Goal: Information Seeking & Learning: Learn about a topic

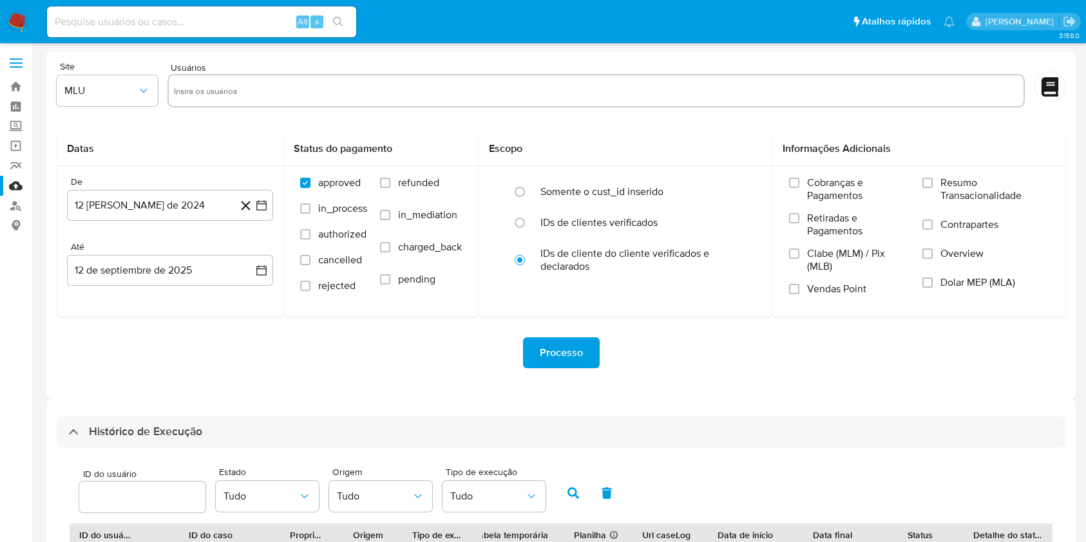
select select "20"
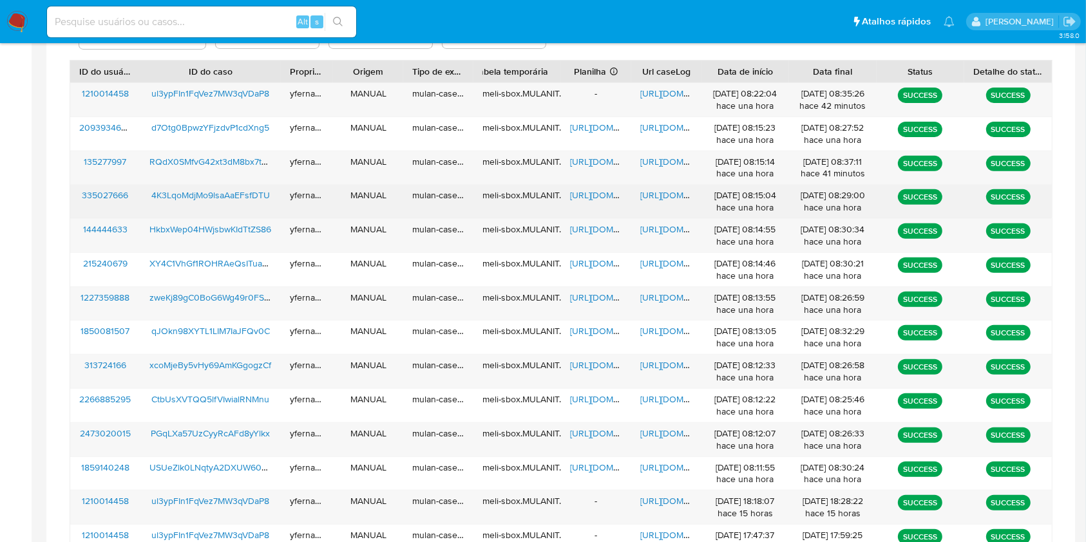
click at [582, 192] on span "https://docs.google.com/spreadsheets/d/1vzHPDBB30IPB3BIZZ3Mmrv159a4n-9nBLMW310y…" at bounding box center [614, 195] width 89 height 13
click at [664, 190] on span "https://docs.google.com/document/d/1paOicqIAkROKcqgoJNBgKaSgvUZJeX6hUuhzgDgG8qw…" at bounding box center [684, 195] width 89 height 13
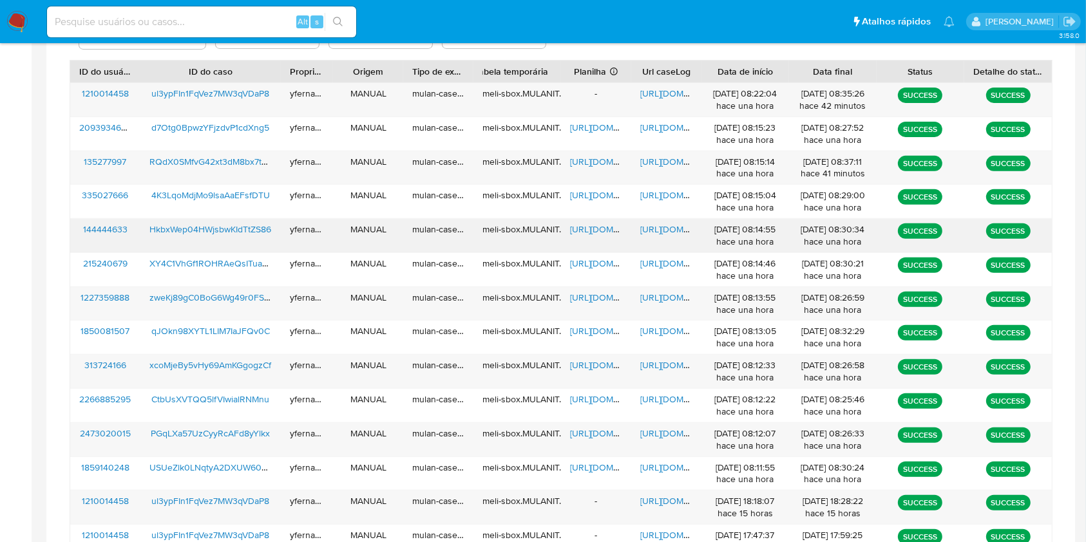
click at [600, 224] on span "https://docs.google.com/spreadsheets/d/1pVxRixdWFAcMbh7hQpLIxmufwcy8eJxEdi8J0PO…" at bounding box center [614, 229] width 89 height 13
click at [643, 228] on span "https://docs.google.com/document/d/1zhgV2uFfgorjgDw1SwbVm-Rf2kGytdn8PK17BpXIHEI…" at bounding box center [684, 229] width 89 height 13
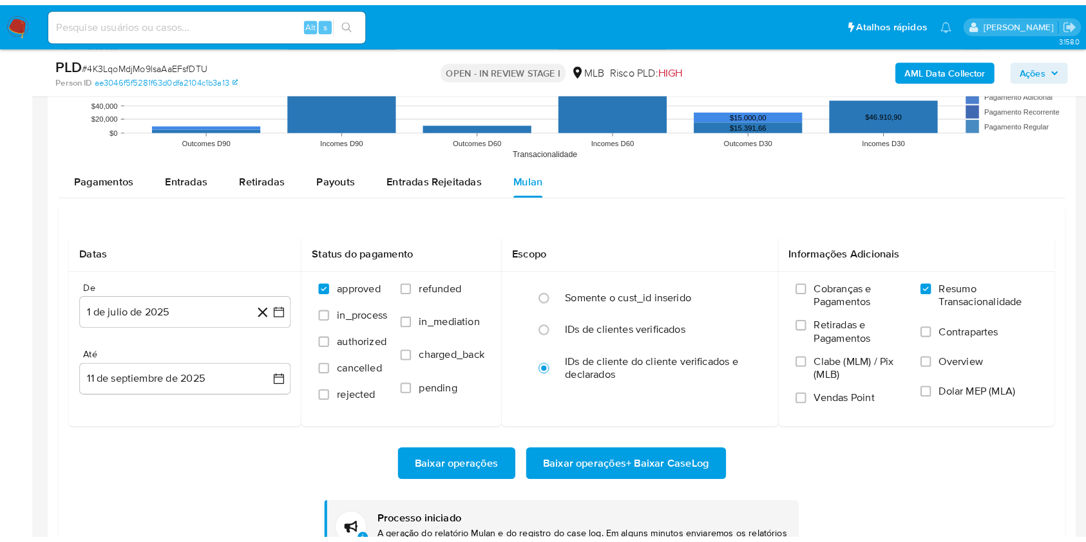
scroll to position [606, 0]
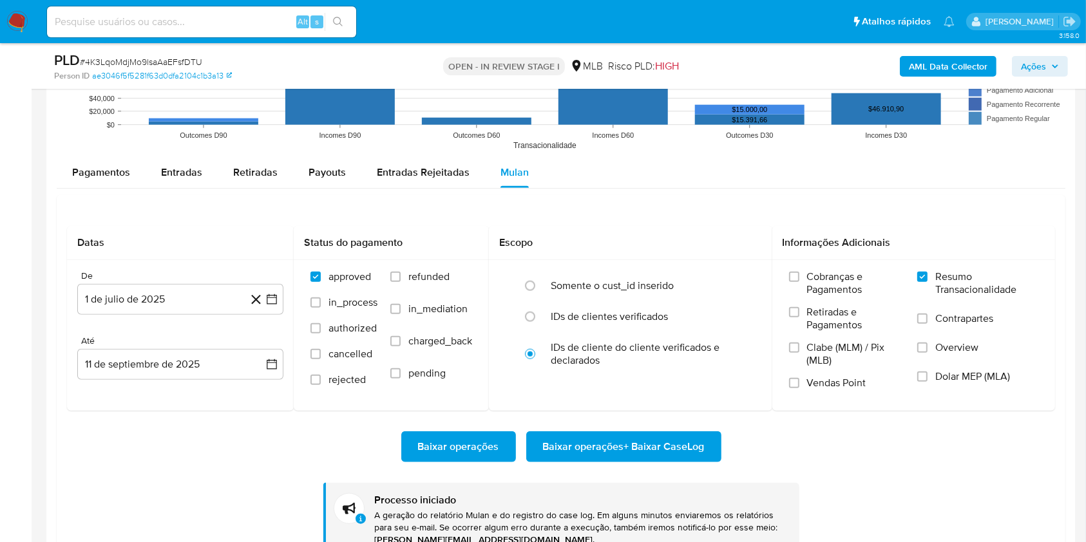
click at [494, 13] on ul "Pausado Ver notificaciones Alt s Atalhos rápidos Presiona las siguientes teclas…" at bounding box center [501, 21] width 921 height 32
click at [108, 62] on span "# 4K3LqoMdjMo9lsaAaEFsfDTU" at bounding box center [141, 61] width 122 height 13
copy span "4K3LqoMdjMo9lsaAaEFsfDTU"
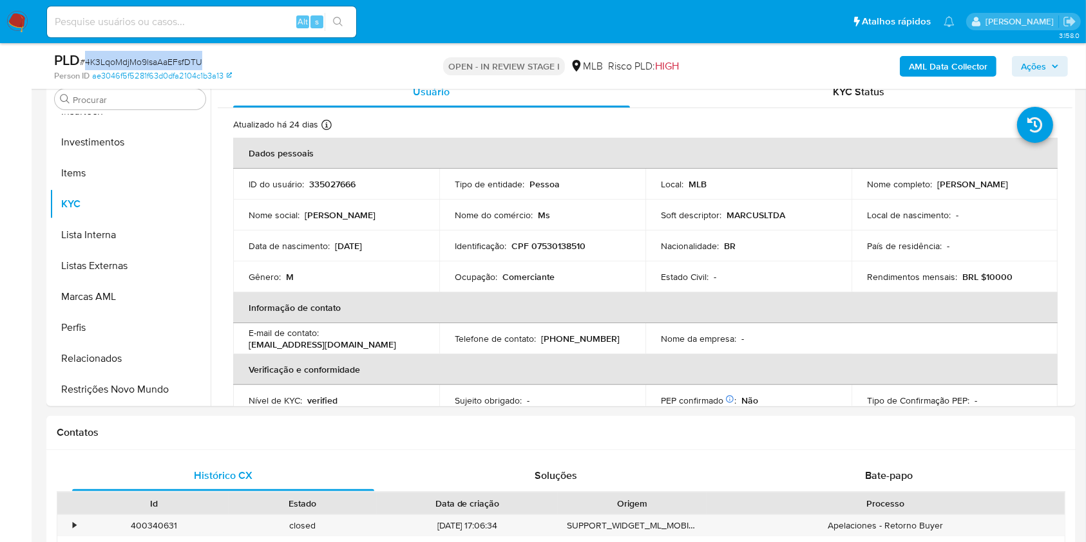
scroll to position [0, 0]
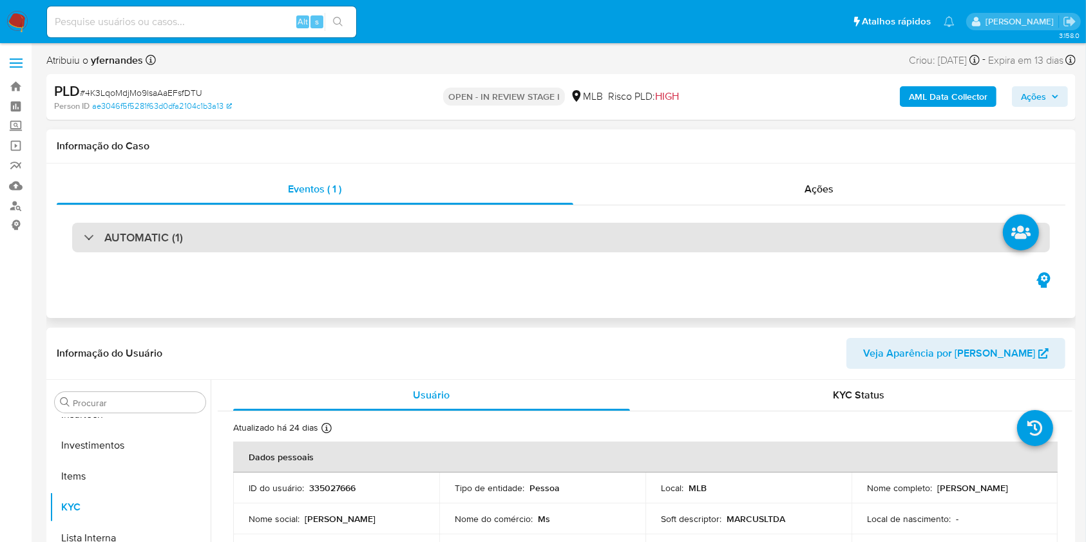
click at [539, 244] on div "AUTOMATIC (1)" at bounding box center [561, 238] width 978 height 30
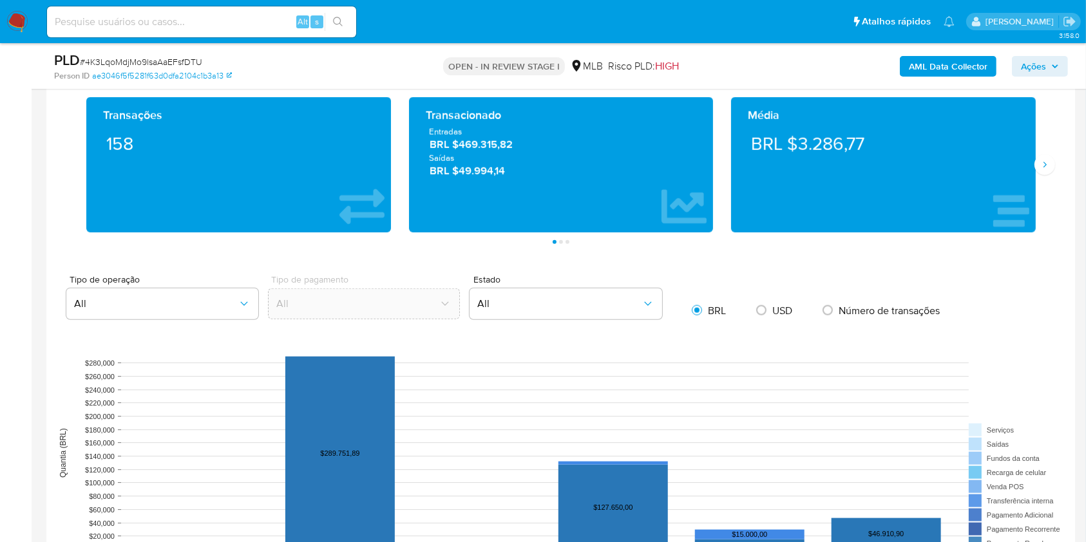
scroll to position [1202, 0]
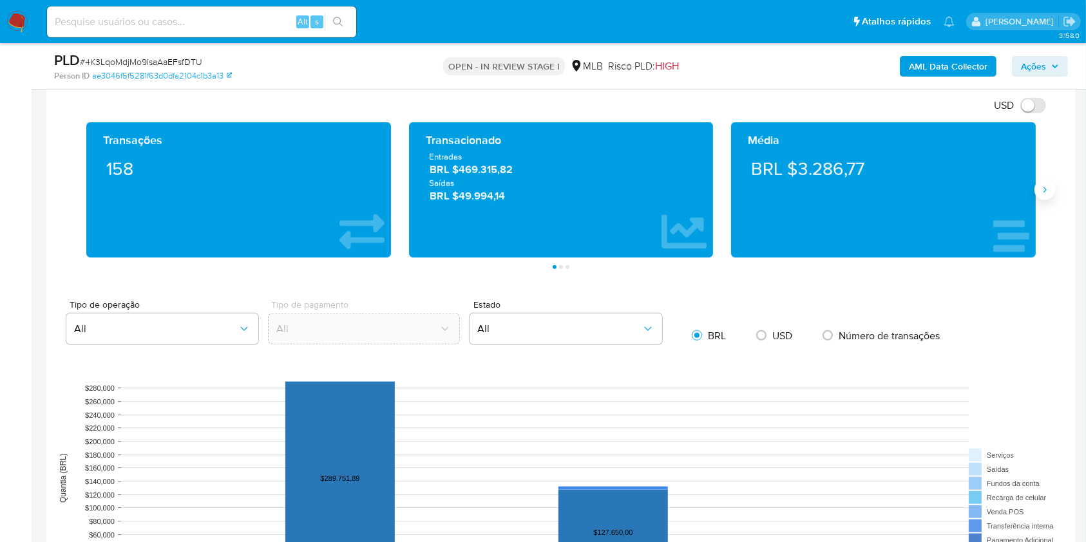
click at [1051, 184] on button "Siguiente" at bounding box center [1045, 190] width 21 height 21
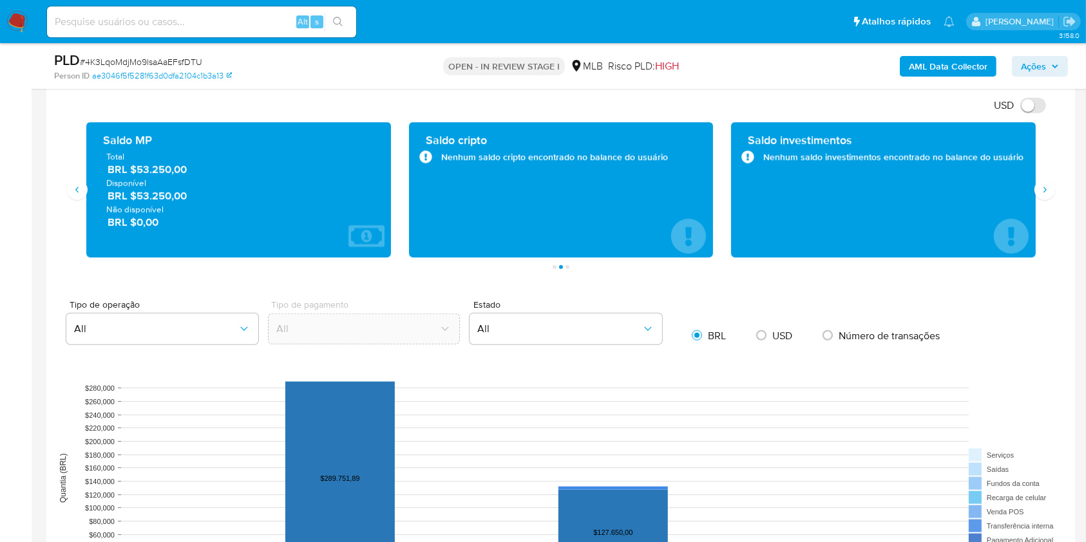
click at [162, 162] on span "BRL $53.250,00" at bounding box center [239, 169] width 263 height 15
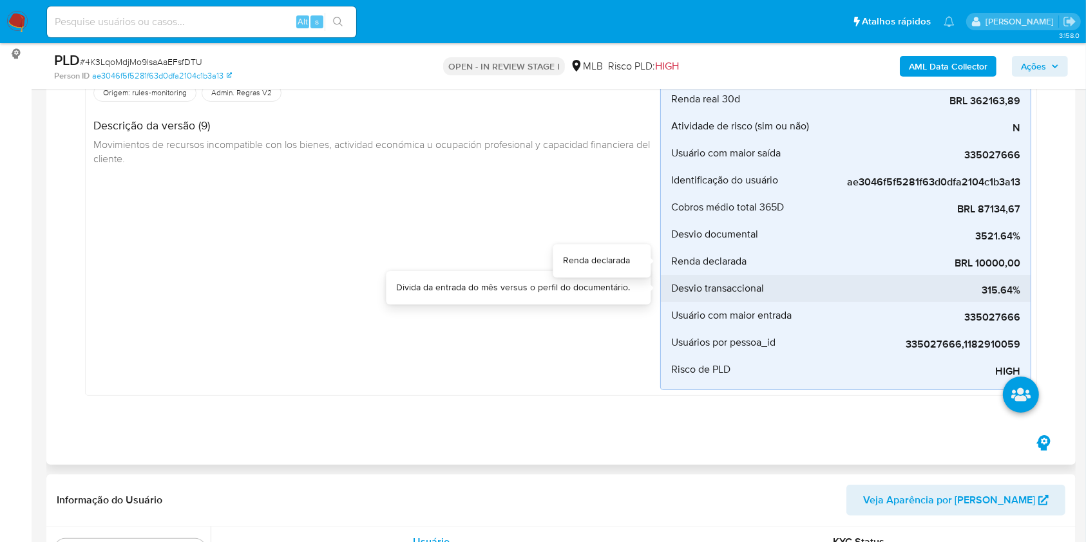
scroll to position [0, 0]
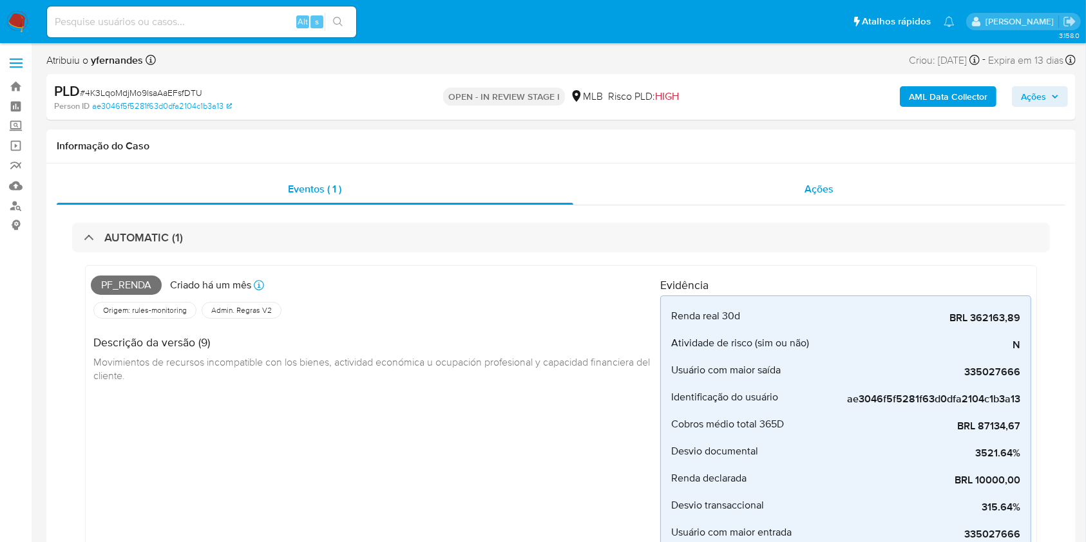
click at [771, 188] on div "Ações" at bounding box center [819, 189] width 492 height 31
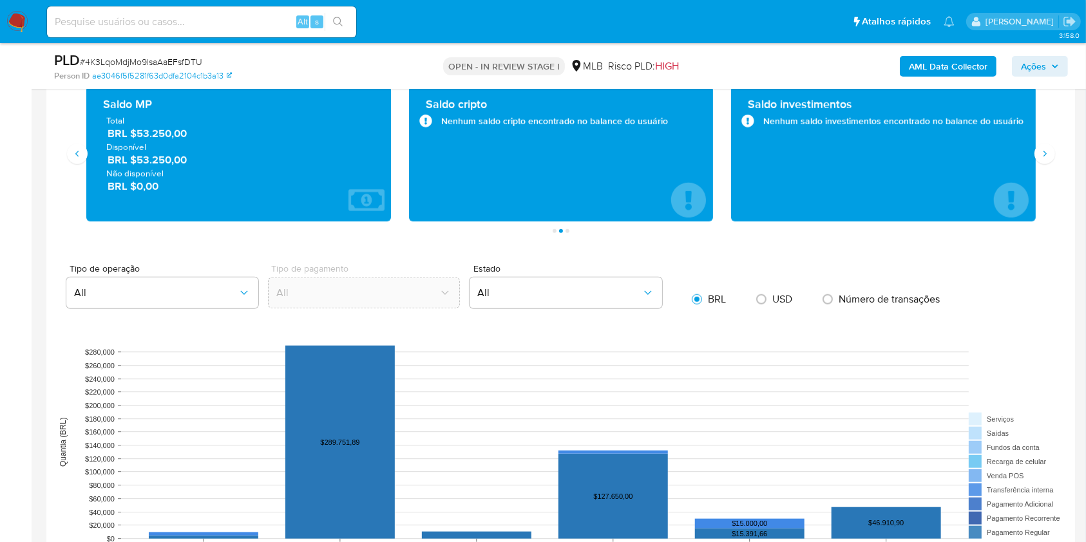
scroll to position [859, 0]
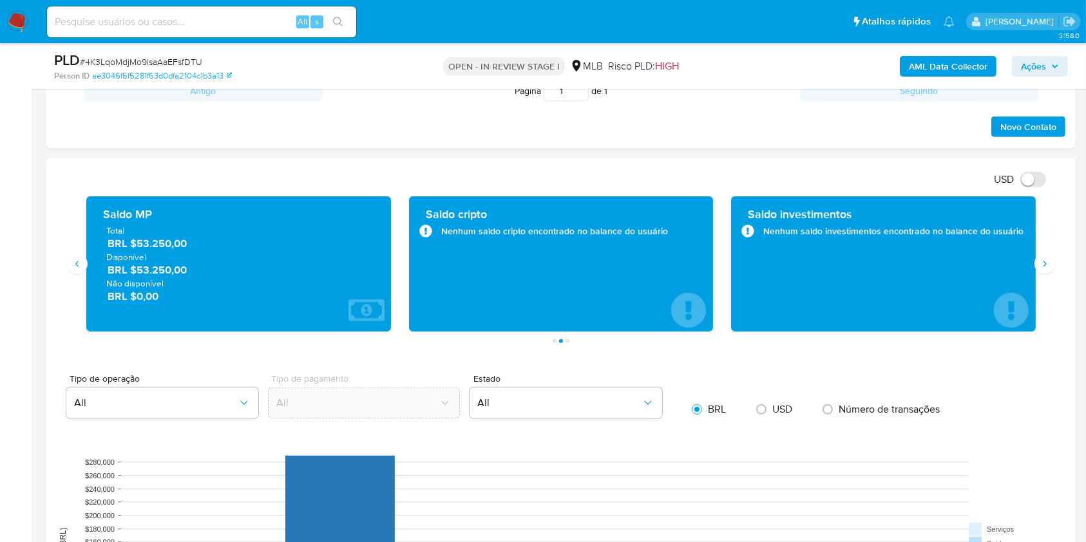
click at [1046, 259] on icon "Siguiente" at bounding box center [1045, 264] width 10 height 10
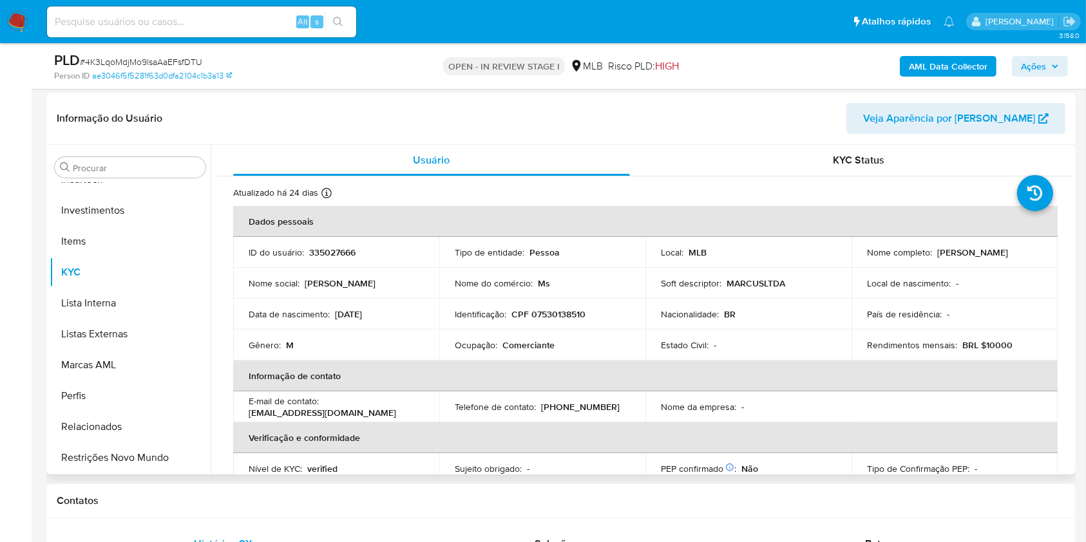
scroll to position [258, 0]
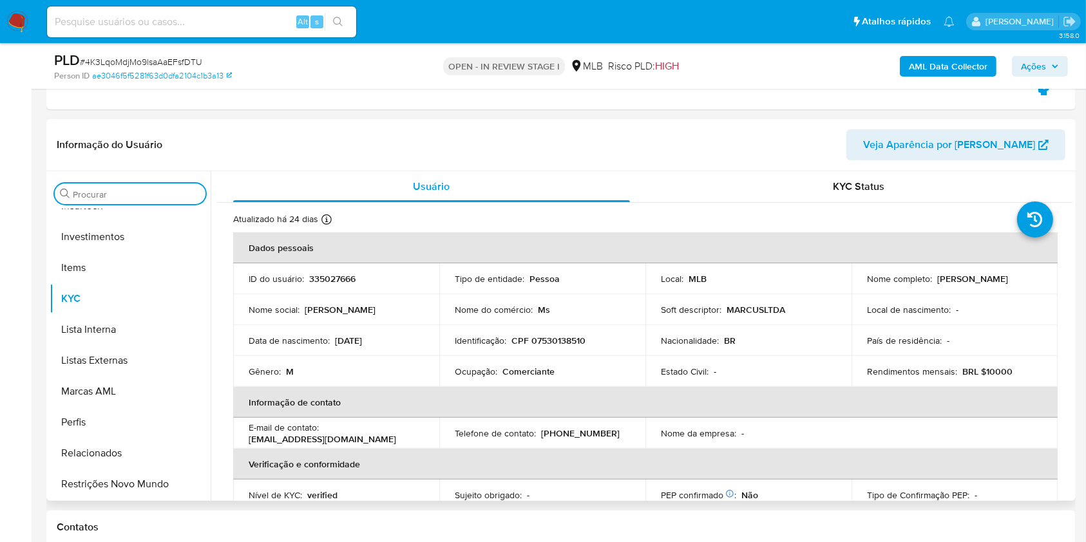
click at [144, 195] on input "Procurar" at bounding box center [137, 195] width 128 height 12
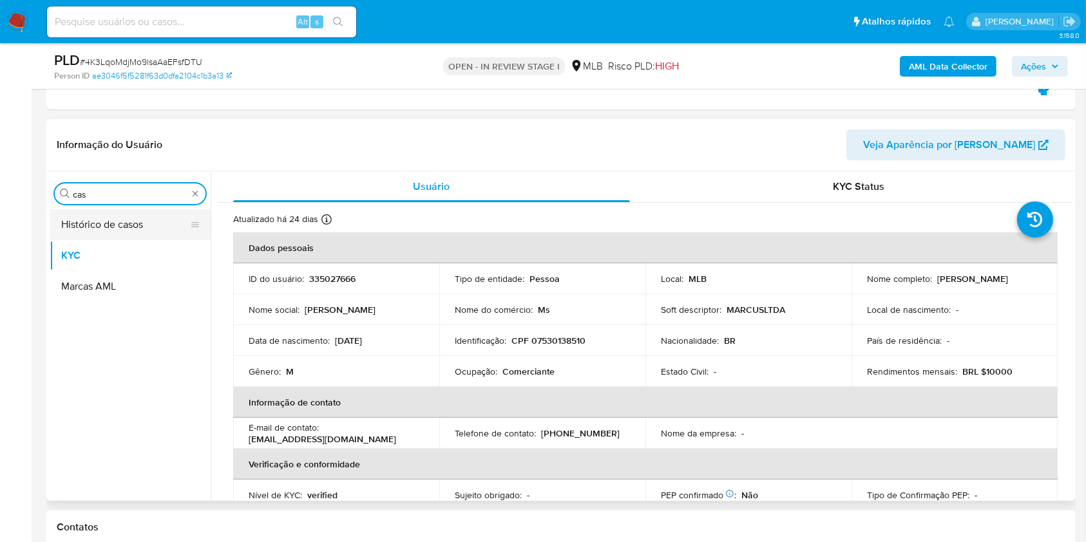
click at [103, 229] on button "Histórico de casos" at bounding box center [125, 224] width 151 height 31
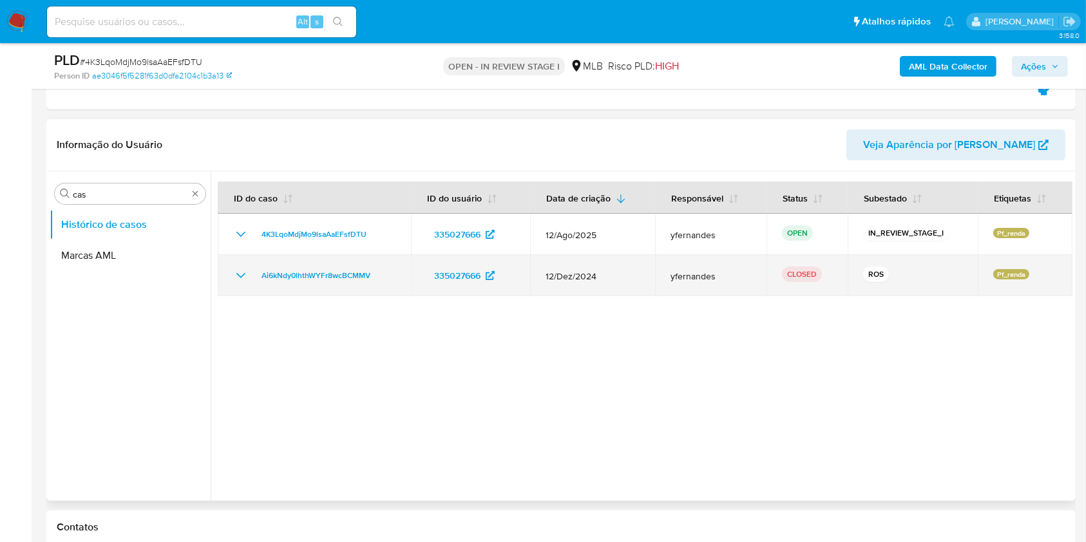
click at [244, 269] on icon "Mostrar/Ocultar" at bounding box center [240, 275] width 15 height 15
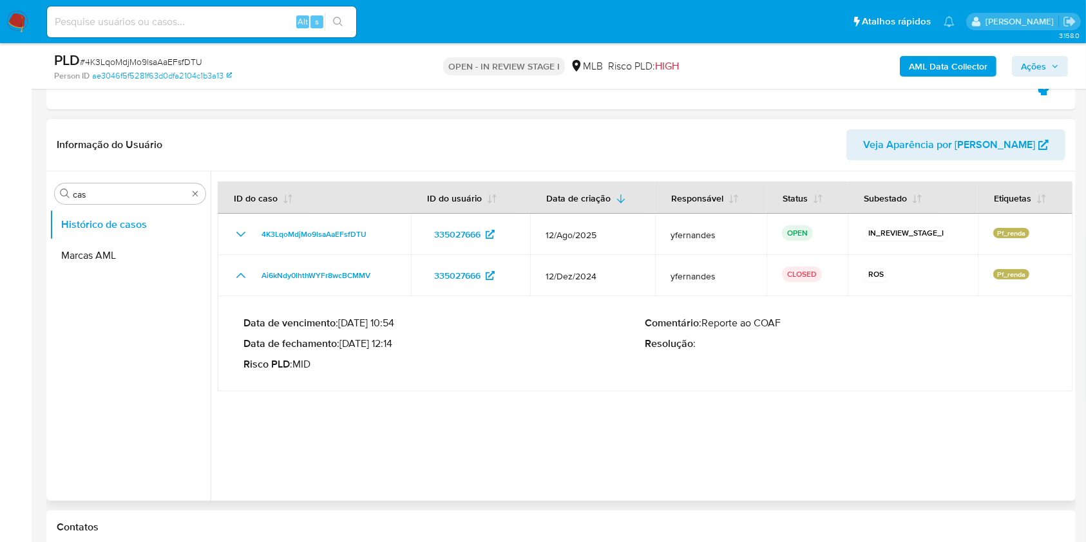
drag, startPoint x: 360, startPoint y: 346, endPoint x: 400, endPoint y: 340, distance: 40.5
click at [400, 340] on p "Data de fechamento : 20/01/2025 12:14" at bounding box center [445, 344] width 402 height 13
click at [121, 203] on div "Procurar cas" at bounding box center [130, 194] width 151 height 21
click at [108, 187] on div "Procurar cas" at bounding box center [130, 194] width 151 height 21
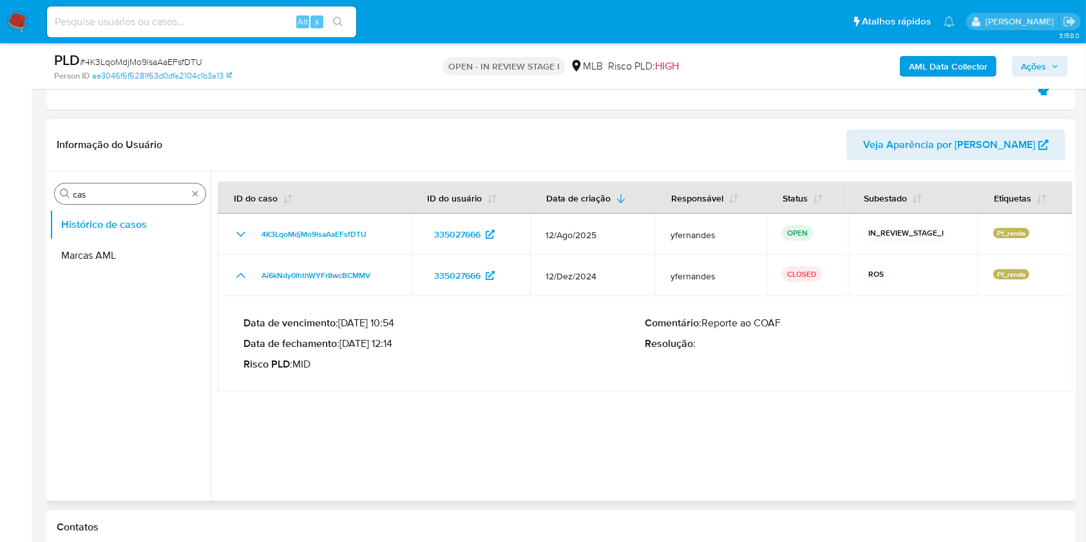
click at [109, 189] on input "cas" at bounding box center [130, 195] width 115 height 12
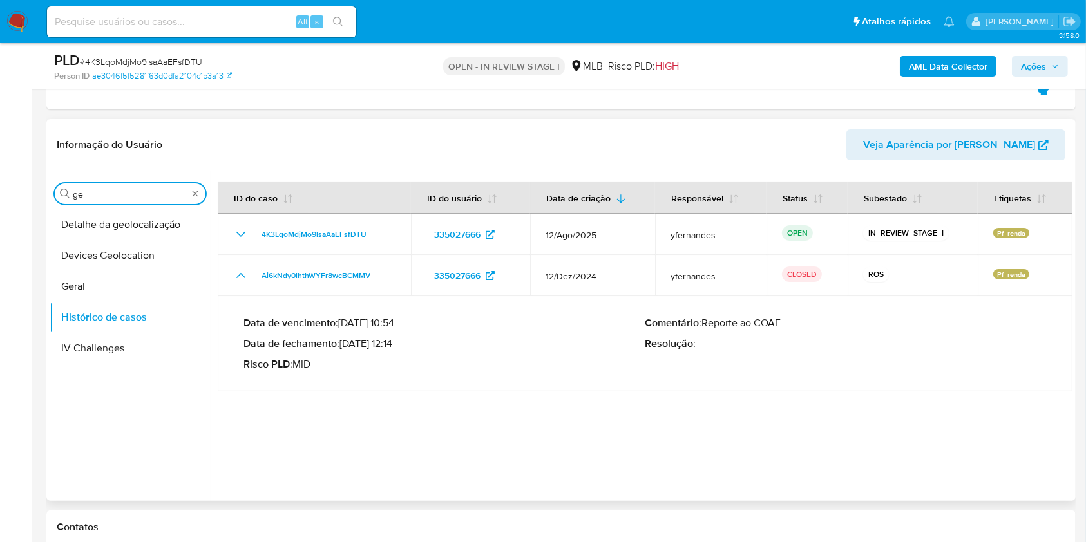
click at [104, 202] on div "Procurar ge" at bounding box center [130, 194] width 151 height 21
click at [88, 193] on input "ge" at bounding box center [130, 195] width 115 height 12
type input "ger"
click at [95, 233] on button "Geral" at bounding box center [125, 224] width 151 height 31
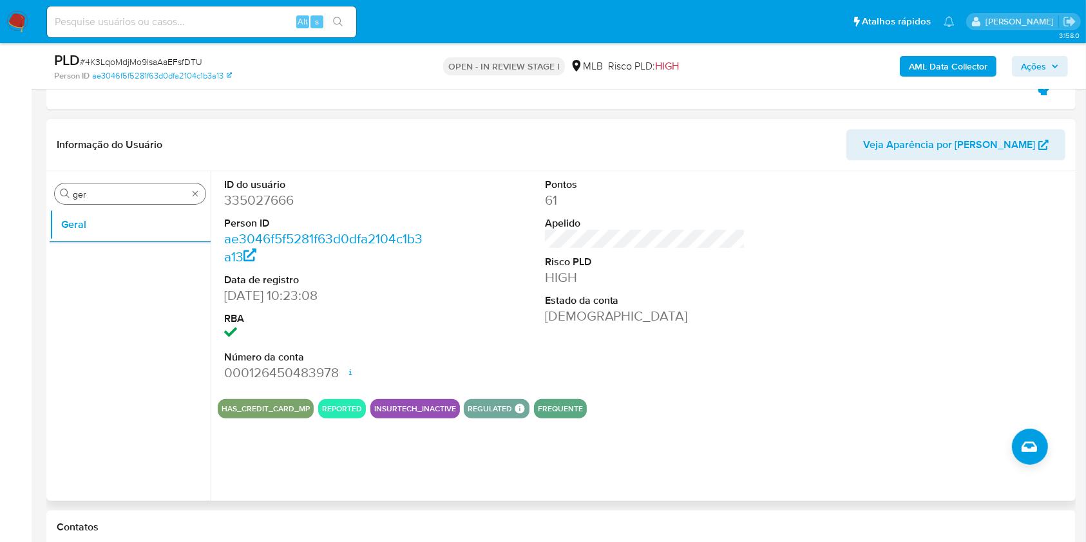
click at [155, 198] on input "ger" at bounding box center [130, 195] width 115 height 12
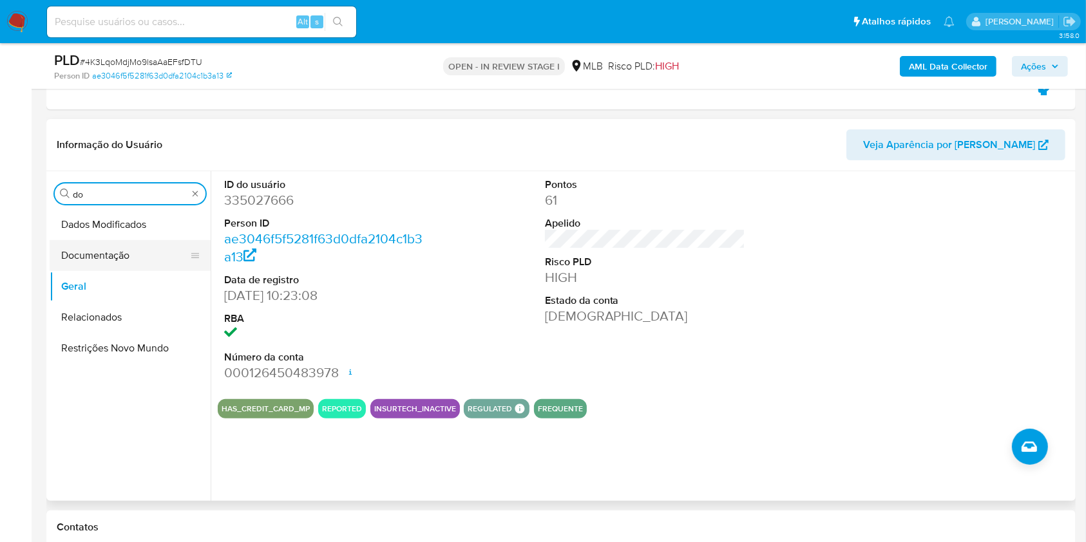
type input "do"
click at [98, 244] on button "Documentação" at bounding box center [125, 255] width 151 height 31
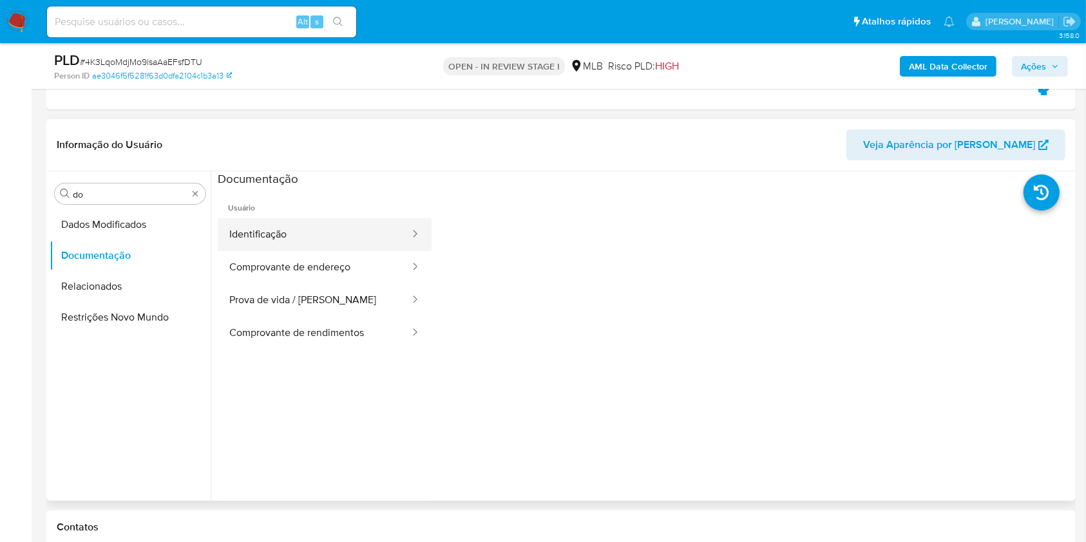
click at [314, 244] on button "Identificação" at bounding box center [314, 234] width 193 height 33
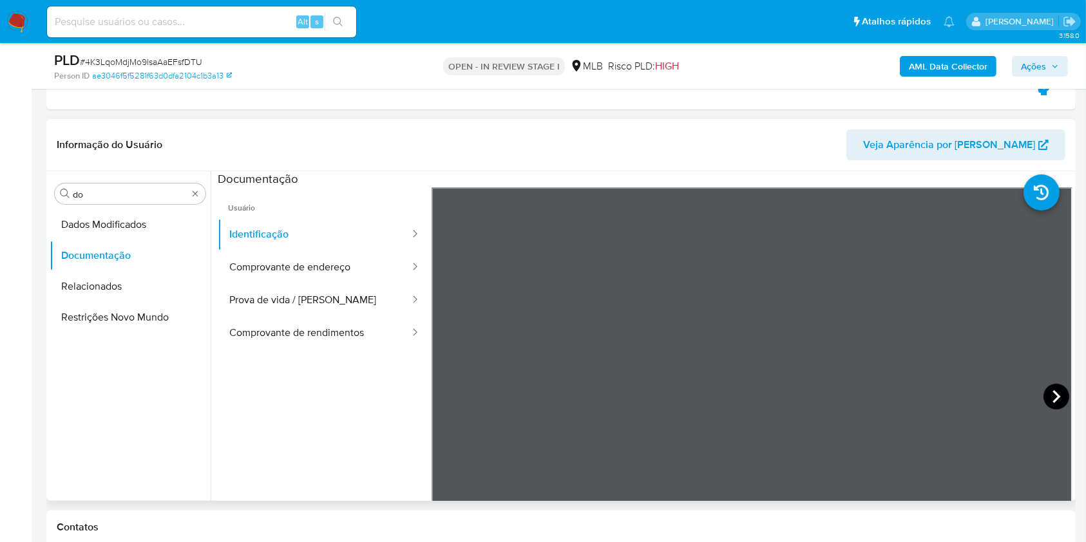
click at [1053, 392] on icon at bounding box center [1057, 397] width 26 height 26
click at [300, 301] on button "Prova de vida / Selfie" at bounding box center [314, 300] width 193 height 33
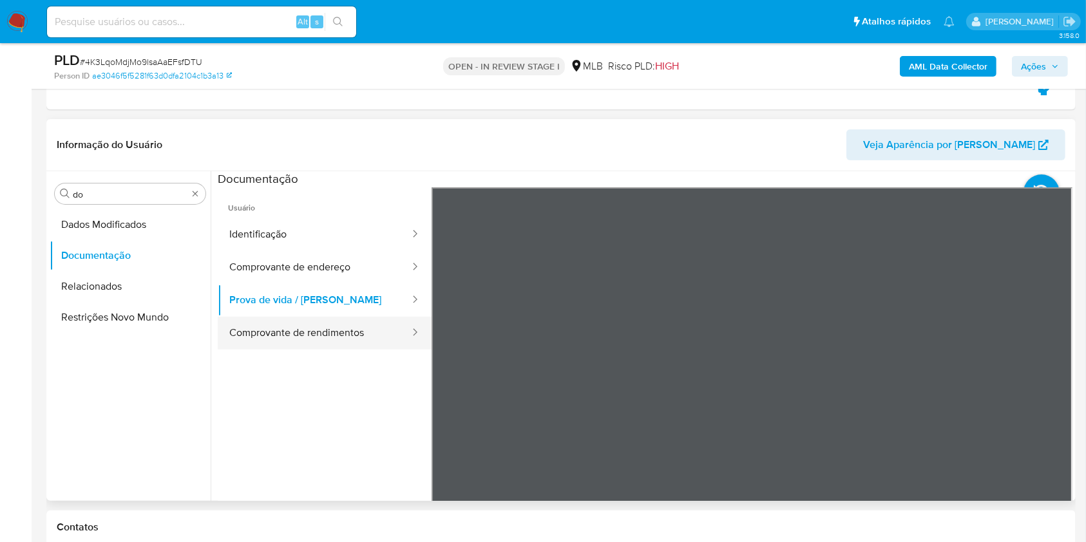
click at [262, 334] on button "Comprovante de rendimentos" at bounding box center [314, 333] width 193 height 33
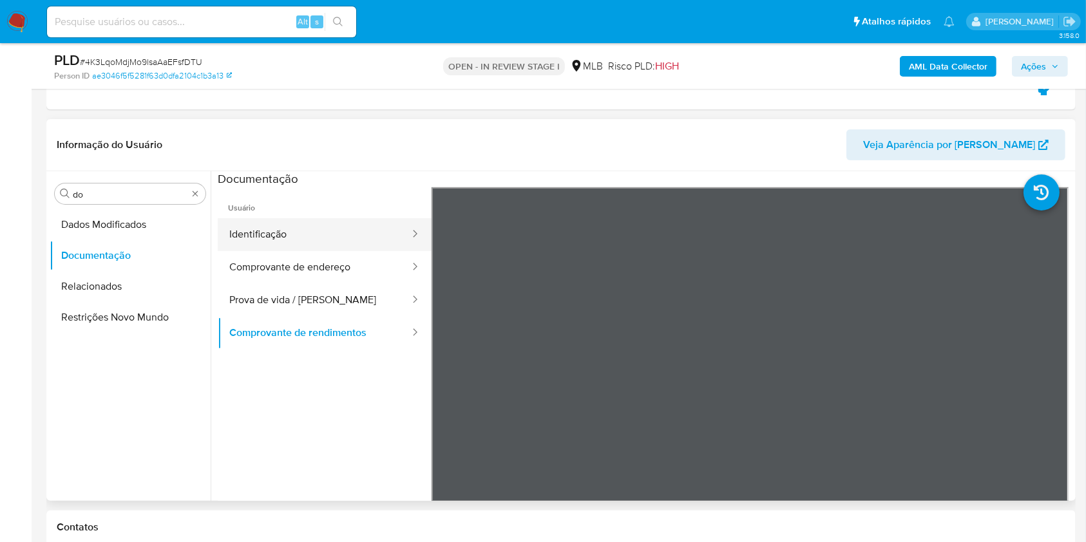
click at [277, 223] on button "Identificação" at bounding box center [314, 234] width 193 height 33
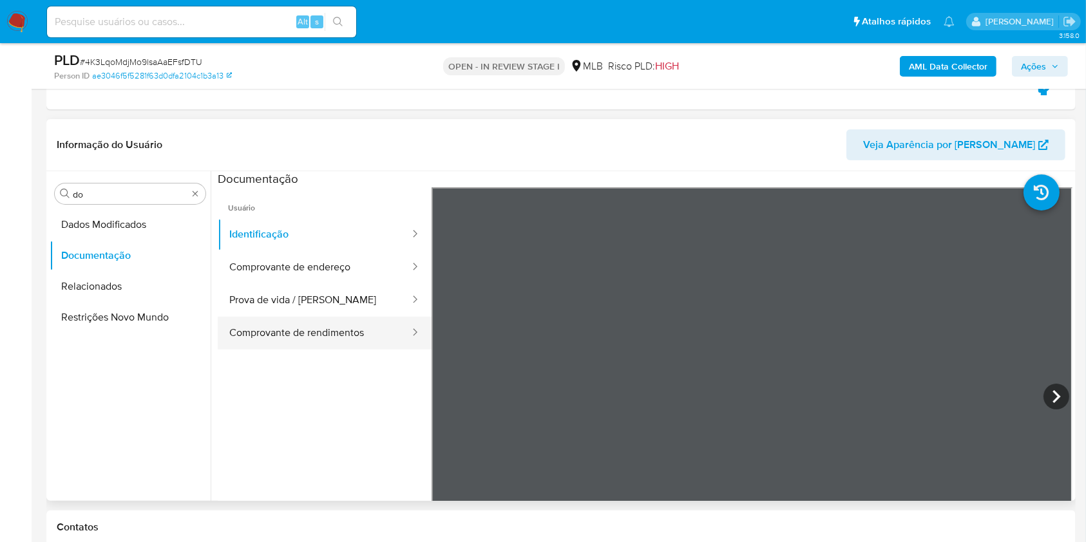
click at [289, 325] on button "Comprovante de rendimentos" at bounding box center [314, 333] width 193 height 33
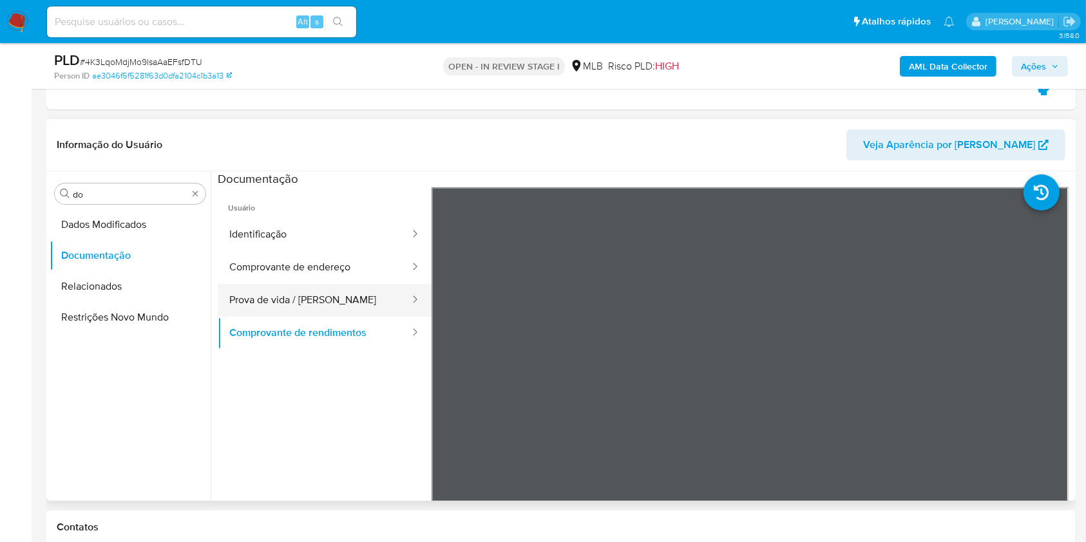
click at [280, 287] on button "Prova de vida / Selfie" at bounding box center [314, 300] width 193 height 33
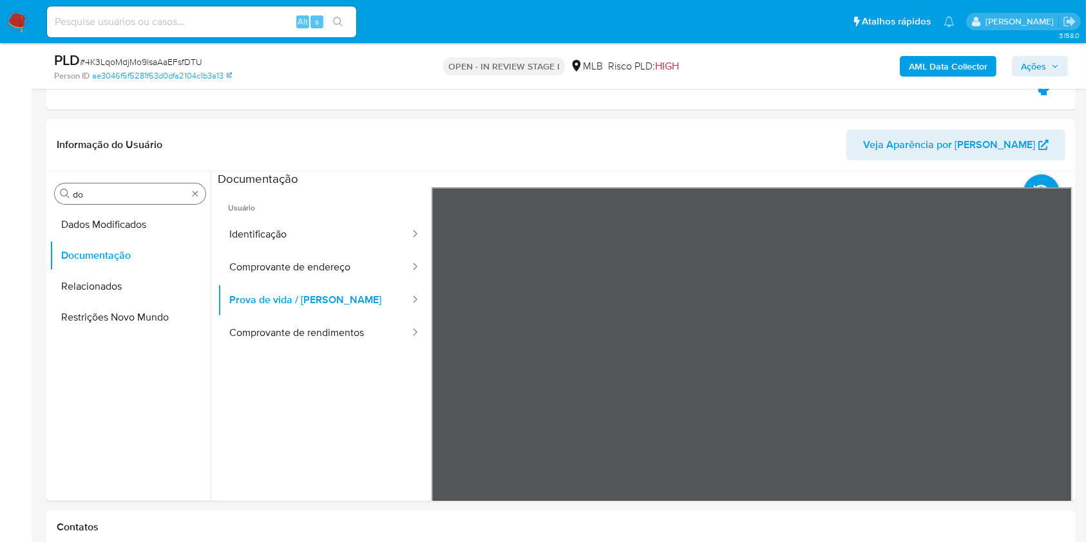
click at [131, 200] on div "Procurar do" at bounding box center [130, 194] width 151 height 21
click at [125, 191] on input "do" at bounding box center [130, 195] width 115 height 12
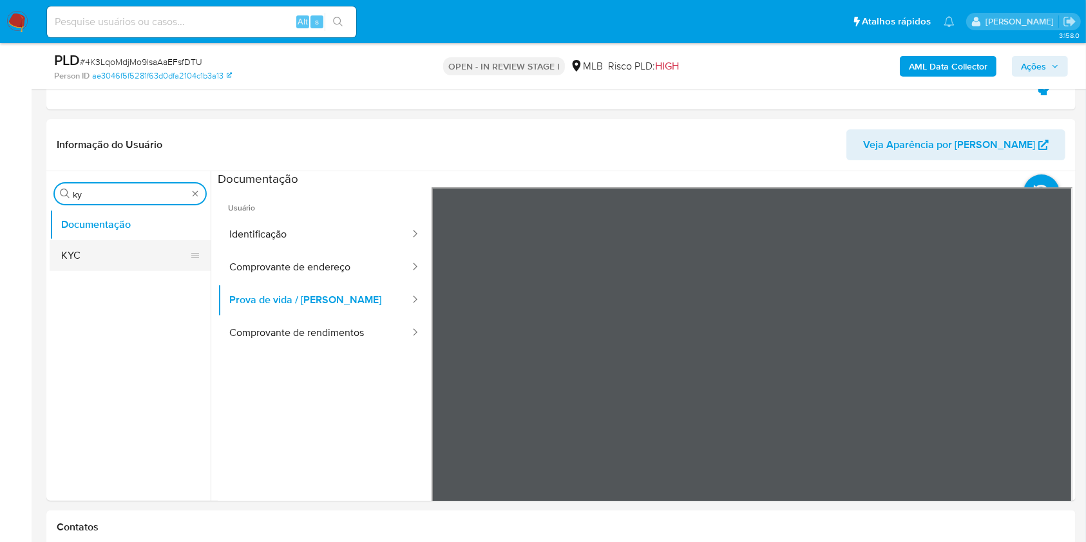
type input "ky"
click at [105, 259] on button "KYC" at bounding box center [125, 255] width 151 height 31
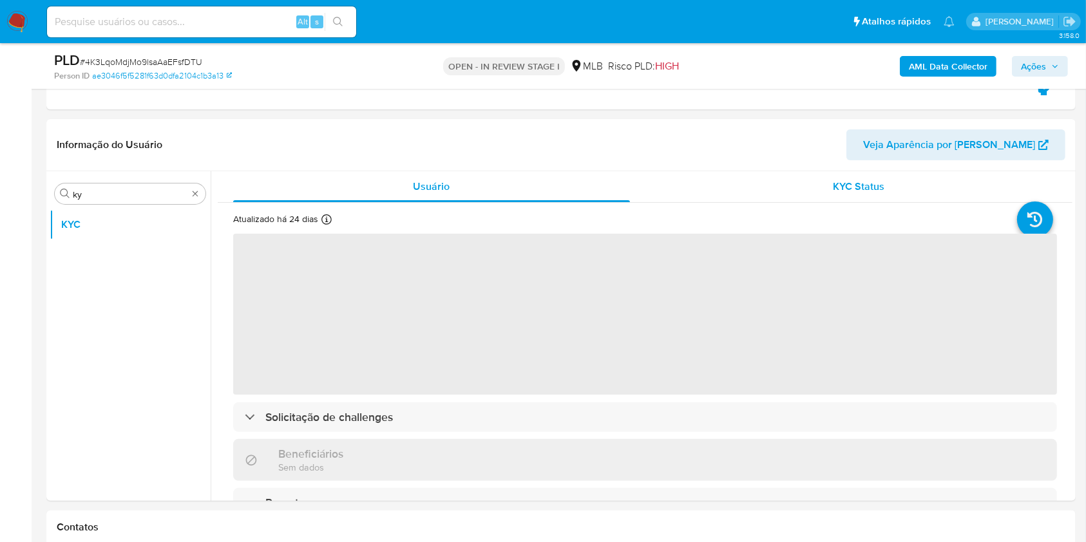
click at [808, 198] on div "KYC Status" at bounding box center [859, 186] width 397 height 31
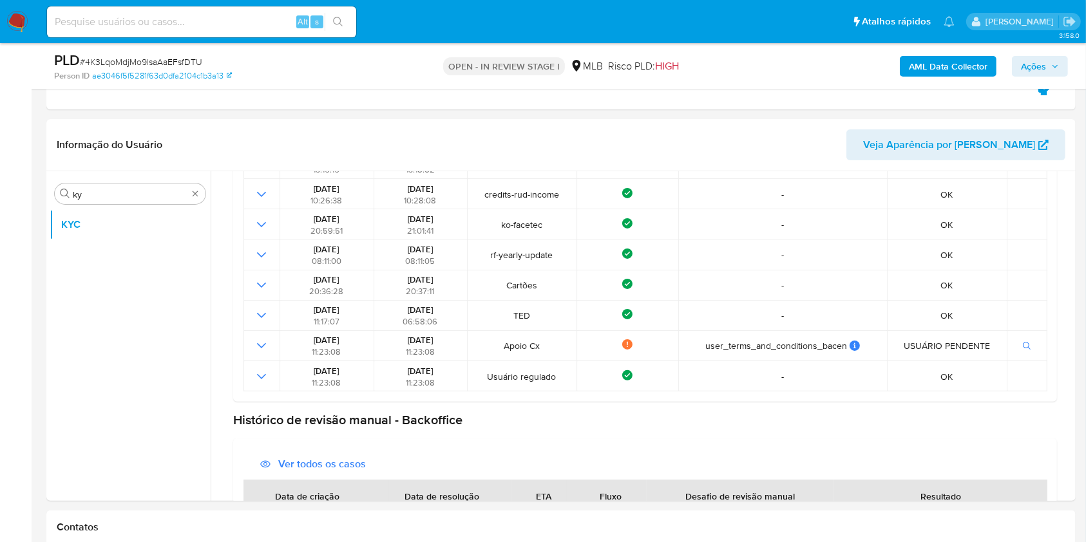
scroll to position [340, 0]
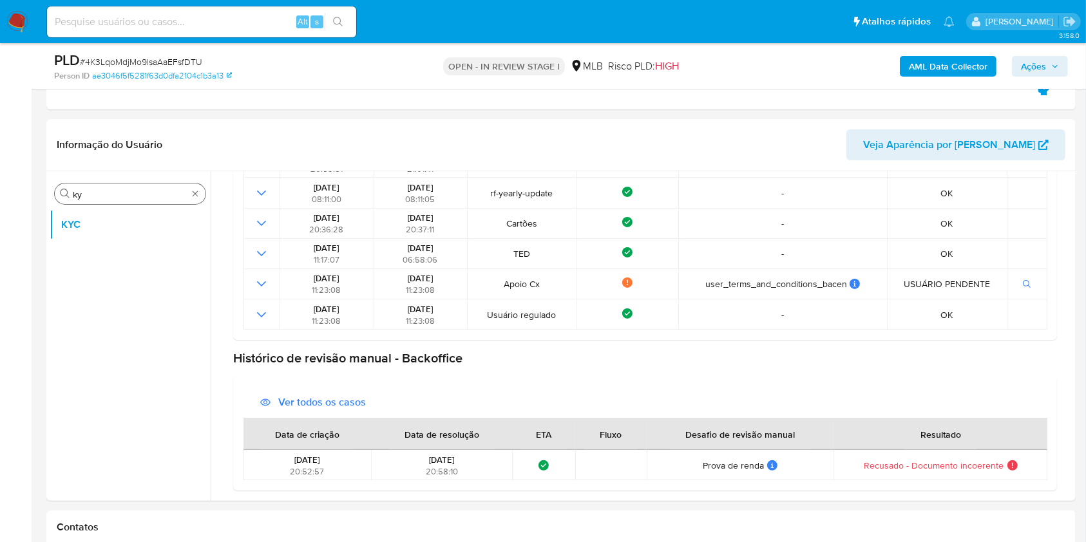
click at [131, 192] on input "ky" at bounding box center [130, 195] width 115 height 12
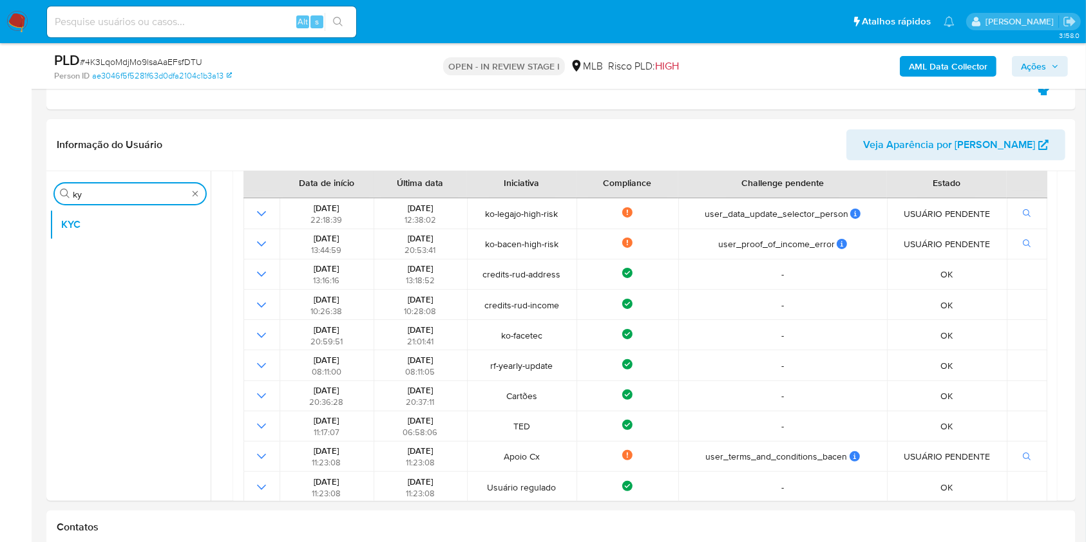
scroll to position [0, 0]
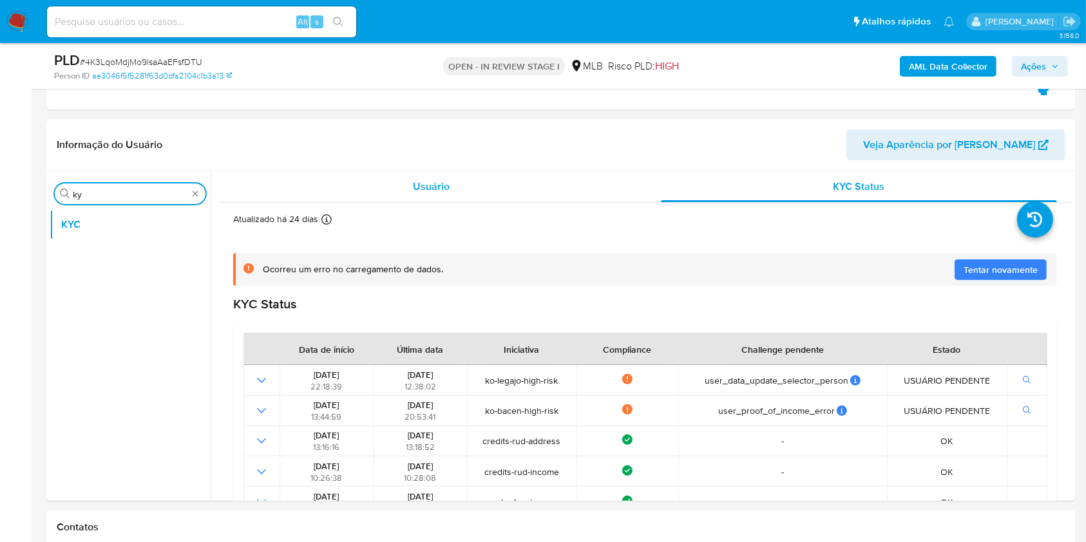
click at [373, 190] on div "Usuário" at bounding box center [431, 186] width 397 height 31
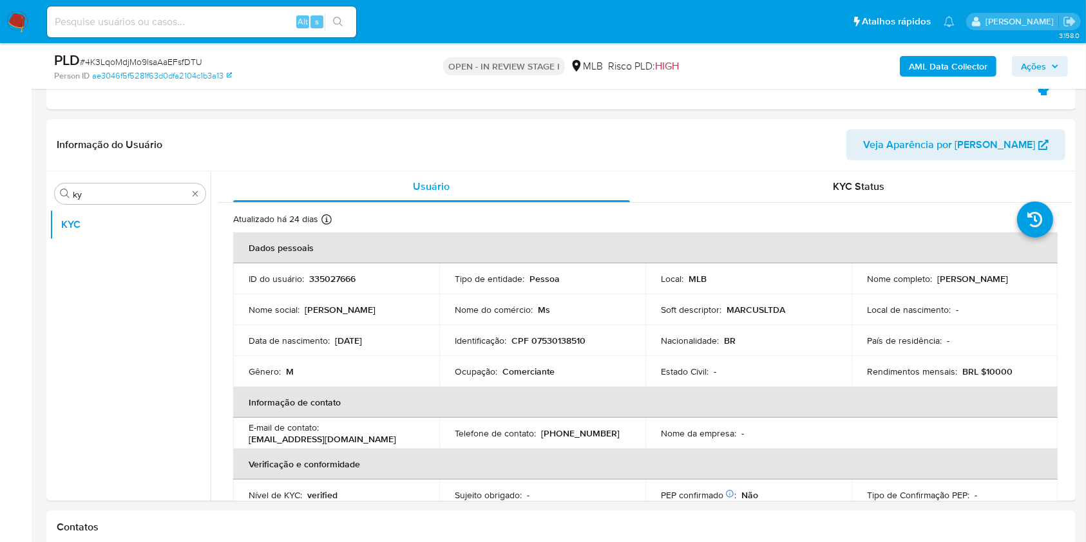
drag, startPoint x: 1067, startPoint y: 233, endPoint x: 1066, endPoint y: 265, distance: 32.2
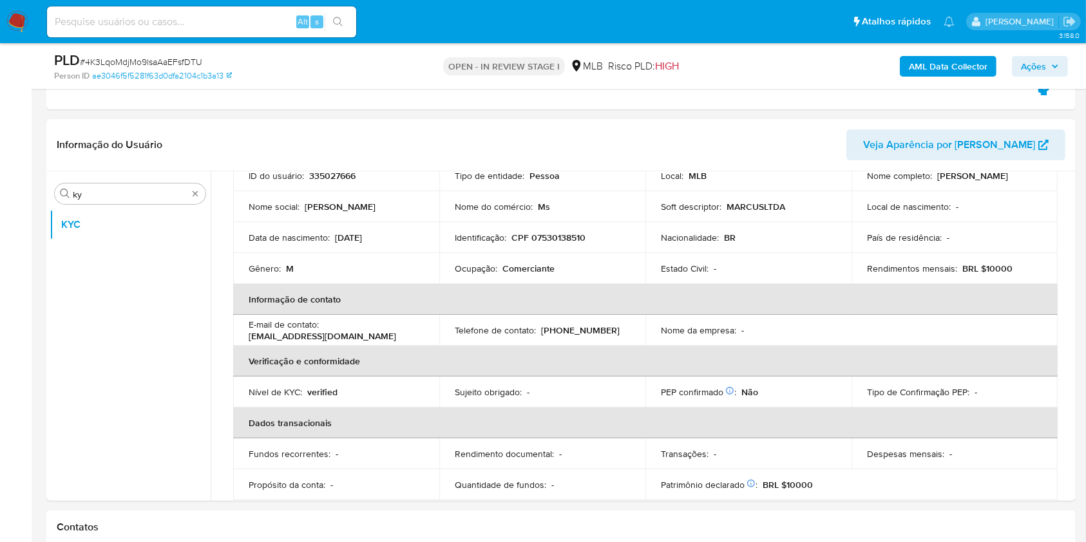
scroll to position [97, 0]
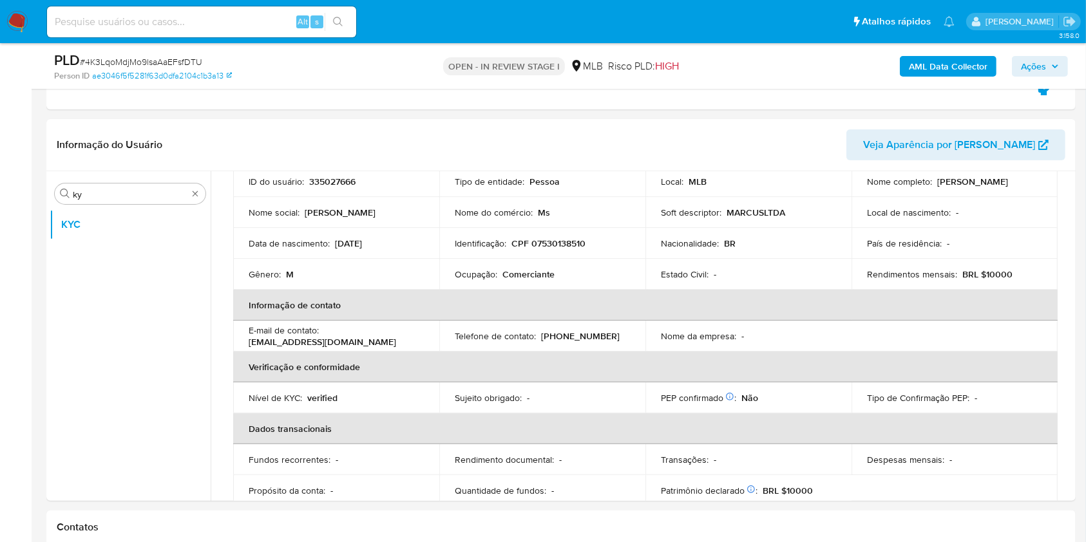
click at [527, 278] on p "Comerciante" at bounding box center [528, 275] width 52 height 12
copy div "Ocupação : Comerciante"
drag, startPoint x: 545, startPoint y: 309, endPoint x: 550, endPoint y: 316, distance: 8.4
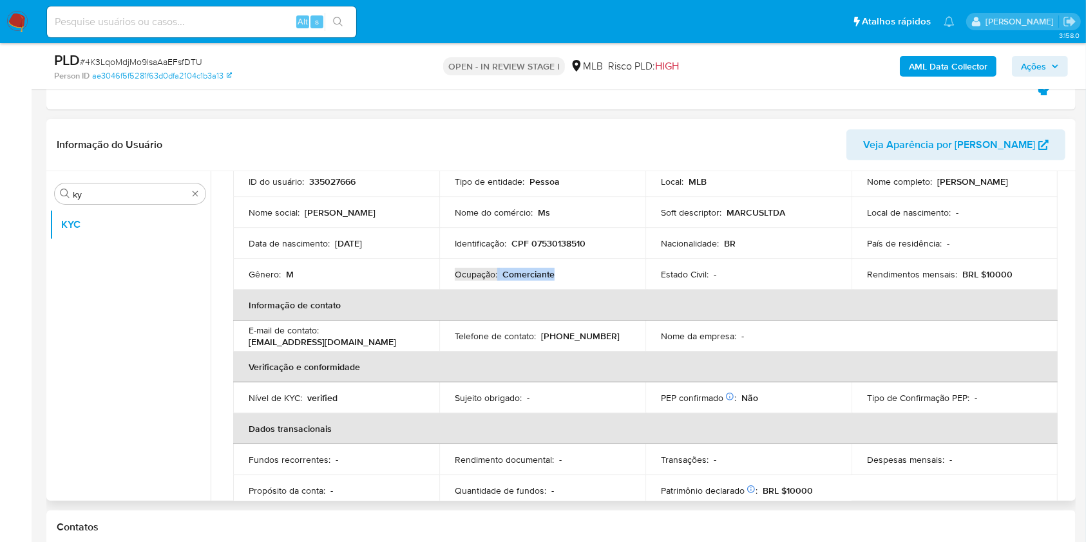
click at [544, 309] on th "Informação de contato" at bounding box center [645, 305] width 825 height 31
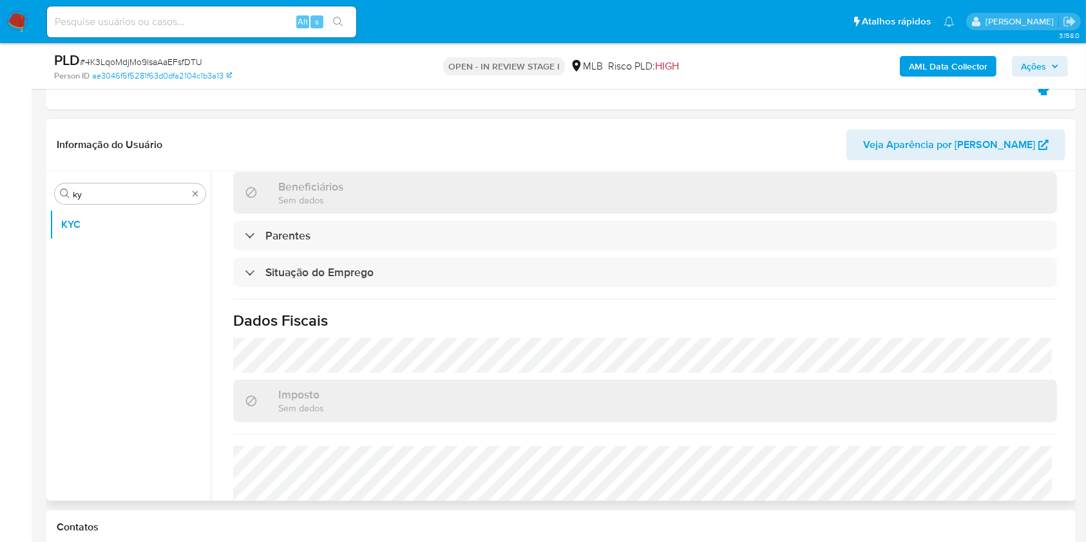
scroll to position [548, 0]
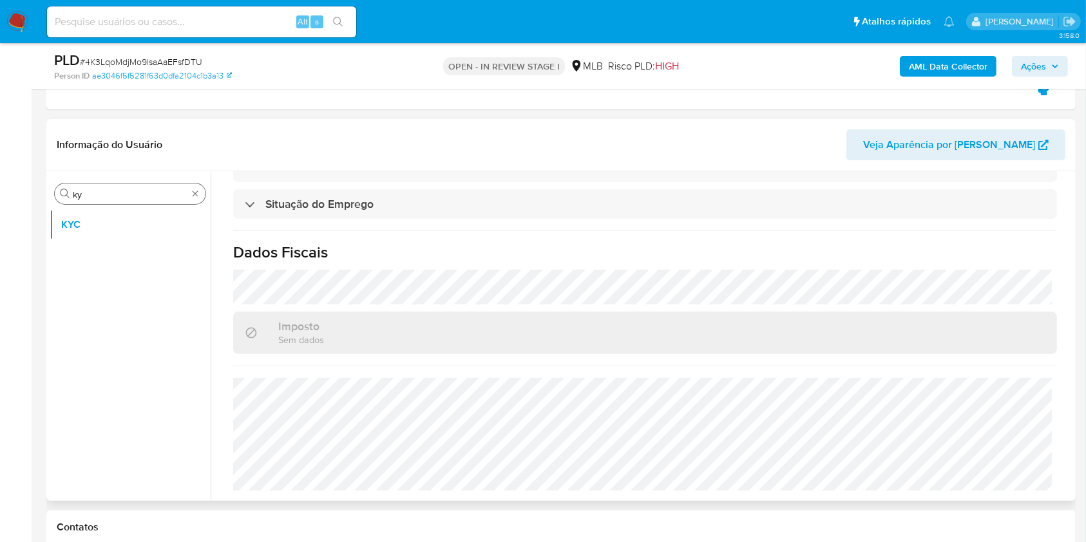
click at [161, 199] on input "ky" at bounding box center [130, 195] width 115 height 12
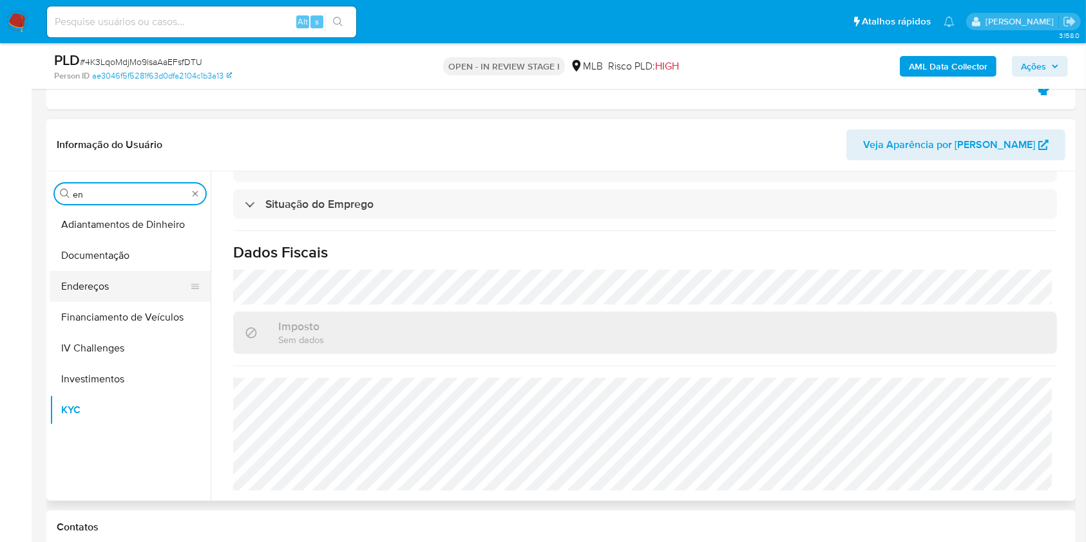
type input "en"
click at [120, 268] on button "Documentação" at bounding box center [130, 255] width 161 height 31
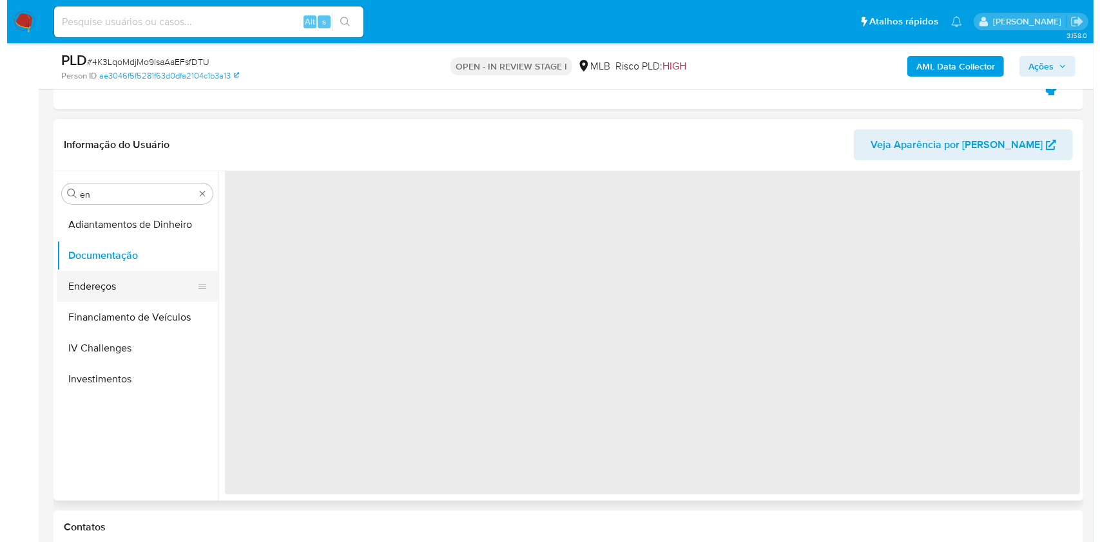
scroll to position [0, 0]
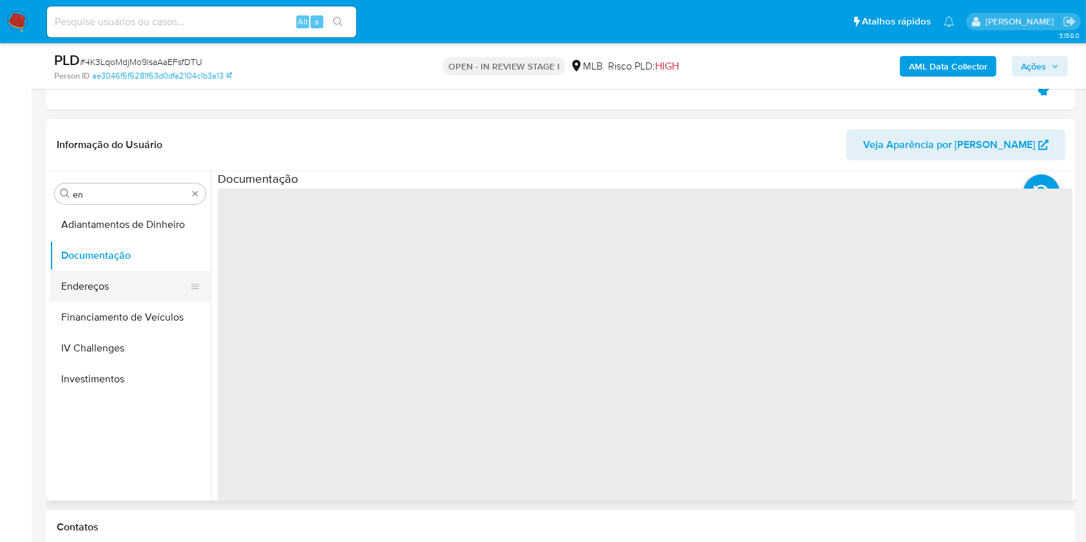
click at [98, 279] on button "Endereços" at bounding box center [125, 286] width 151 height 31
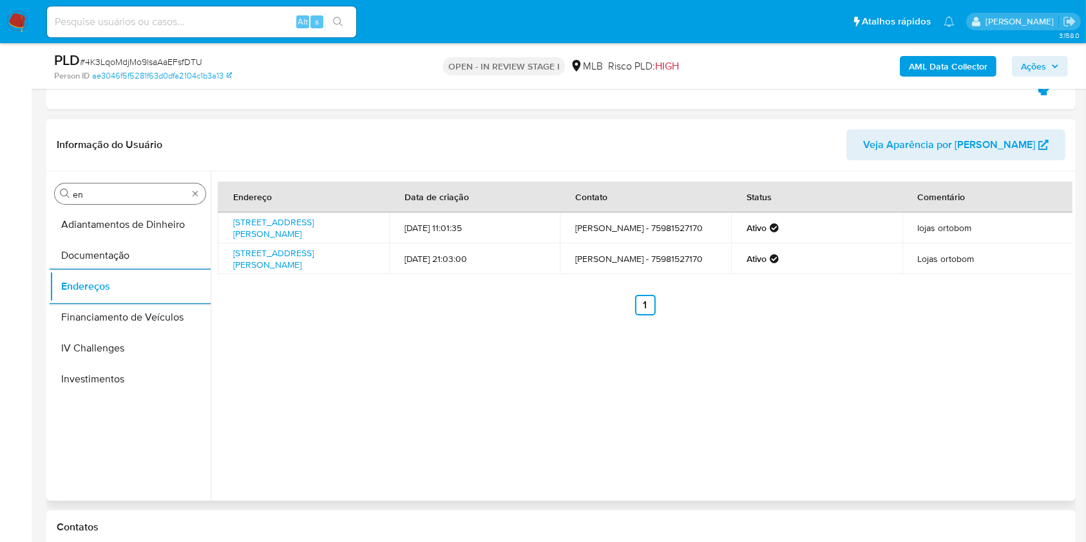
click at [129, 203] on div "Procurar en" at bounding box center [130, 194] width 151 height 21
click at [123, 195] on input "en" at bounding box center [130, 195] width 115 height 12
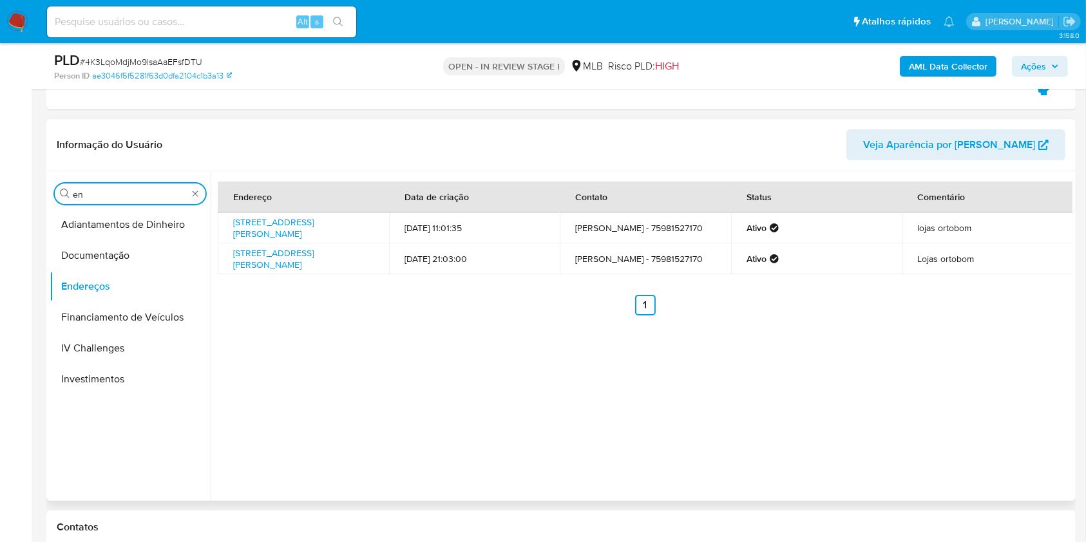
click at [123, 195] on input "en" at bounding box center [130, 195] width 115 height 12
type input "ge"
click at [87, 240] on button "Devices Geolocation" at bounding box center [130, 255] width 161 height 31
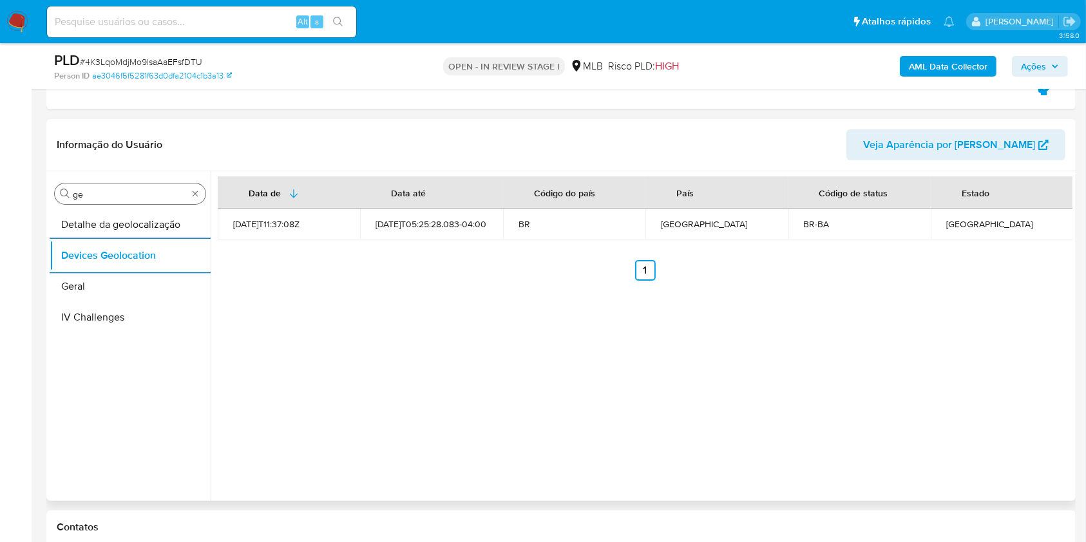
click at [120, 189] on input "ge" at bounding box center [130, 195] width 115 height 12
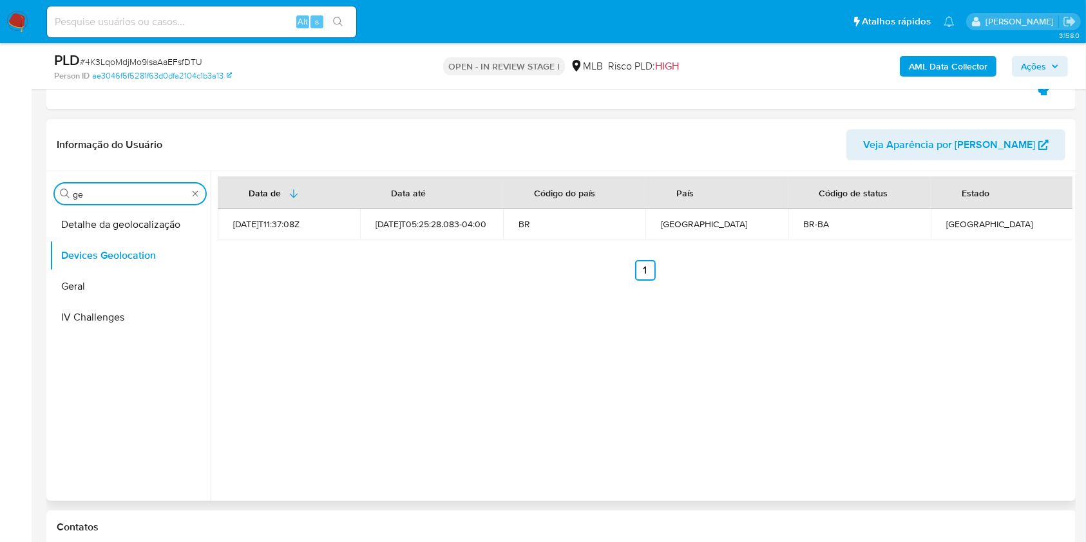
click at [120, 189] on input "ge" at bounding box center [130, 195] width 115 height 12
type input "res"
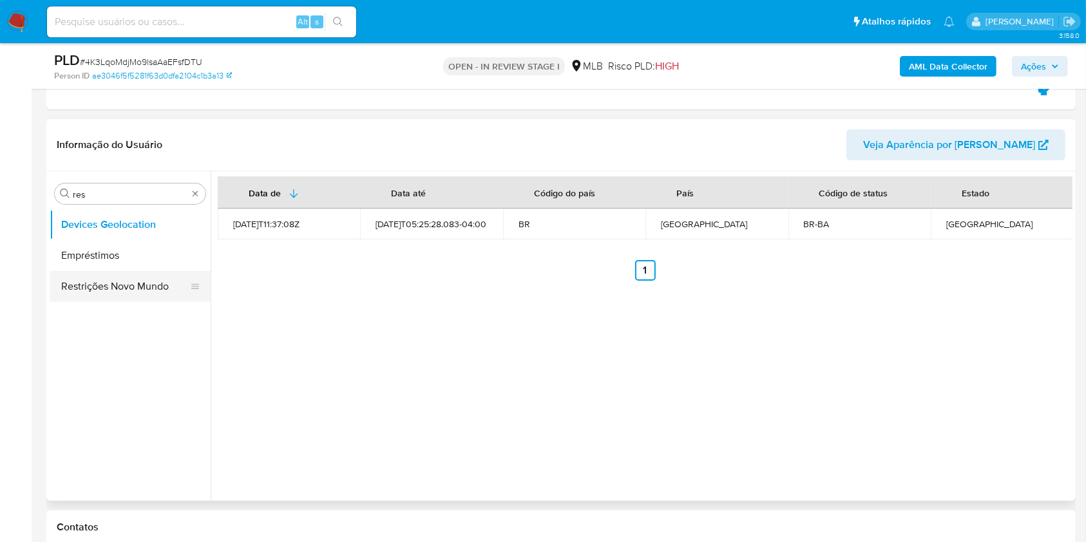
click at [85, 294] on button "Restrições Novo Mundo" at bounding box center [125, 286] width 151 height 31
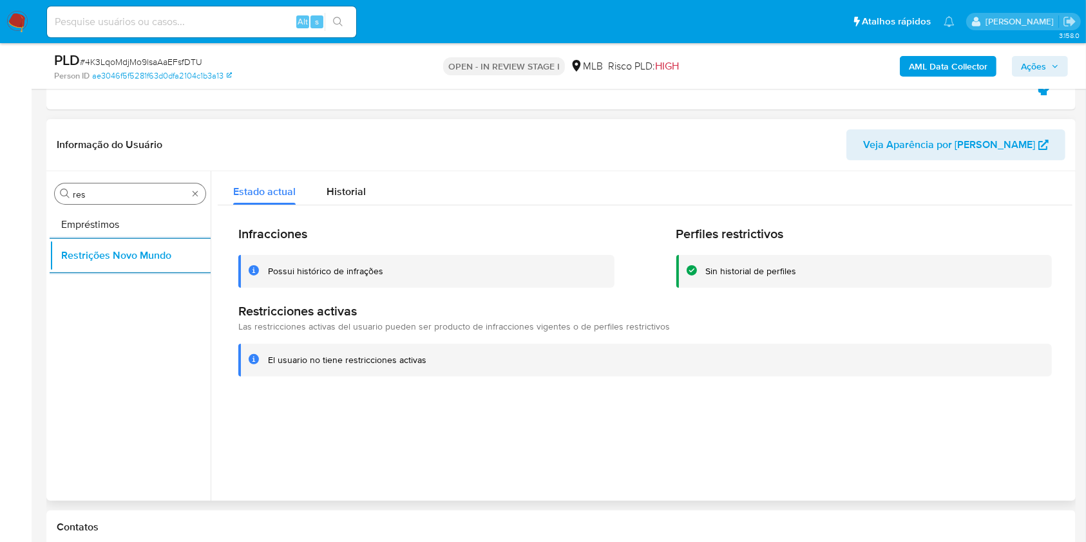
click at [139, 198] on input "res" at bounding box center [130, 195] width 115 height 12
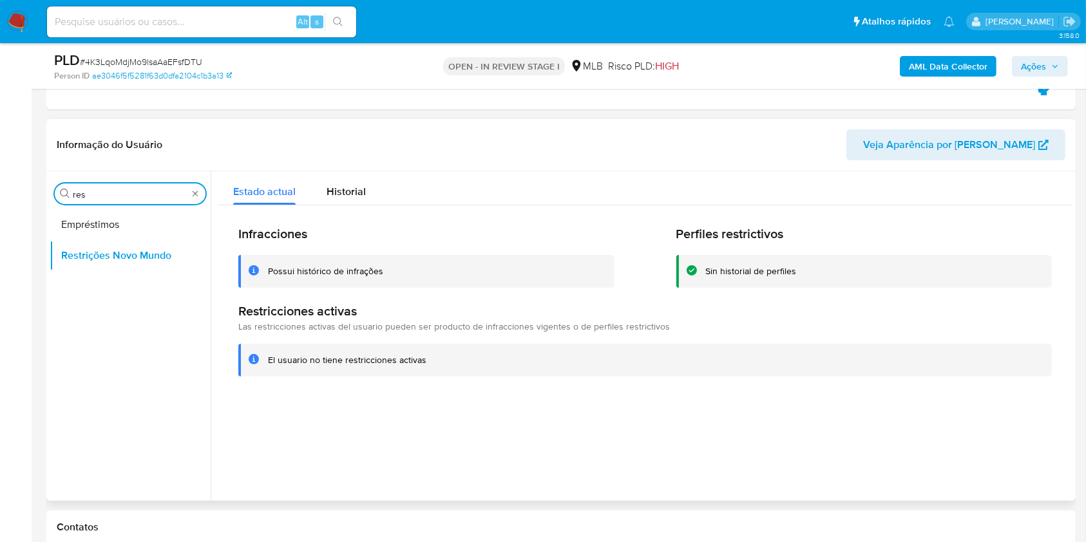
click at [139, 198] on input "res" at bounding box center [130, 195] width 115 height 12
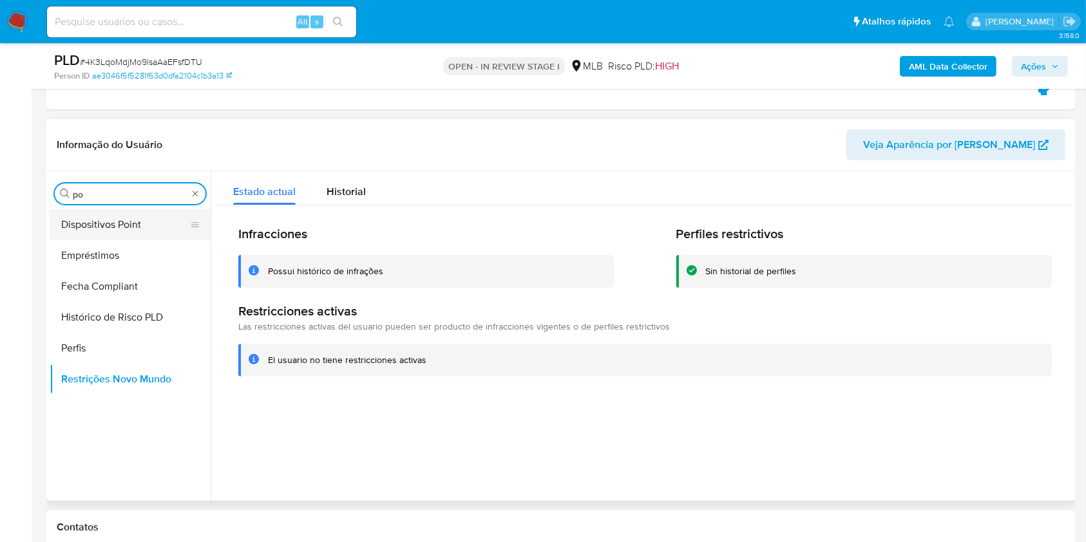
type input "po"
click at [124, 234] on button "Dispositivos Point" at bounding box center [125, 224] width 151 height 31
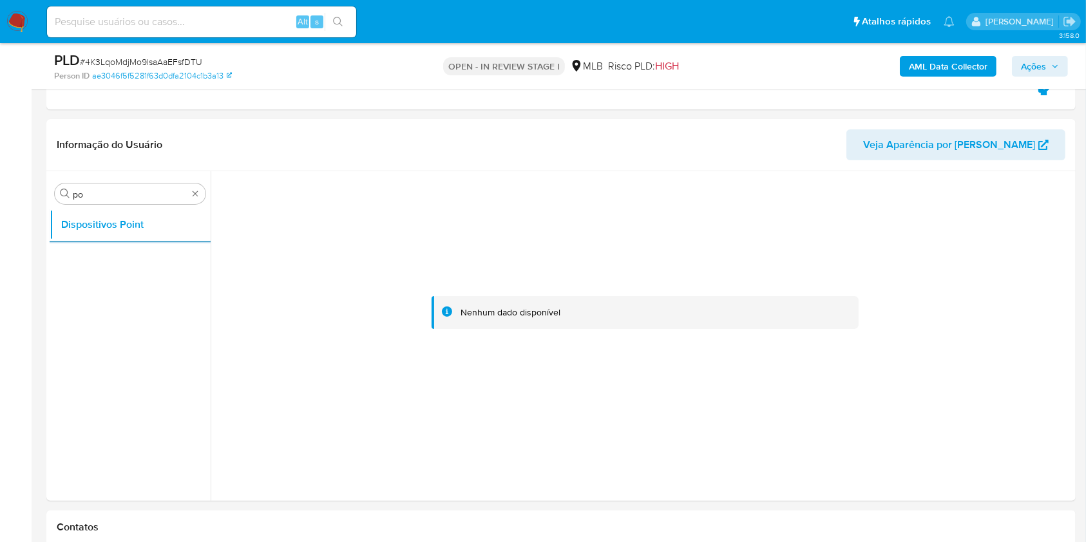
click at [921, 64] on b "AML Data Collector" at bounding box center [948, 66] width 79 height 21
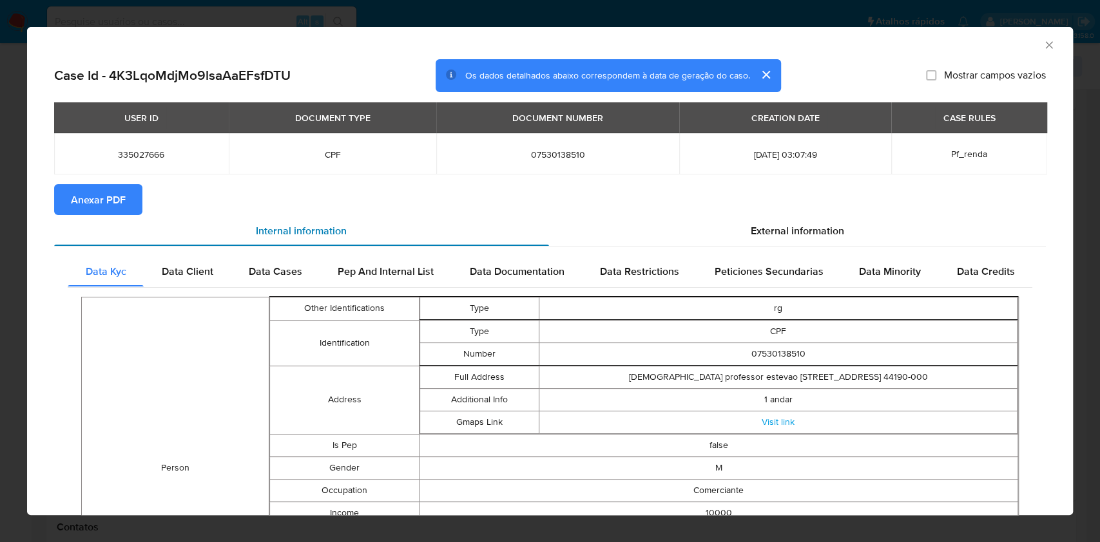
click at [110, 229] on div "Internal information" at bounding box center [301, 230] width 495 height 31
click at [107, 211] on span "Anexar PDF" at bounding box center [98, 200] width 55 height 28
click at [809, 202] on section "Anexar PDF Creando" at bounding box center [549, 200] width 991 height 33
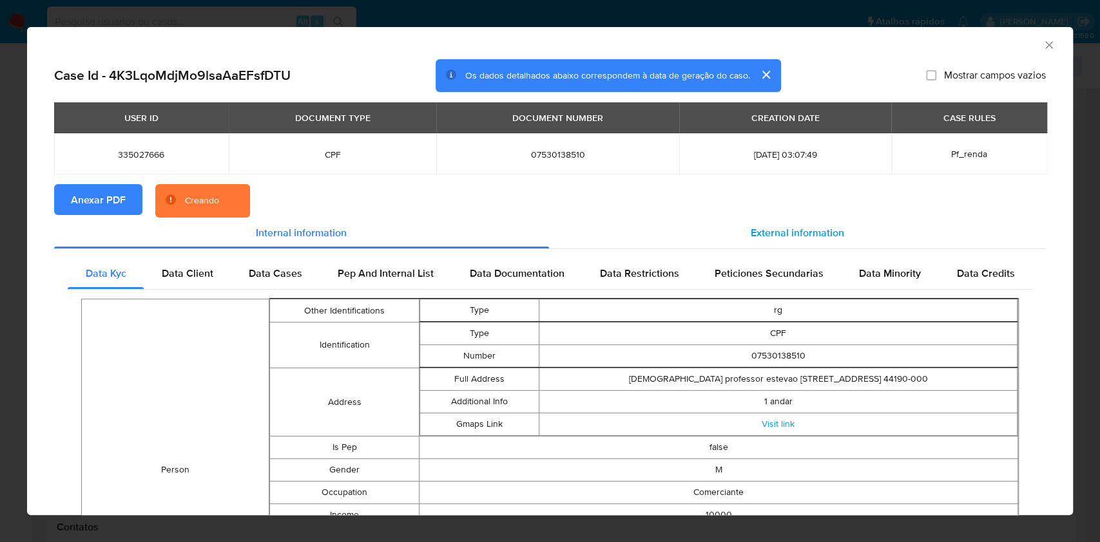
click at [798, 241] on div "External information" at bounding box center [797, 233] width 497 height 31
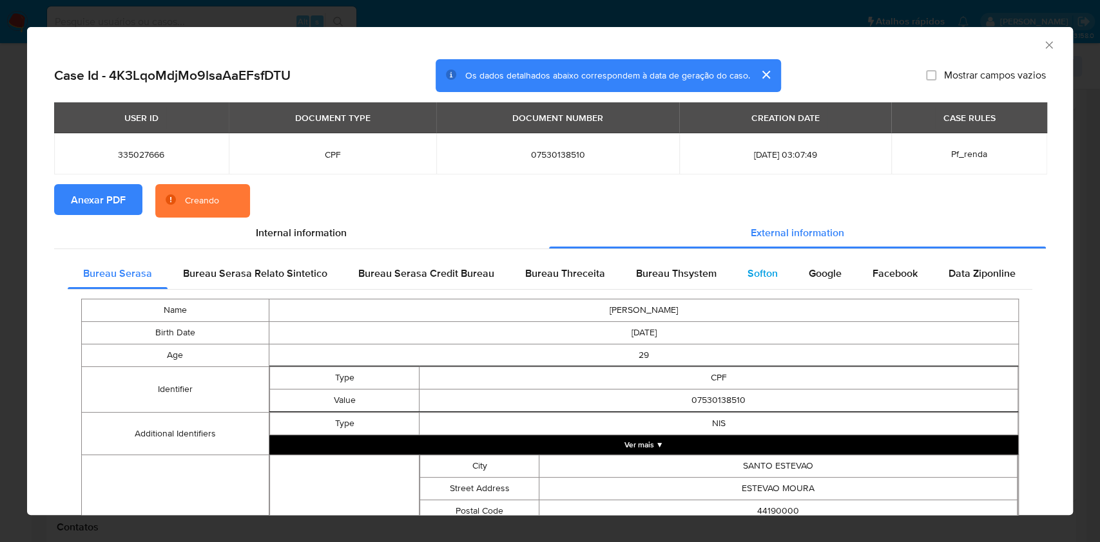
click at [784, 269] on div "Softon" at bounding box center [762, 273] width 61 height 31
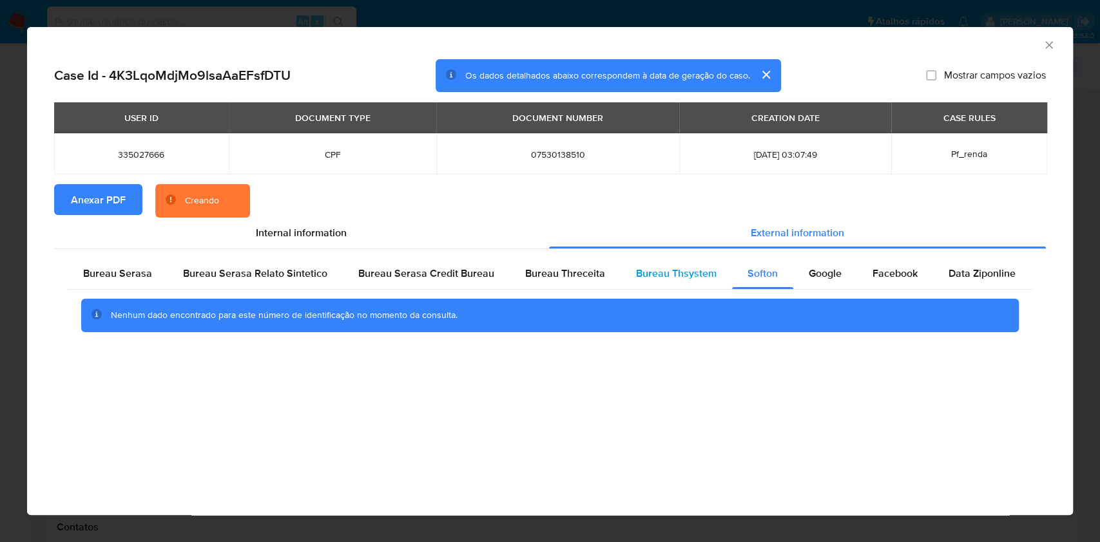
click at [689, 275] on span "Bureau Thsystem" at bounding box center [676, 273] width 81 height 15
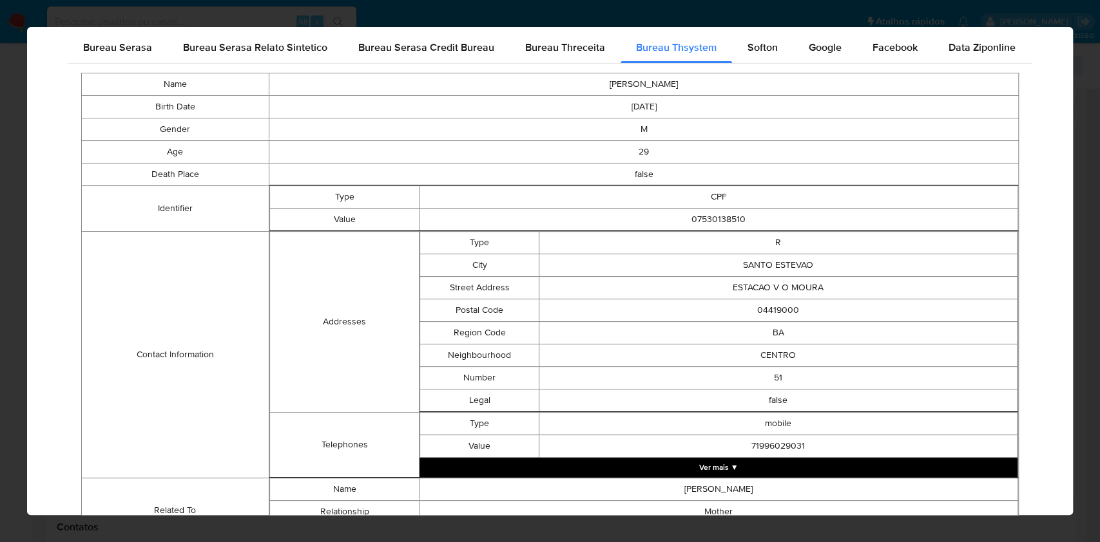
scroll to position [432, 0]
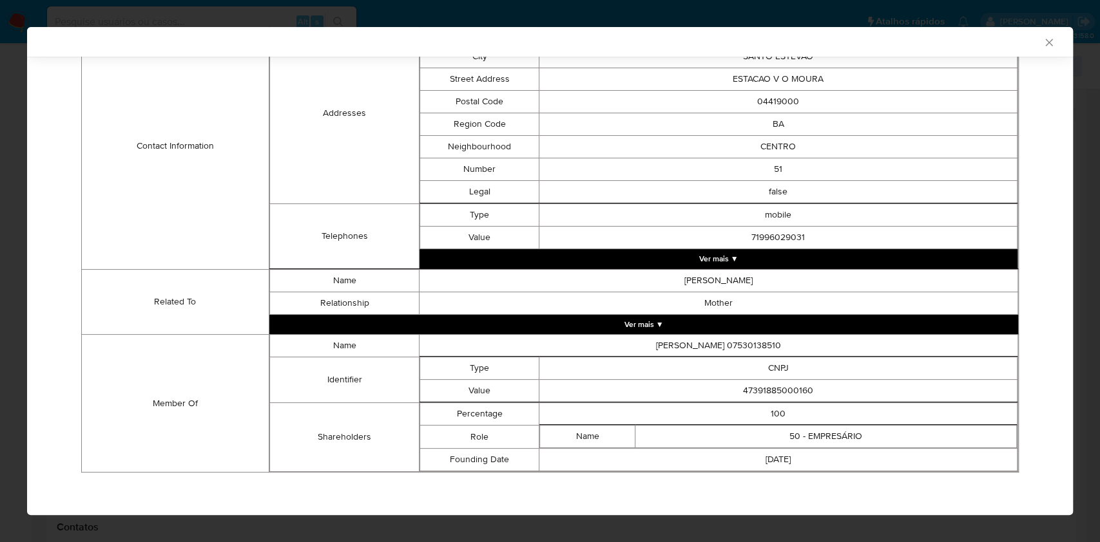
click at [781, 392] on td "47391885000160" at bounding box center [778, 391] width 478 height 23
copy td "47391885000160"
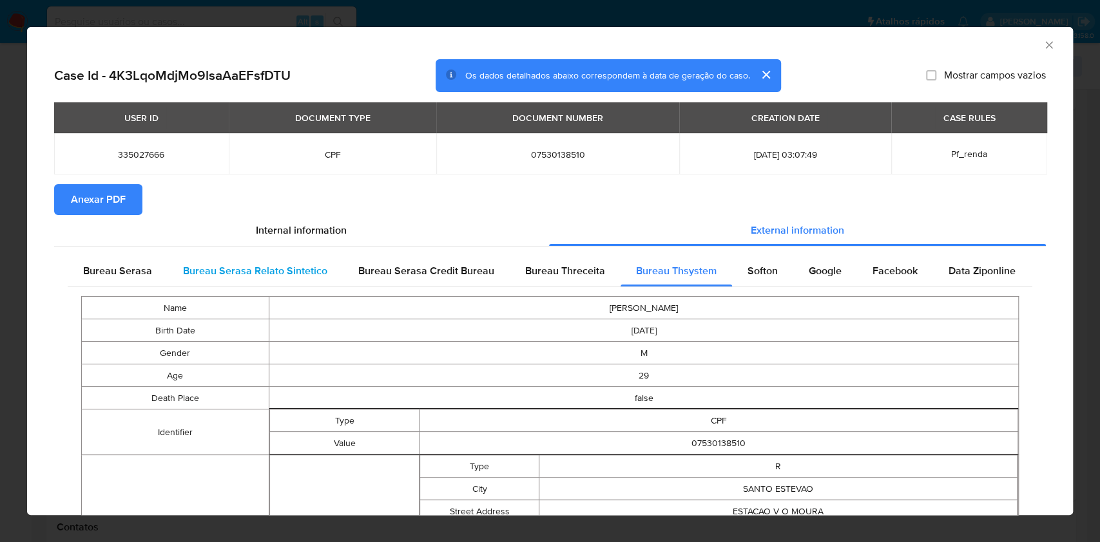
drag, startPoint x: 142, startPoint y: 269, endPoint x: 182, endPoint y: 284, distance: 42.8
click at [141, 269] on span "Bureau Serasa" at bounding box center [117, 270] width 69 height 15
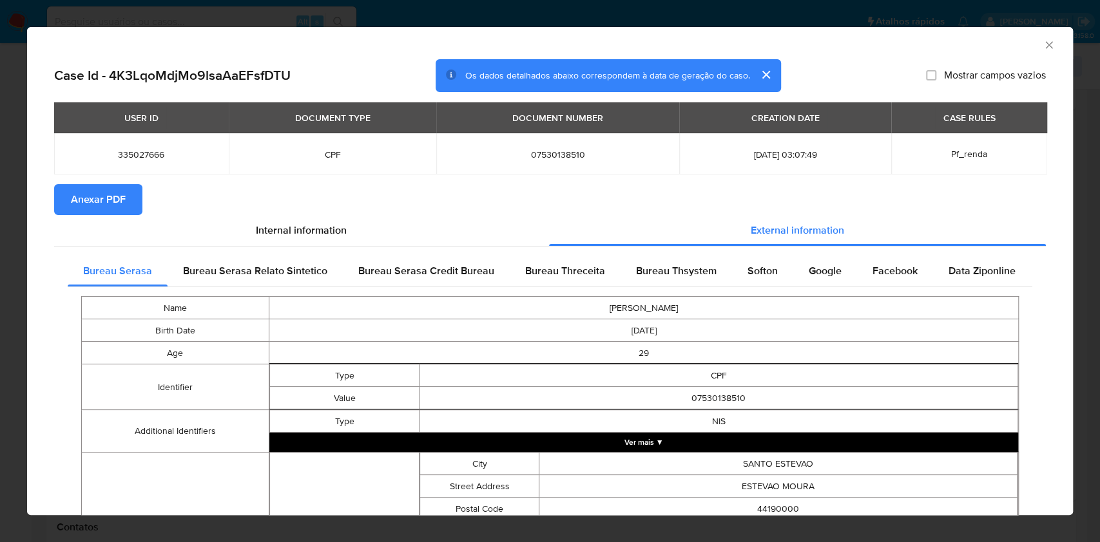
click at [0, 209] on div "AML Data Collector Case Id - 4K3LqoMdjMo9lsaAaEFsfDTU Os dados detalhados abaix…" at bounding box center [550, 271] width 1100 height 542
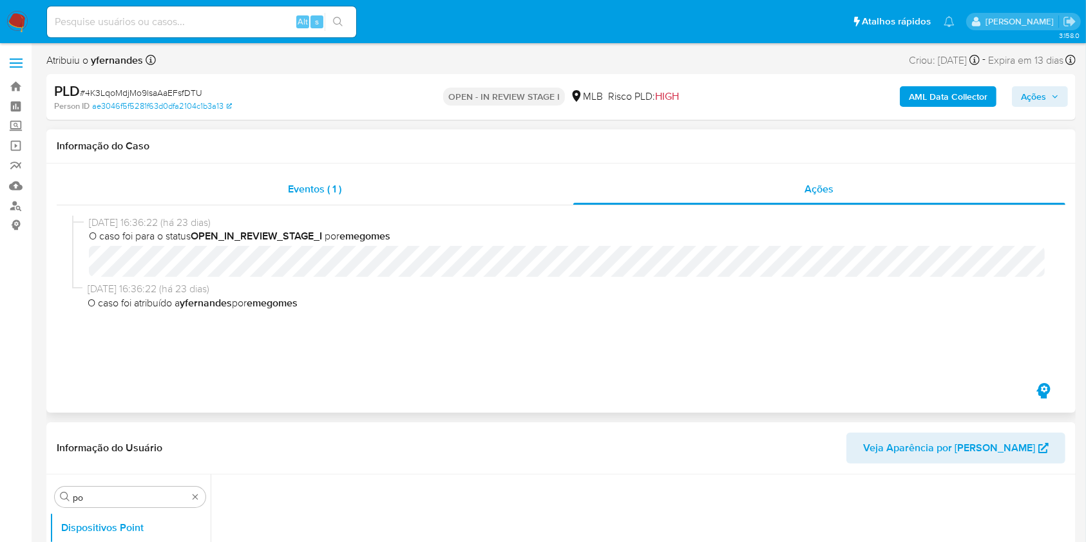
click at [437, 191] on div "Eventos ( 1 )" at bounding box center [315, 189] width 517 height 31
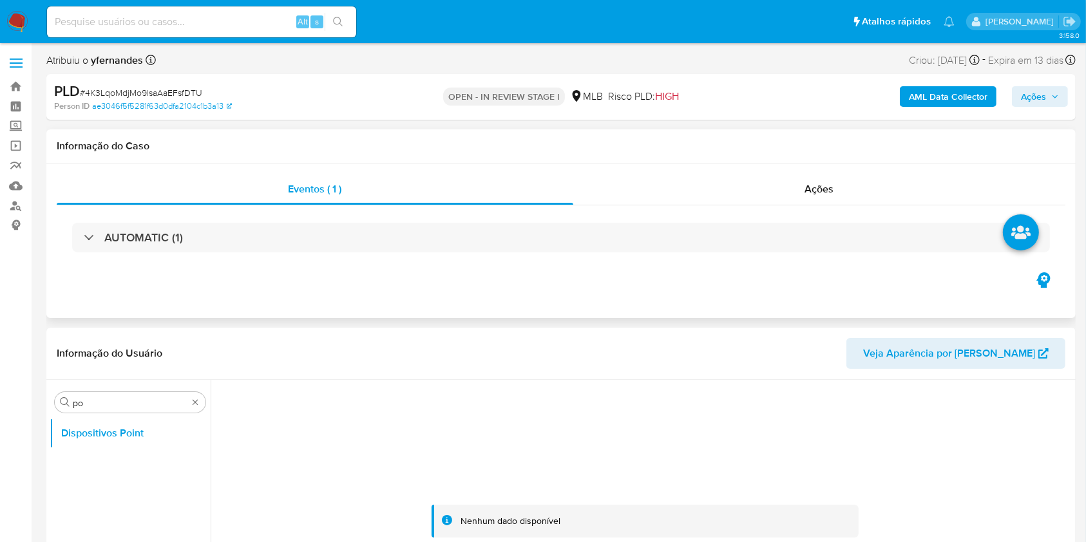
click at [415, 241] on div "AUTOMATIC (1)" at bounding box center [561, 238] width 978 height 30
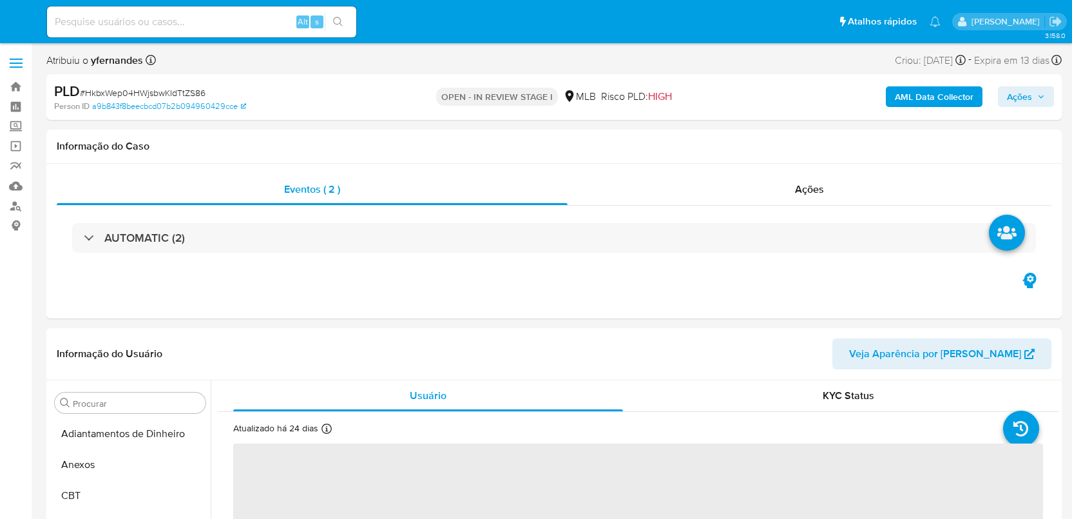
select select "10"
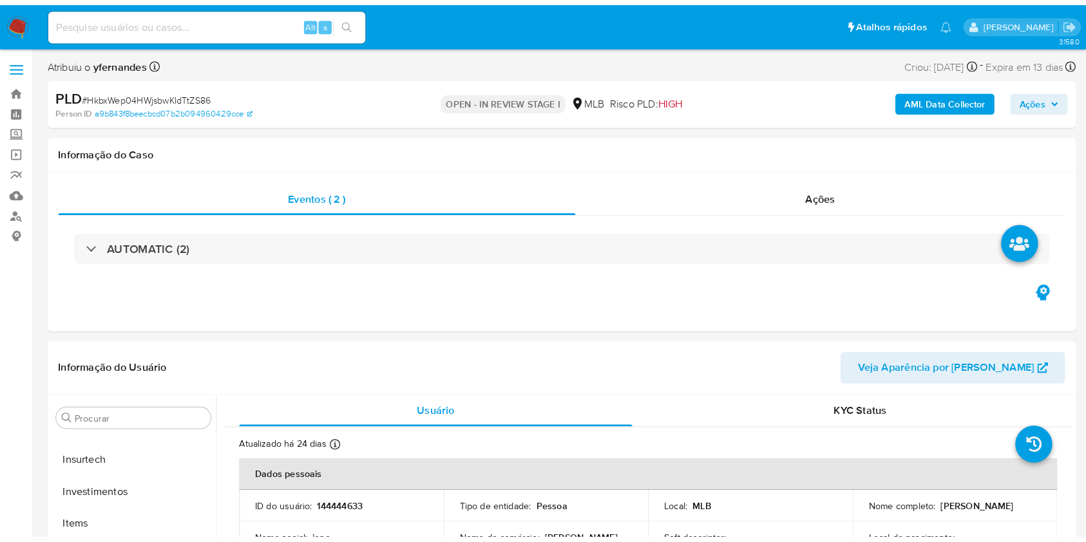
scroll to position [606, 0]
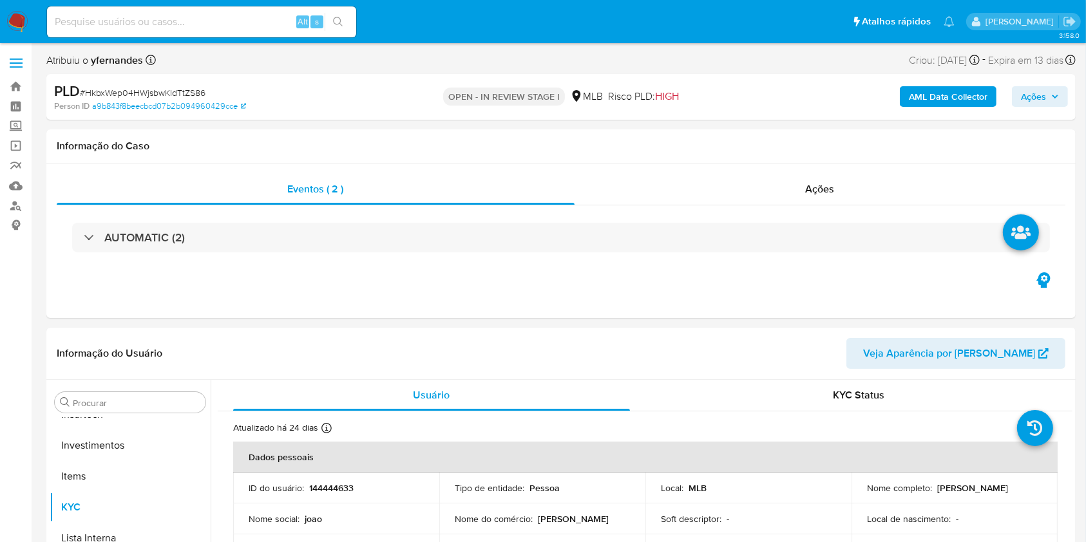
click at [146, 82] on div "PLD # HkbxWep04HWjsbwKIdTtZS86" at bounding box center [220, 91] width 333 height 19
copy span "HkbxWep04HWjsbwKIdTtZS86"
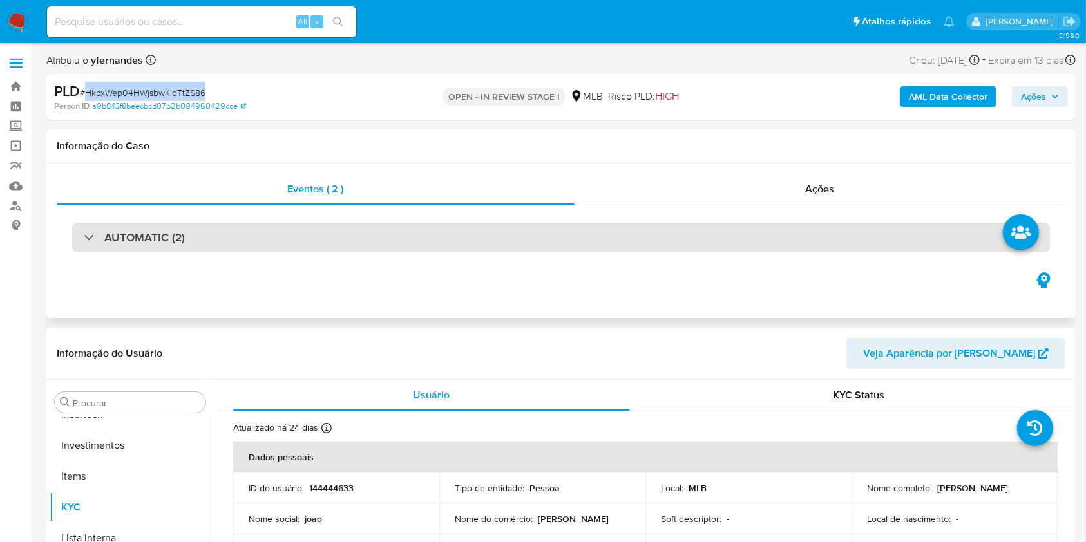
click at [338, 238] on div "AUTOMATIC (2)" at bounding box center [561, 238] width 978 height 30
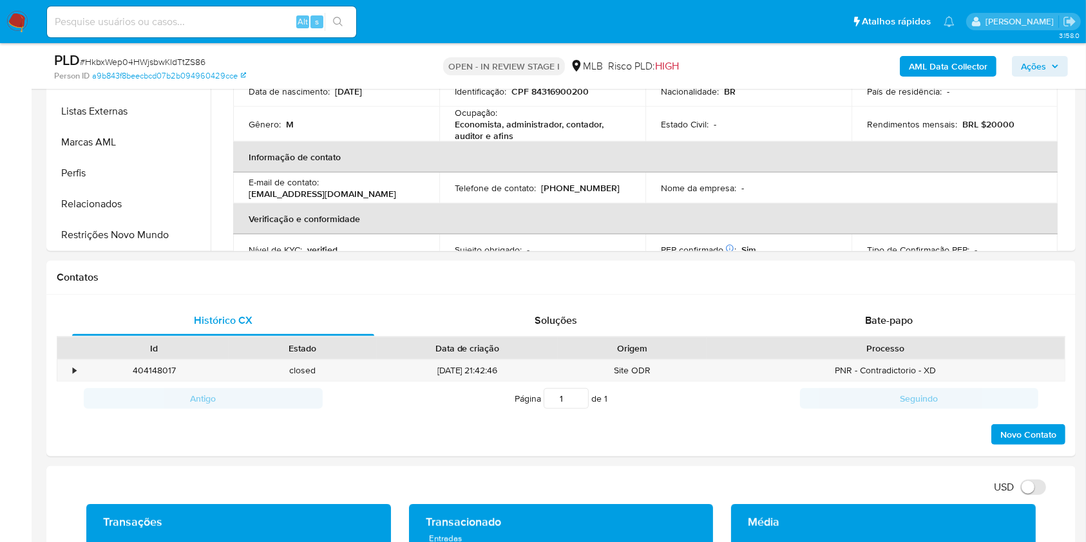
scroll to position [1460, 0]
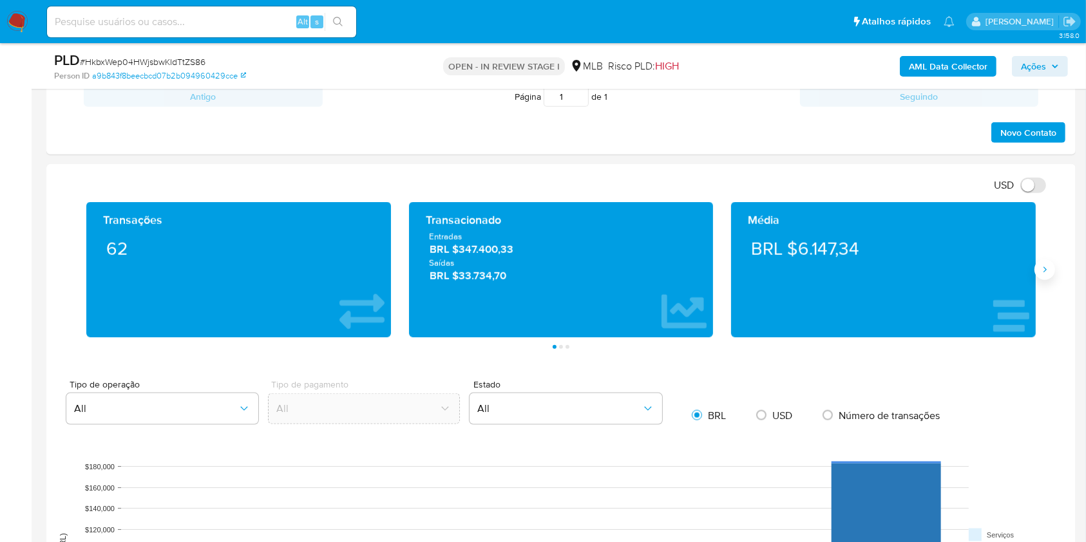
click at [1051, 265] on button "Siguiente" at bounding box center [1045, 270] width 21 height 21
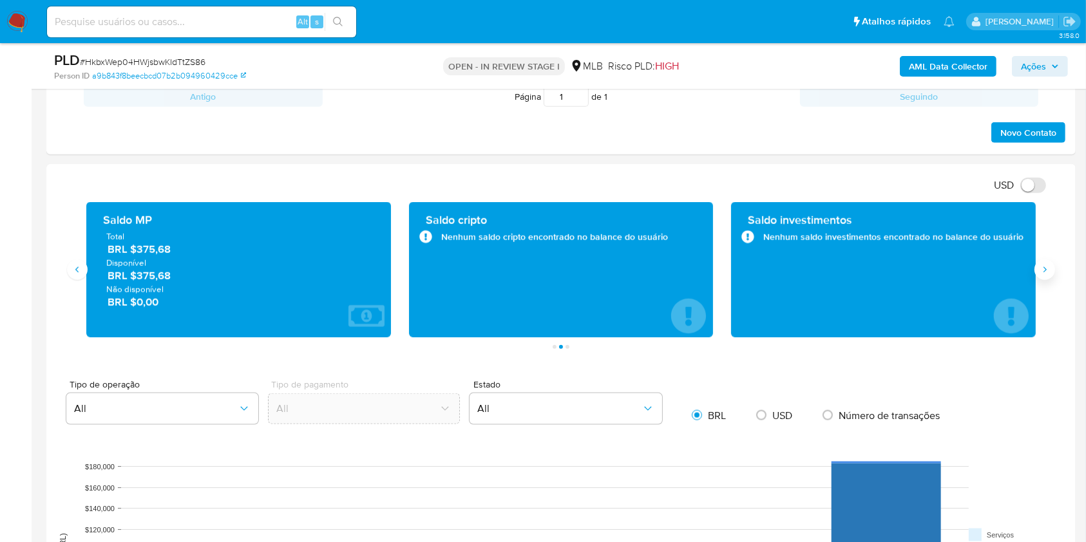
click at [1051, 265] on button "Siguiente" at bounding box center [1045, 270] width 21 height 21
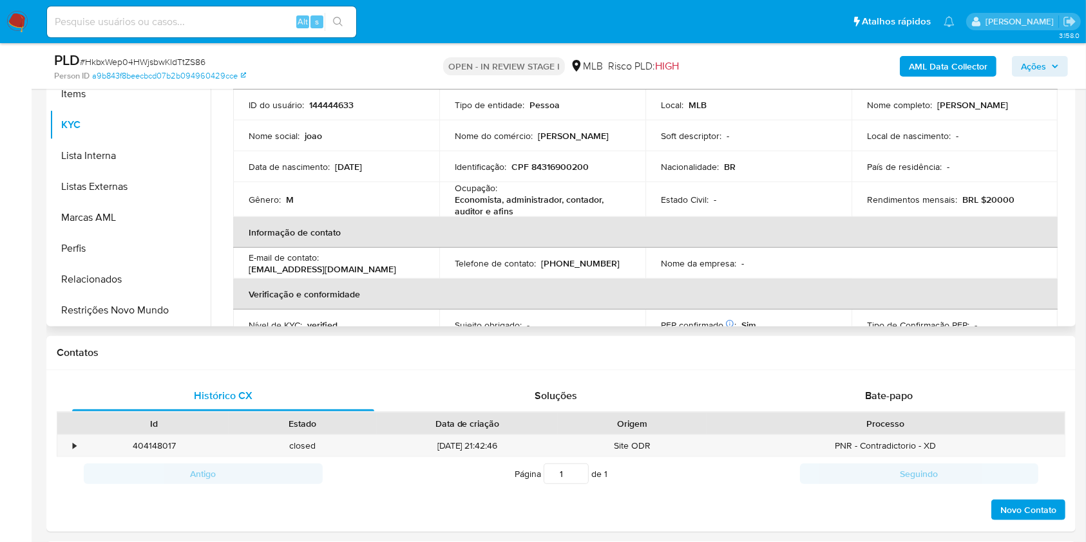
scroll to position [859, 0]
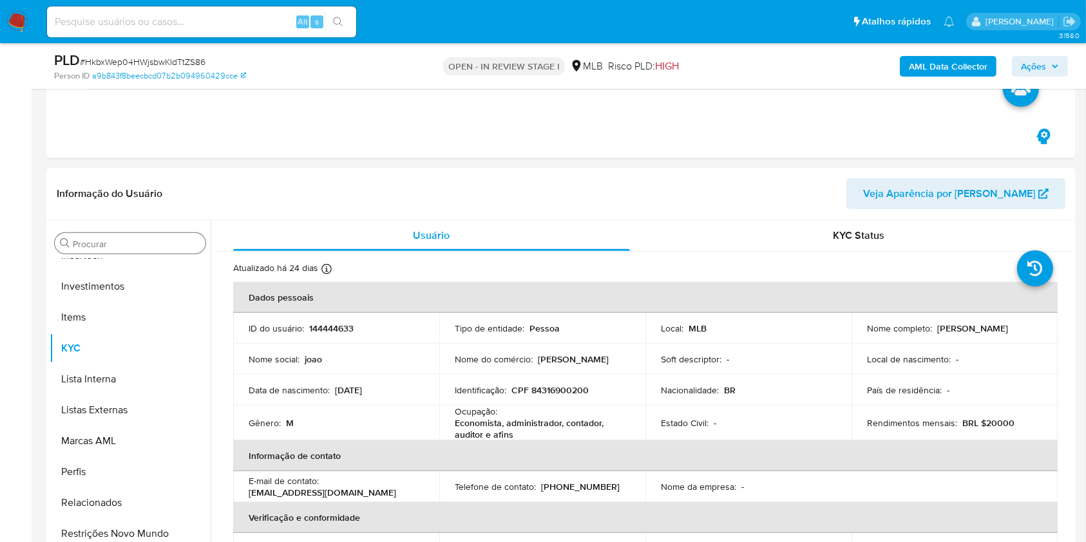
click at [101, 238] on input "Procurar" at bounding box center [137, 244] width 128 height 12
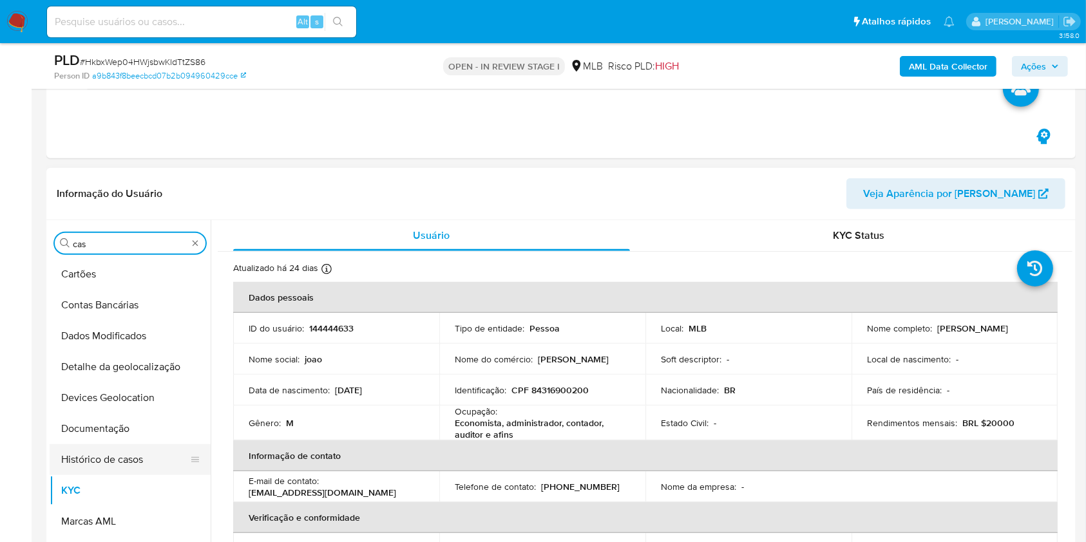
scroll to position [0, 0]
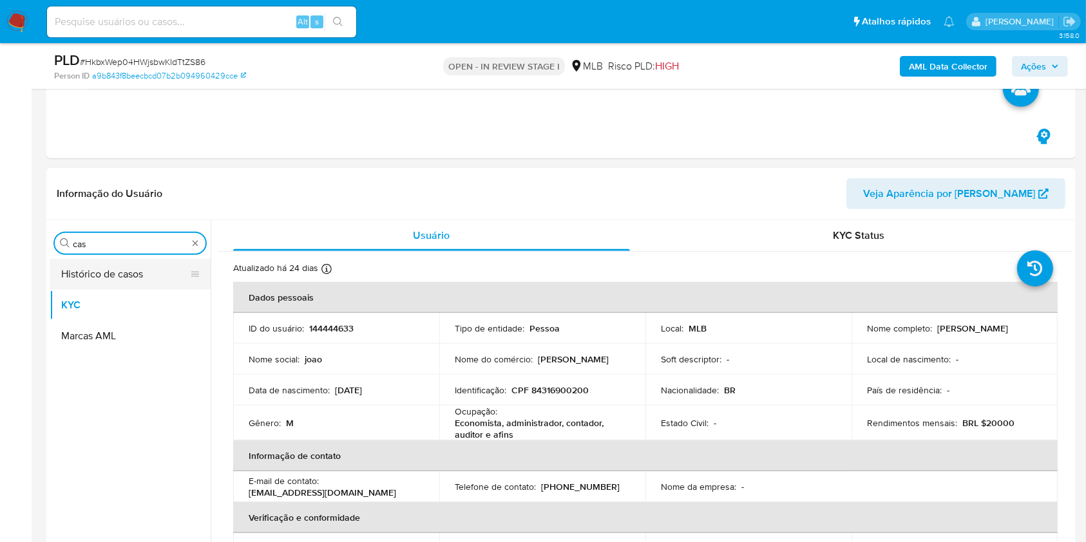
click at [97, 262] on button "Histórico de casos" at bounding box center [125, 274] width 151 height 31
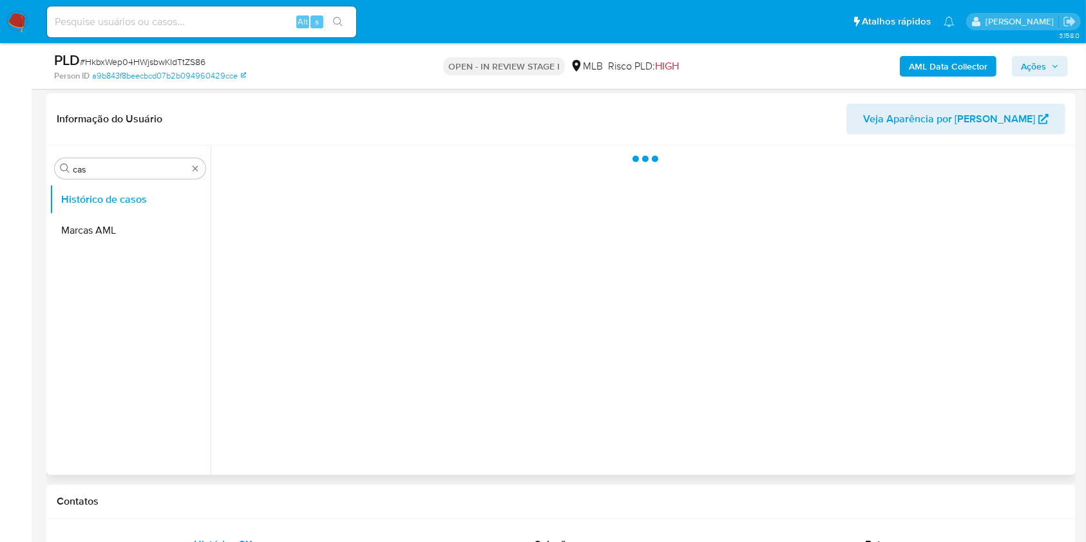
scroll to position [944, 0]
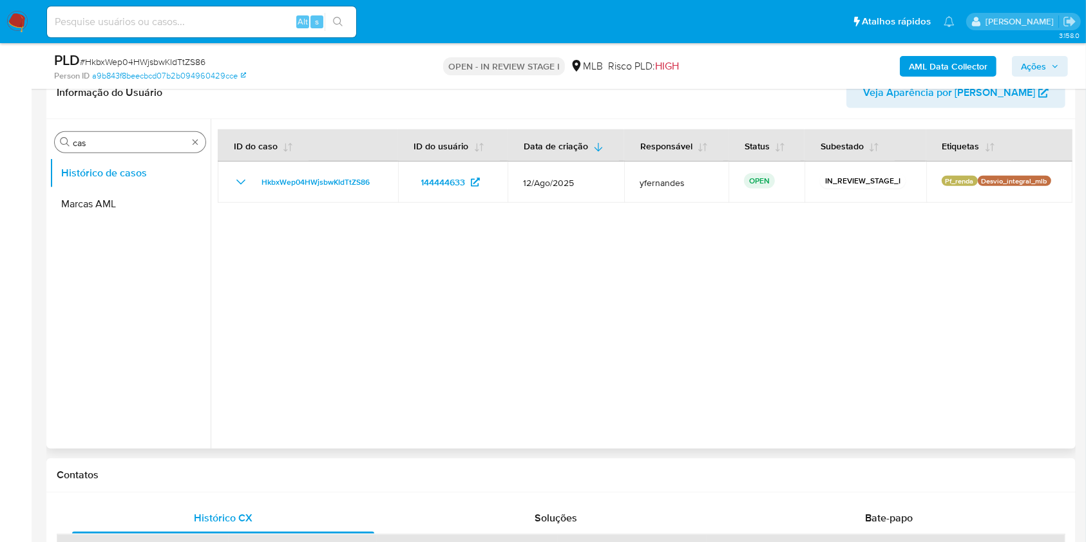
click at [116, 132] on div "Procurar cas" at bounding box center [130, 142] width 151 height 21
click at [101, 133] on div "Procurar cas" at bounding box center [130, 142] width 151 height 21
click at [89, 137] on input "cas" at bounding box center [130, 143] width 115 height 12
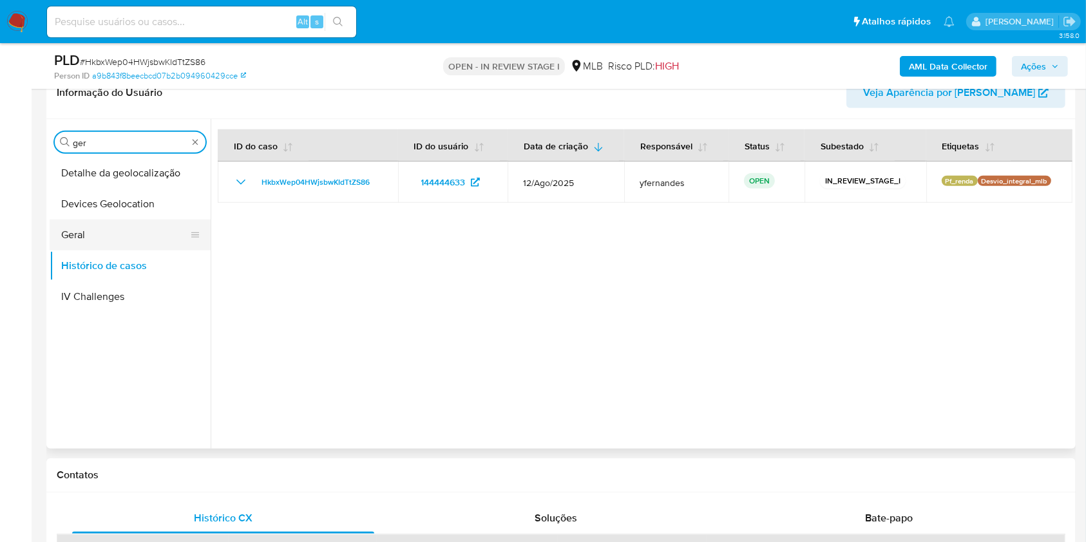
type input "ger"
click at [72, 220] on button "Geral" at bounding box center [125, 235] width 151 height 31
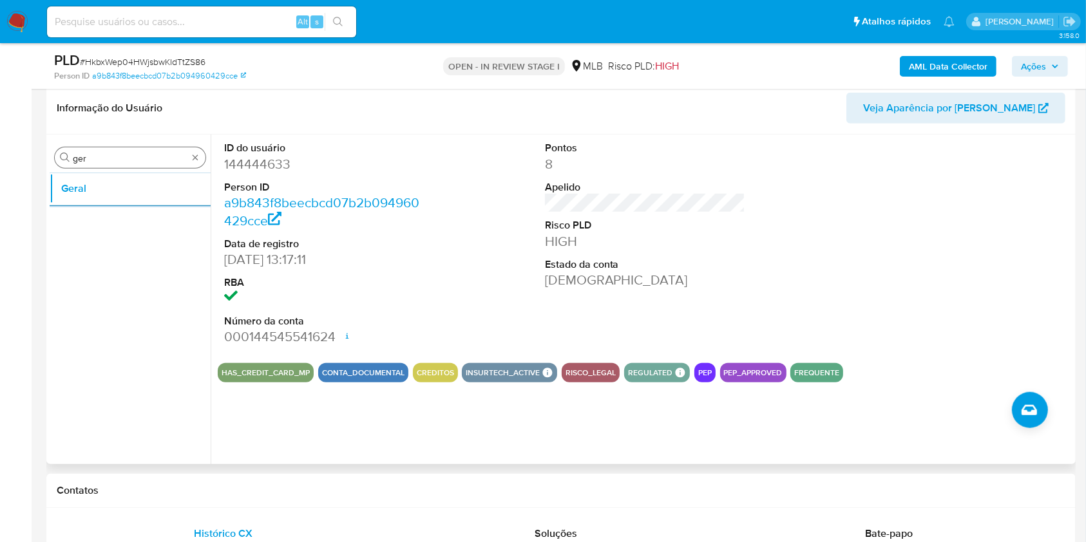
click at [102, 160] on input "ger" at bounding box center [130, 159] width 115 height 12
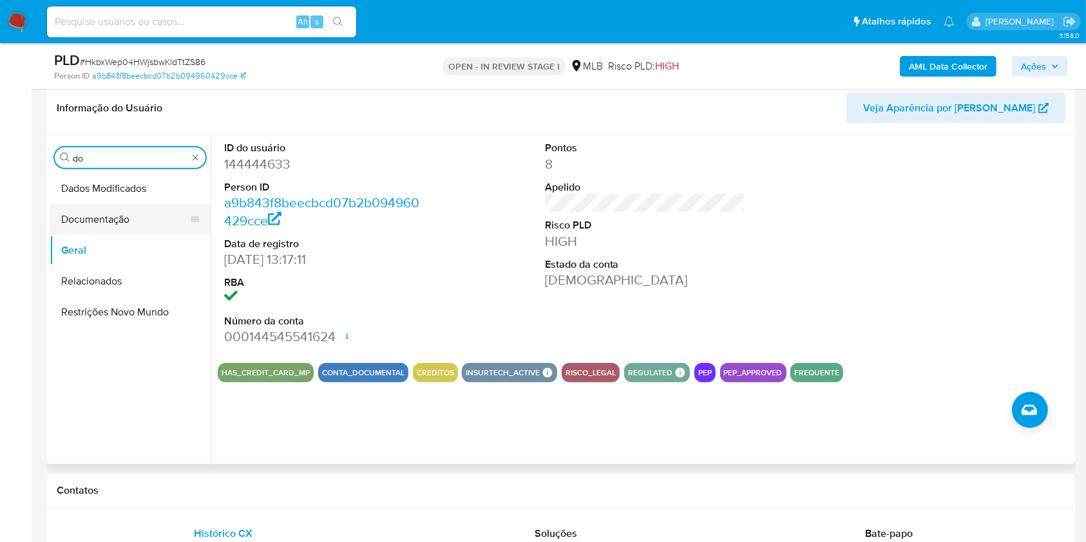
type input "do"
click at [101, 220] on button "Documentação" at bounding box center [125, 219] width 151 height 31
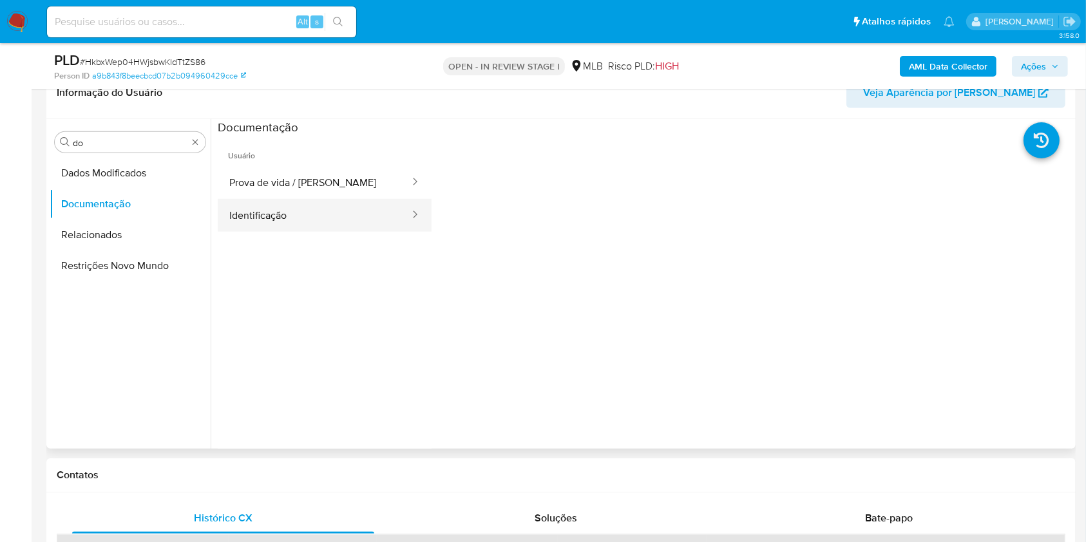
click at [337, 199] on button "Identificação" at bounding box center [314, 215] width 193 height 33
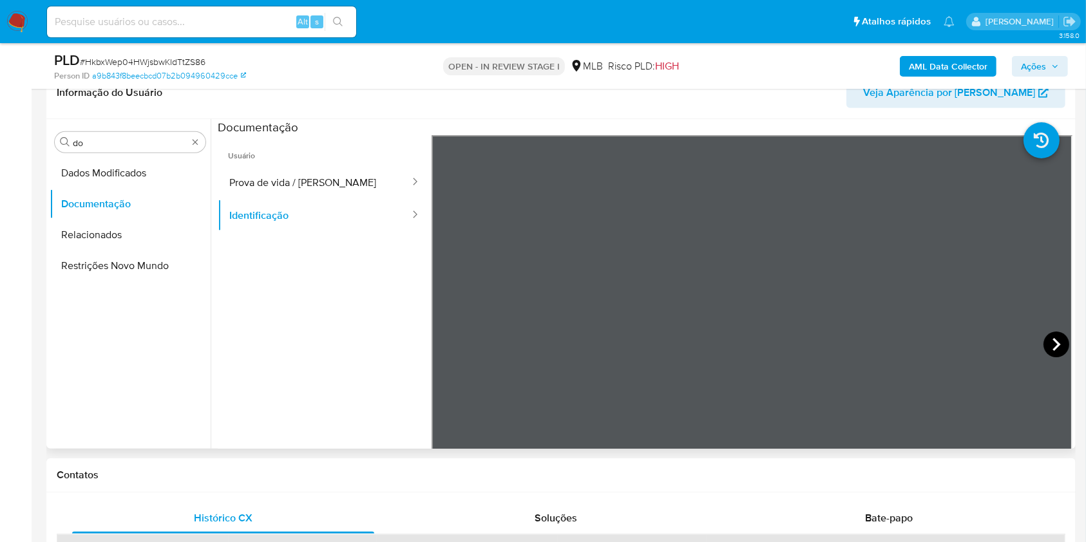
click at [1044, 348] on icon at bounding box center [1057, 345] width 26 height 26
drag, startPoint x: 365, startPoint y: 166, endPoint x: 425, endPoint y: 197, distance: 68.3
click at [363, 167] on button "Prova de vida / Selfie" at bounding box center [314, 182] width 193 height 33
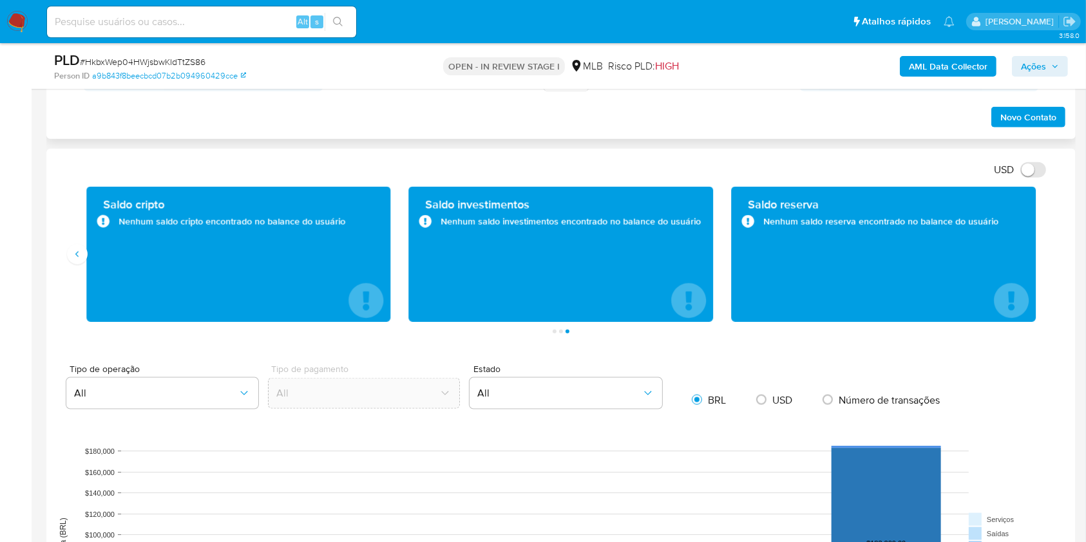
scroll to position [1374, 0]
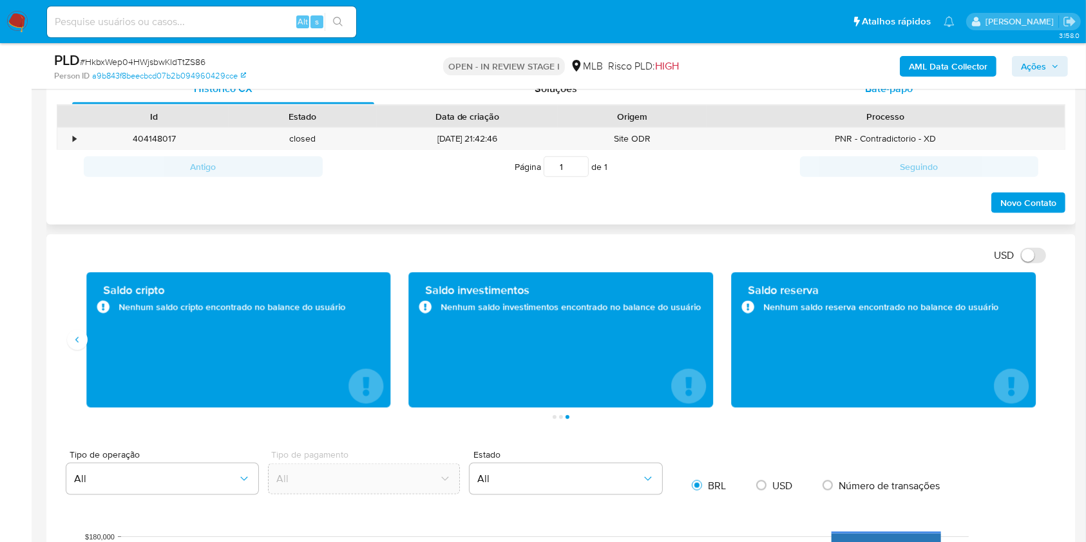
click at [871, 90] on span "Bate-papo" at bounding box center [889, 88] width 48 height 15
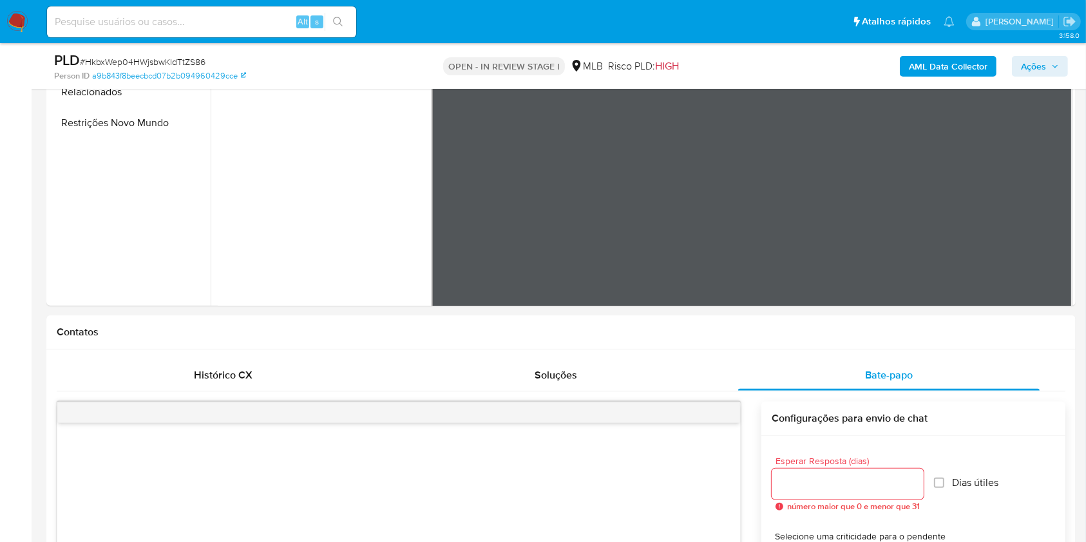
scroll to position [859, 0]
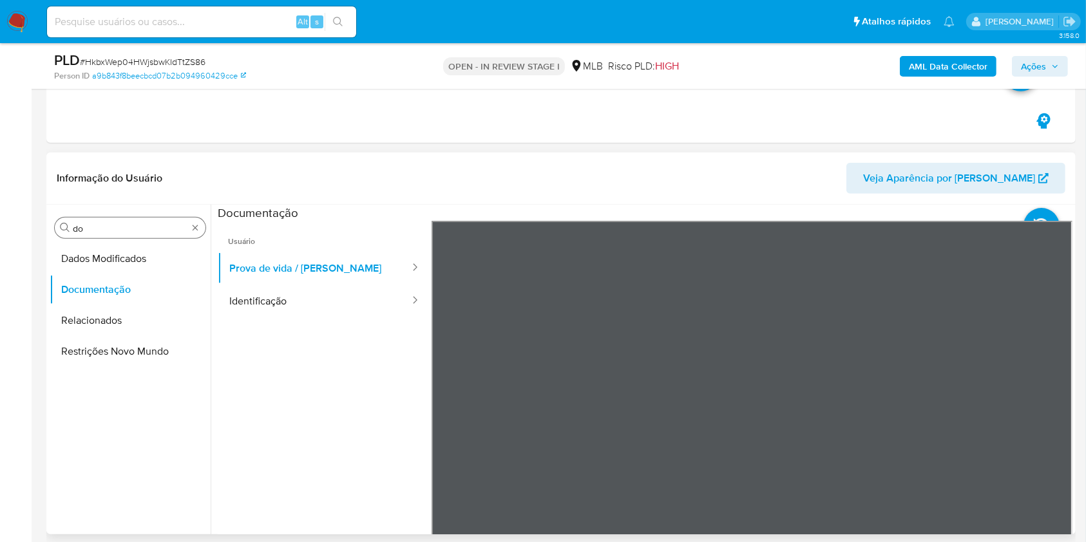
click at [114, 218] on div "Procurar do" at bounding box center [130, 228] width 151 height 21
click at [89, 229] on input "do" at bounding box center [130, 229] width 115 height 12
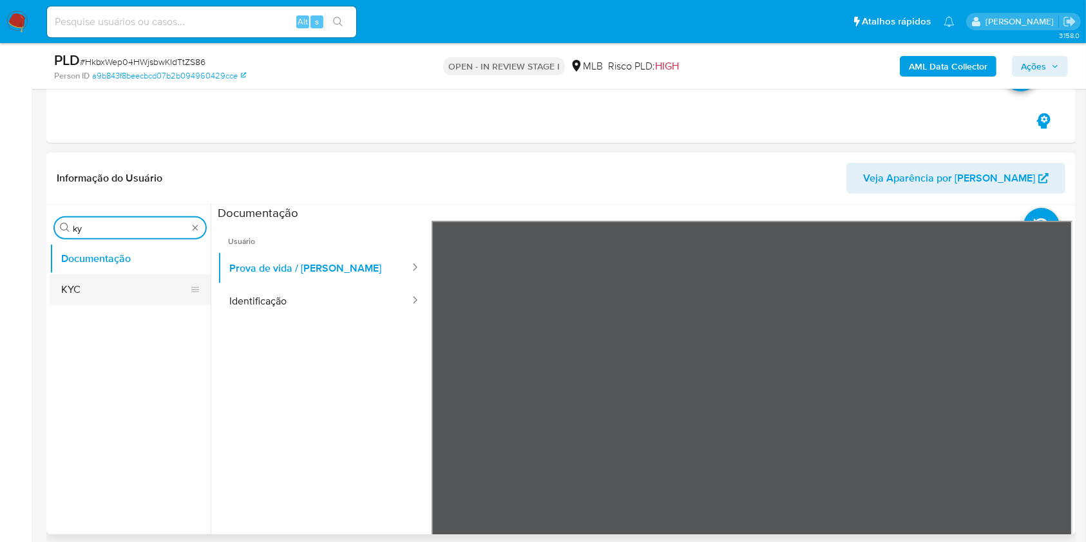
type input "ky"
drag, startPoint x: 75, startPoint y: 300, endPoint x: 93, endPoint y: 294, distance: 18.9
click at [75, 300] on button "KYC" at bounding box center [130, 289] width 161 height 31
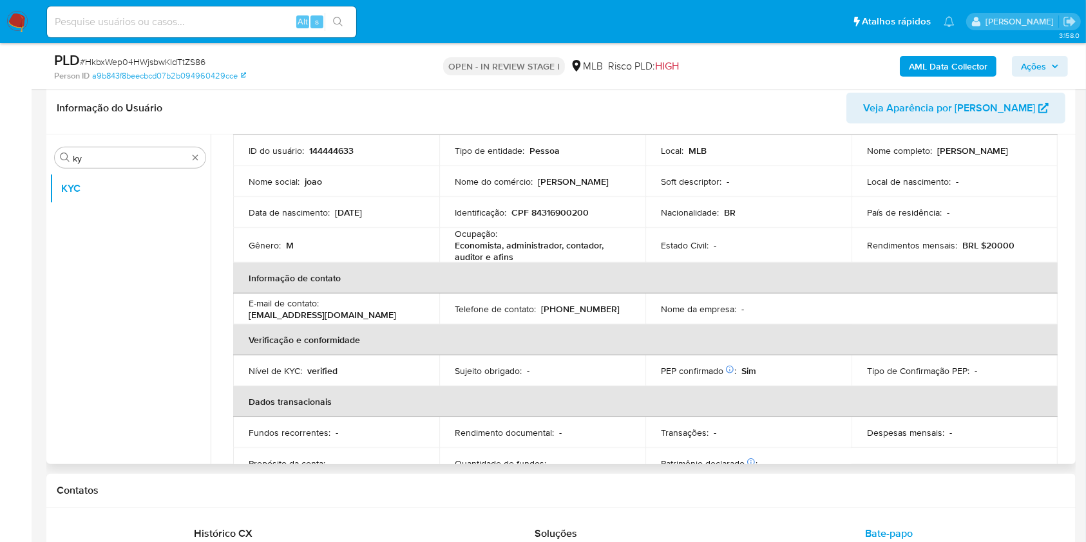
scroll to position [99, 0]
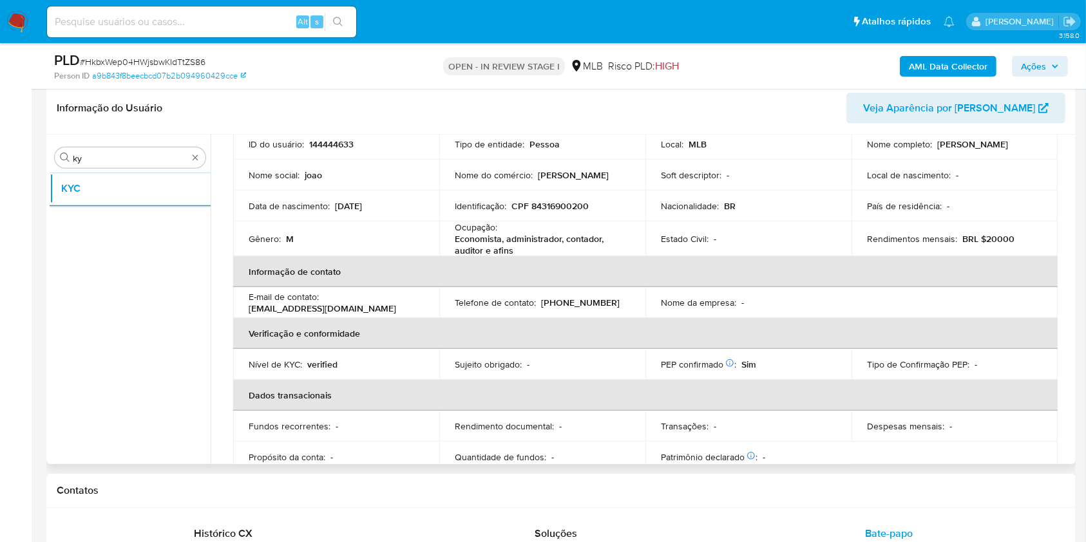
click at [488, 240] on p "Economista, administrador, contador, auditor e afins" at bounding box center [540, 244] width 170 height 23
copy div "Ocupação : Economista, administrador, contador, auditor e afins"
click at [460, 312] on td "Telefone de contato : (92) 994939573" at bounding box center [542, 302] width 206 height 31
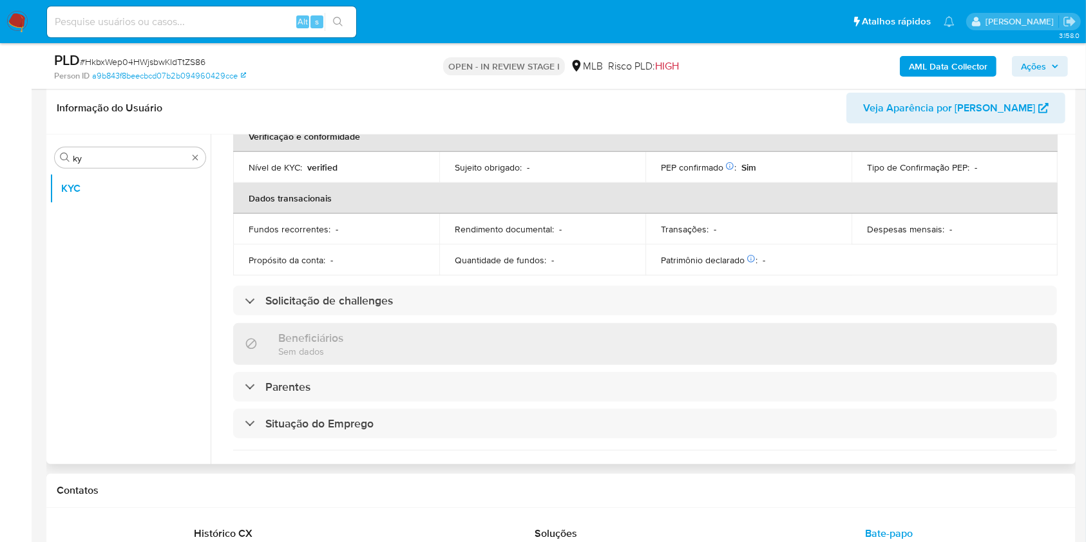
scroll to position [551, 0]
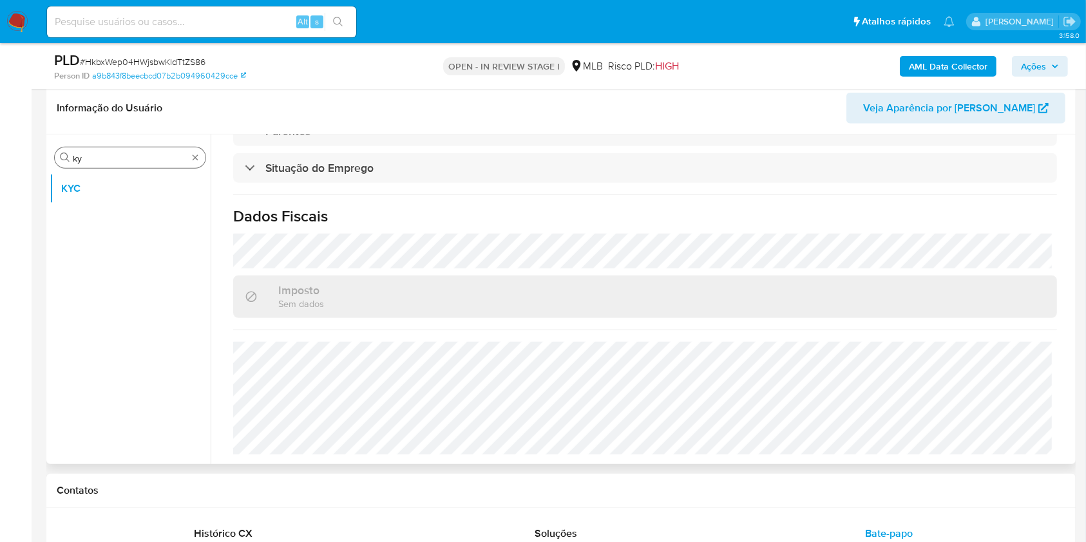
click at [146, 156] on input "ky" at bounding box center [130, 159] width 115 height 12
click at [146, 157] on input "ky" at bounding box center [130, 159] width 115 height 12
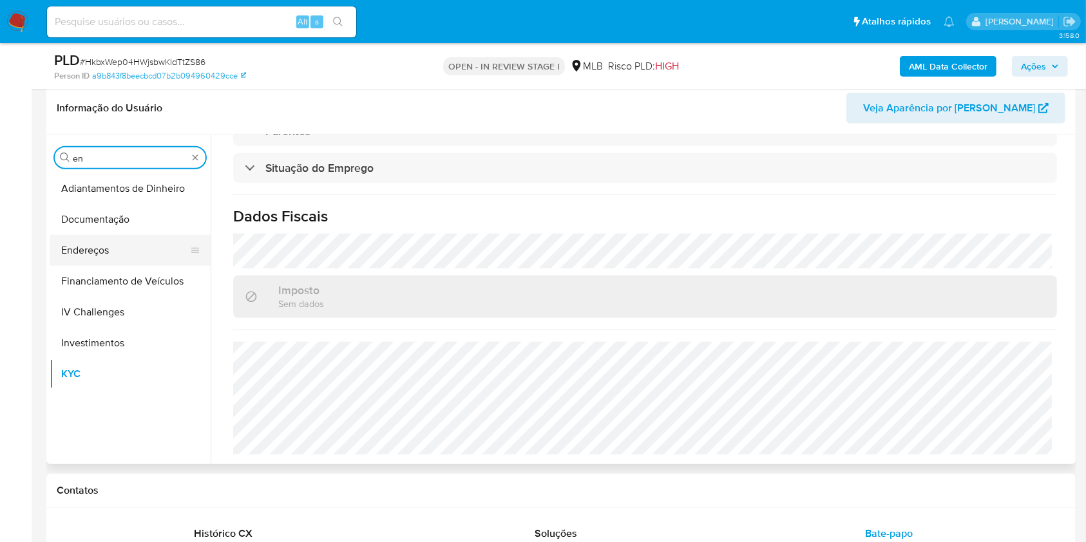
type input "en"
click at [88, 255] on button "Endereços" at bounding box center [125, 250] width 151 height 31
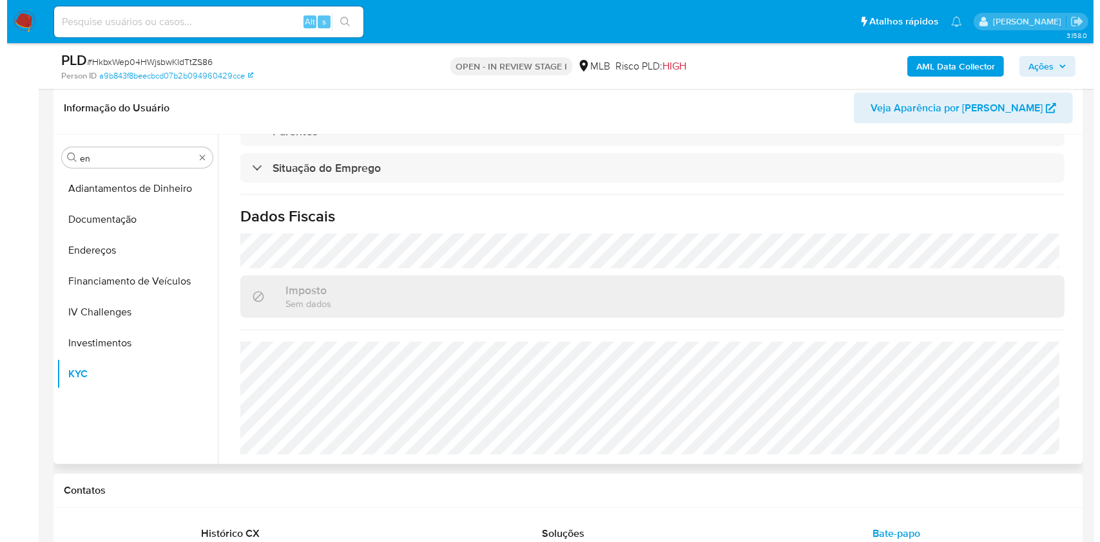
scroll to position [0, 0]
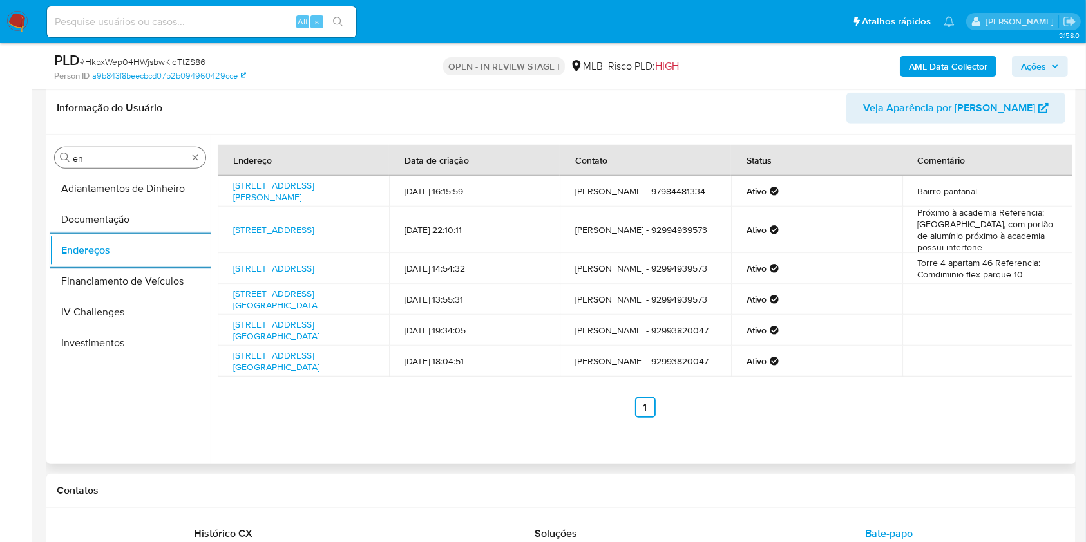
click at [110, 155] on input "en" at bounding box center [130, 159] width 115 height 12
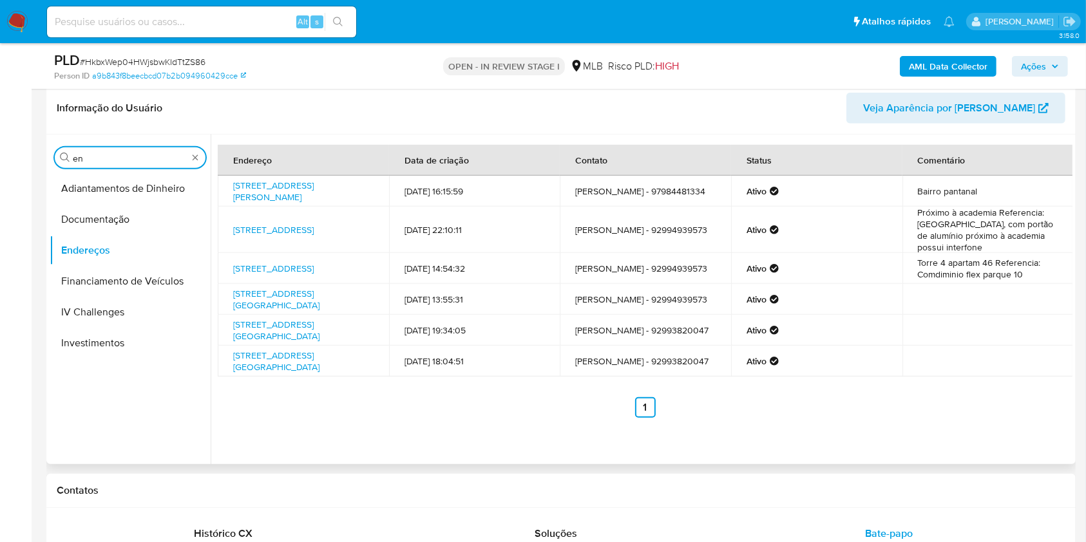
click at [108, 155] on input "en" at bounding box center [130, 159] width 115 height 12
type input "ge"
click at [67, 219] on button "Devices Geolocation" at bounding box center [125, 219] width 151 height 31
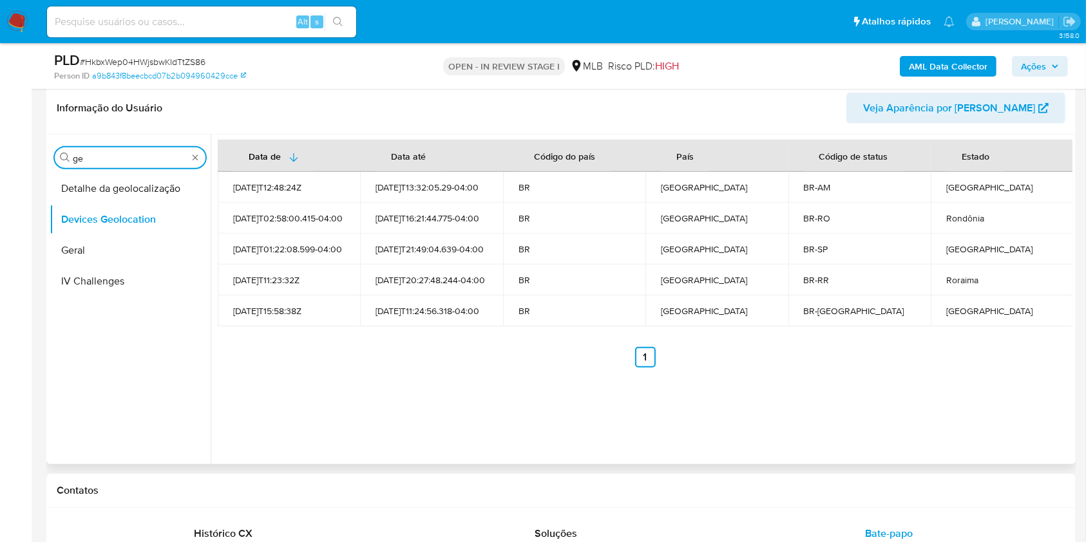
click at [128, 157] on input "ge" at bounding box center [130, 159] width 115 height 12
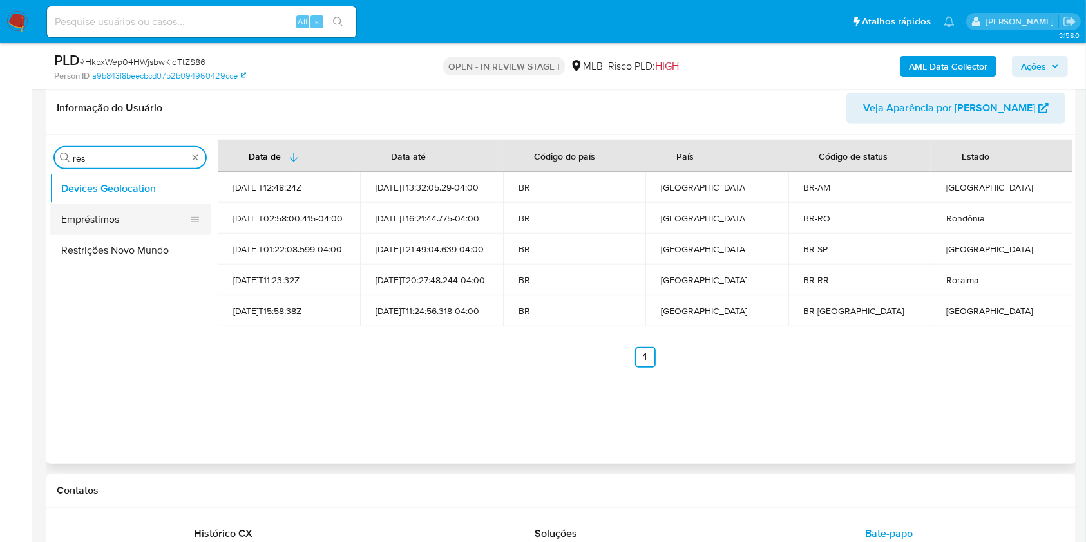
type input "res"
click at [77, 233] on button "Empréstimos" at bounding box center [125, 219] width 151 height 31
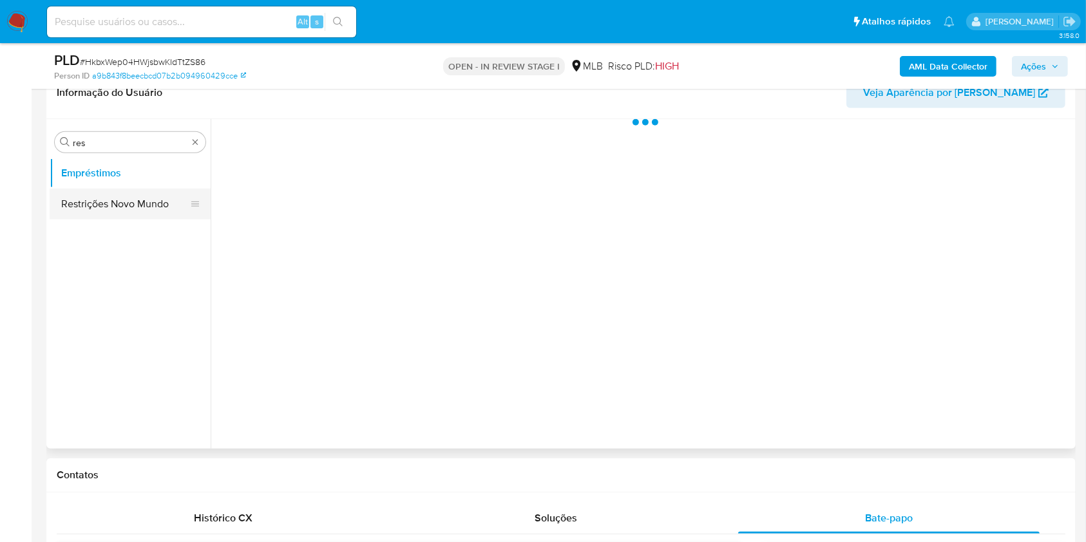
click at [85, 209] on button "Restrições Novo Mundo" at bounding box center [125, 204] width 151 height 31
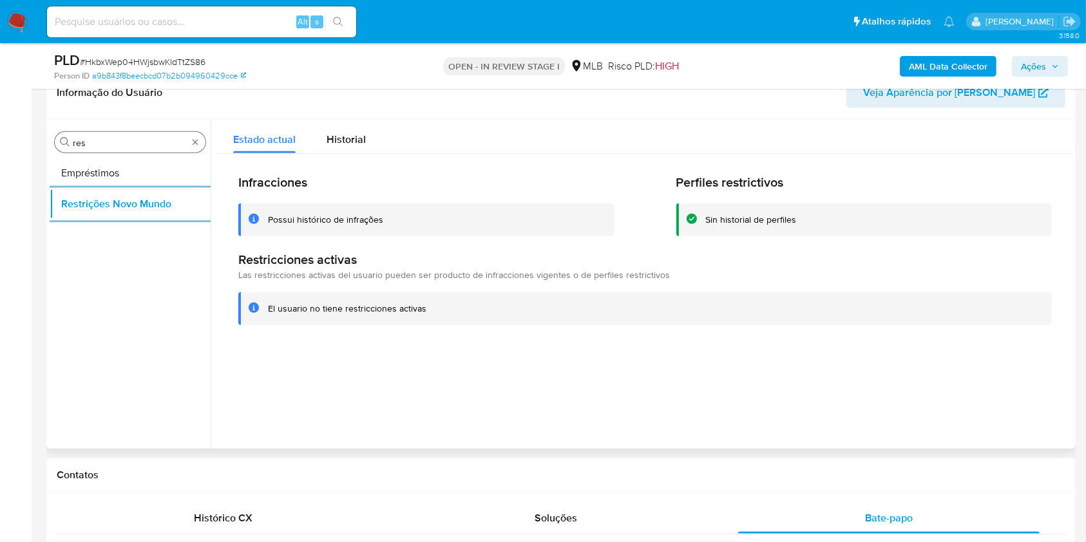
click at [136, 139] on input "res" at bounding box center [130, 143] width 115 height 12
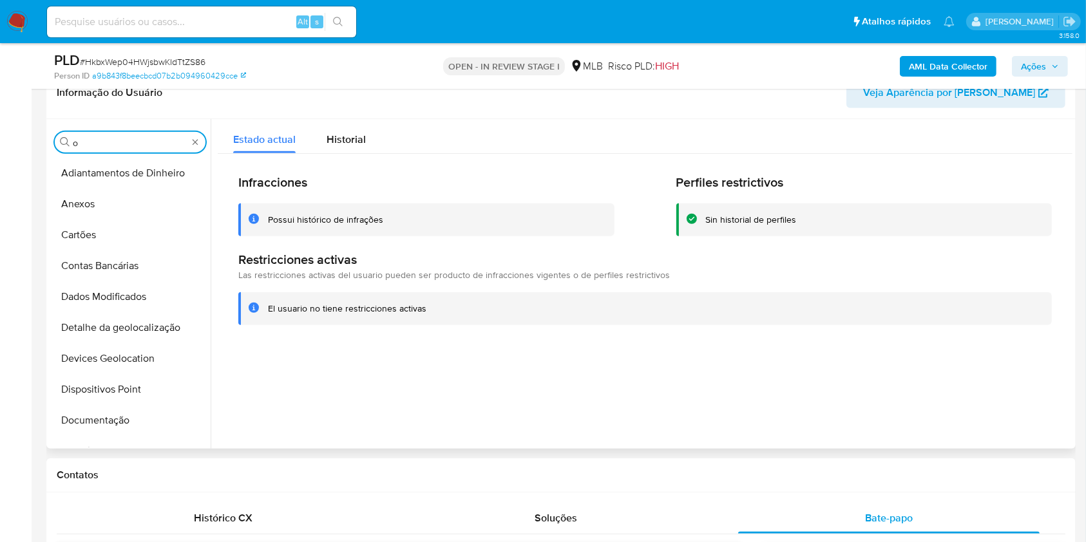
click at [128, 145] on input "o" at bounding box center [130, 143] width 115 height 12
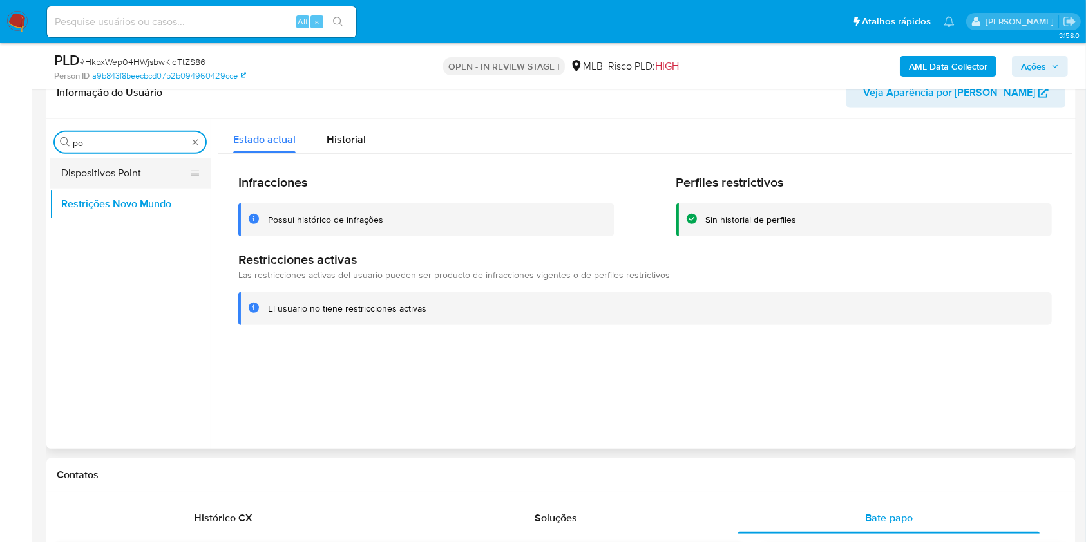
type input "po"
click at [111, 171] on button "Dispositivos Point" at bounding box center [125, 173] width 151 height 31
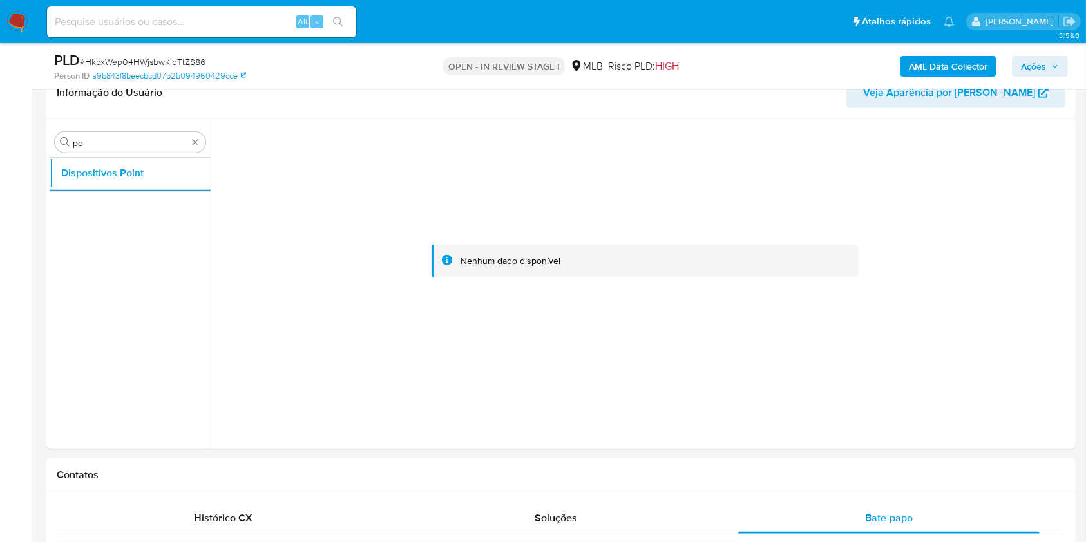
click at [934, 59] on b "AML Data Collector" at bounding box center [948, 66] width 79 height 21
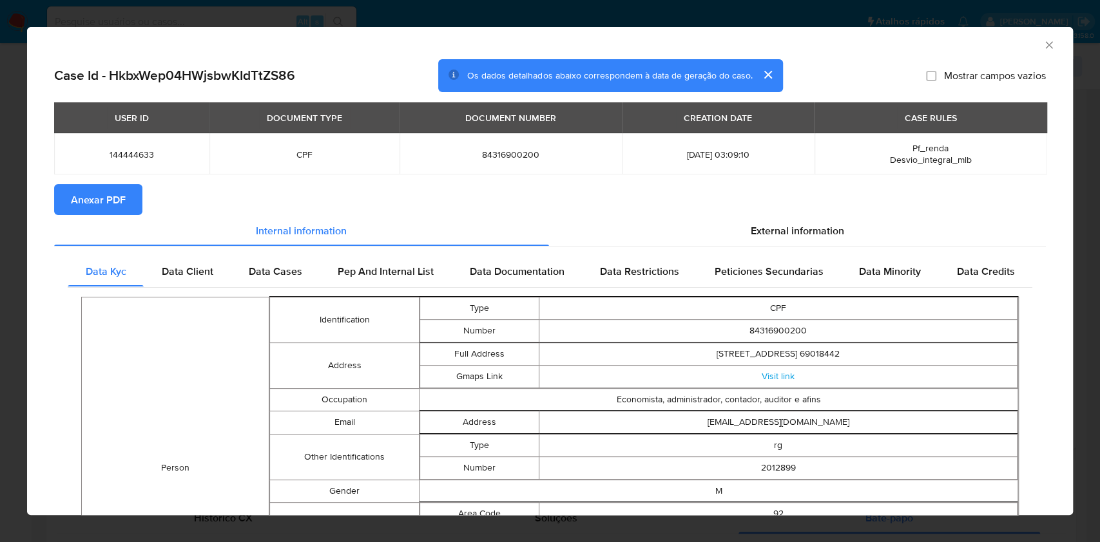
click at [97, 197] on span "Anexar PDF" at bounding box center [98, 200] width 55 height 28
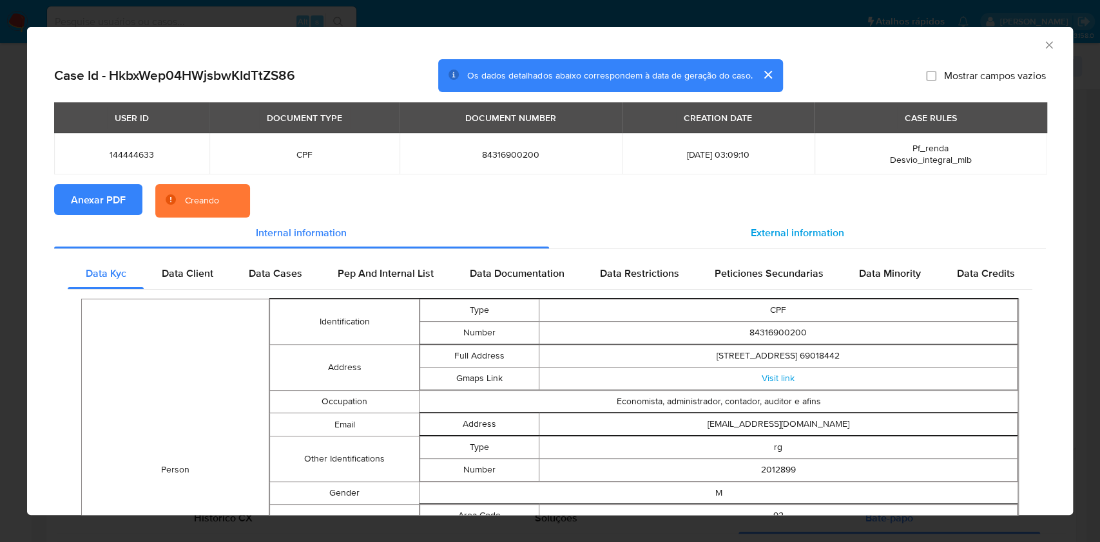
click at [802, 241] on div "External information" at bounding box center [797, 233] width 497 height 31
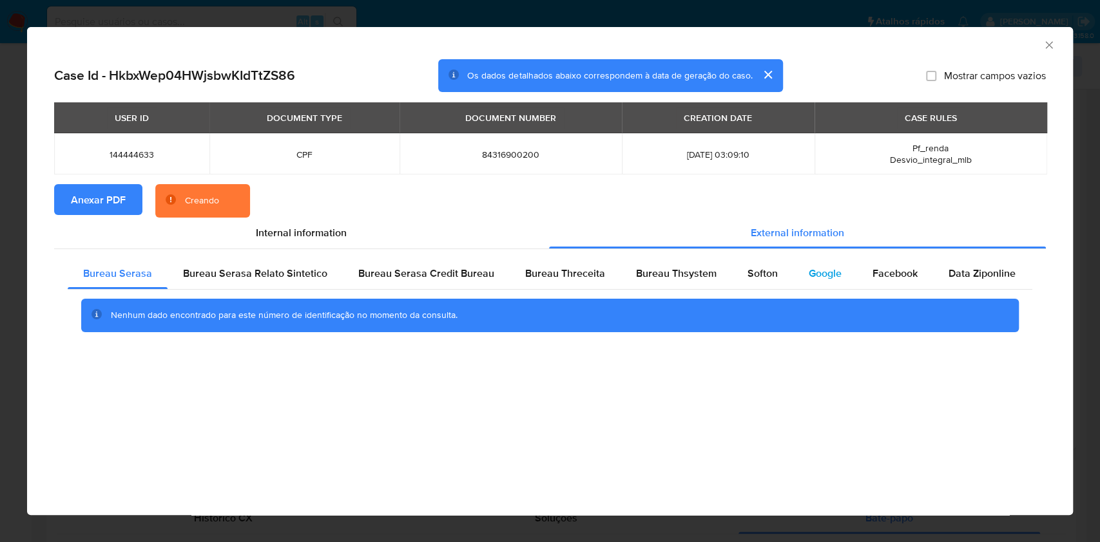
click at [794, 268] on div "Google" at bounding box center [825, 273] width 64 height 31
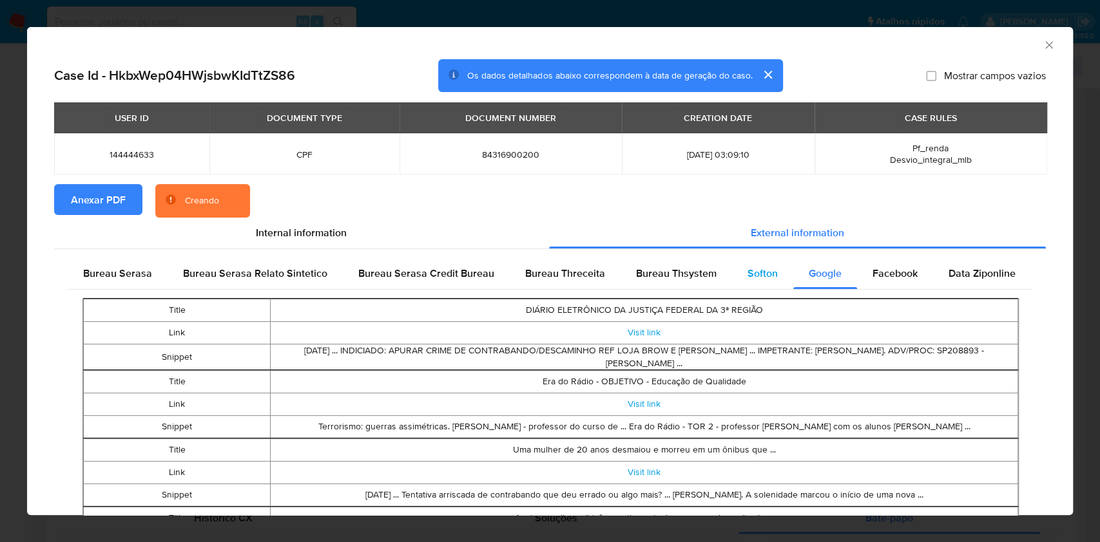
click at [734, 272] on div "Softon" at bounding box center [762, 273] width 61 height 31
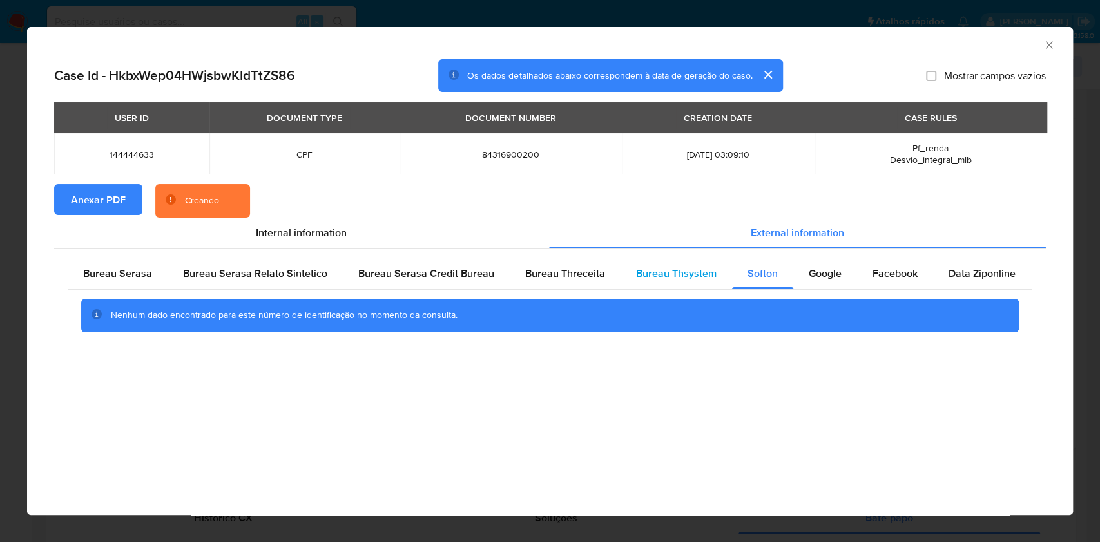
click at [680, 273] on span "Bureau Thsystem" at bounding box center [676, 273] width 81 height 15
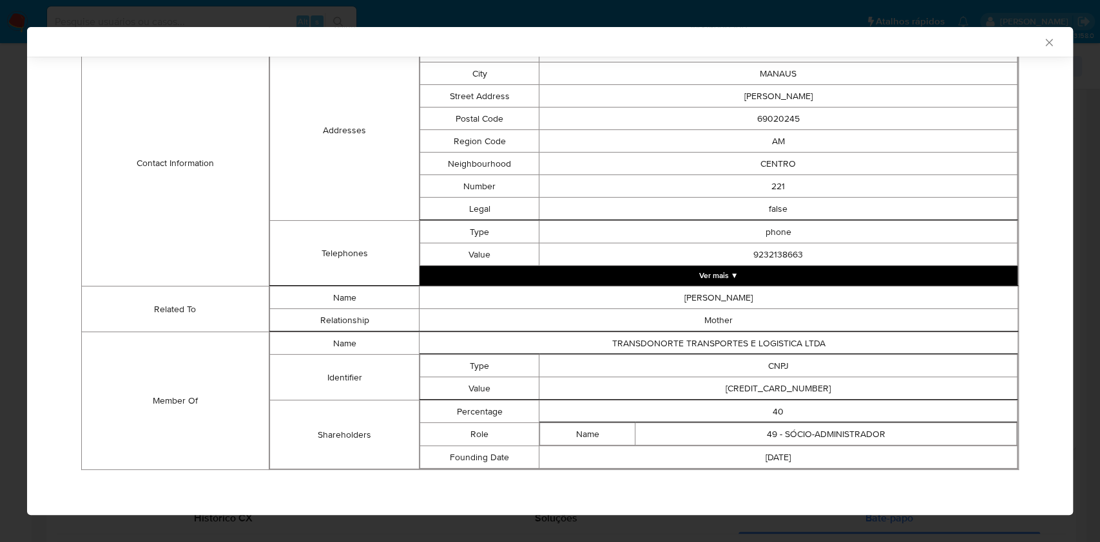
scroll to position [411, 0]
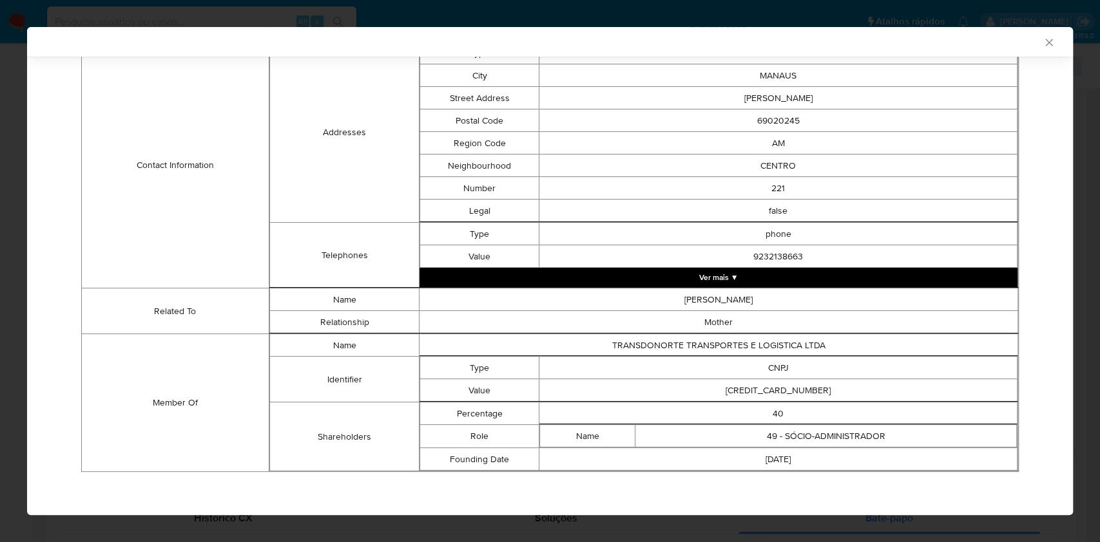
click at [764, 379] on td "30118027000144" at bounding box center [778, 390] width 478 height 23
copy td "30118027000144"
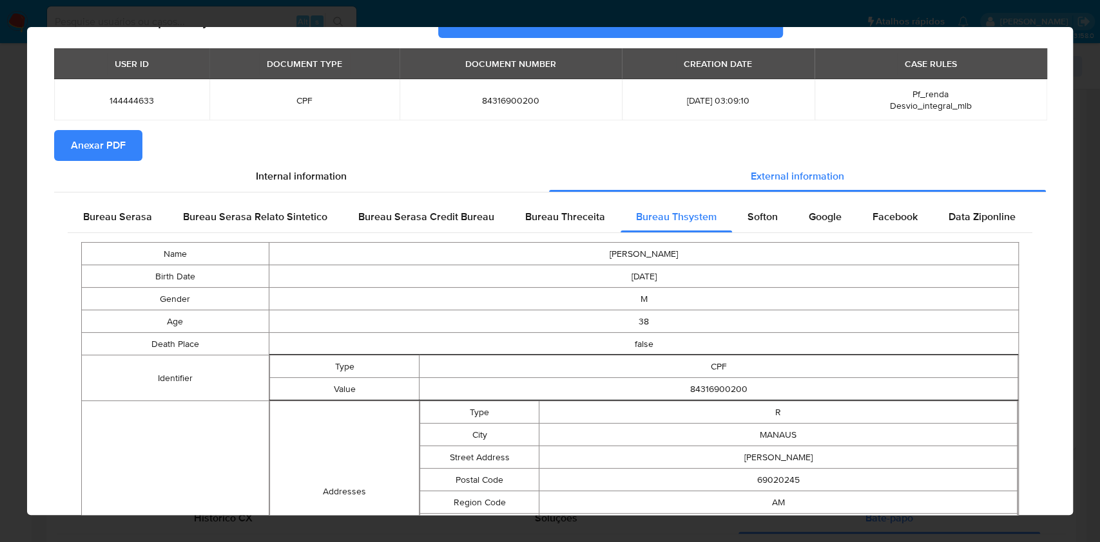
scroll to position [0, 0]
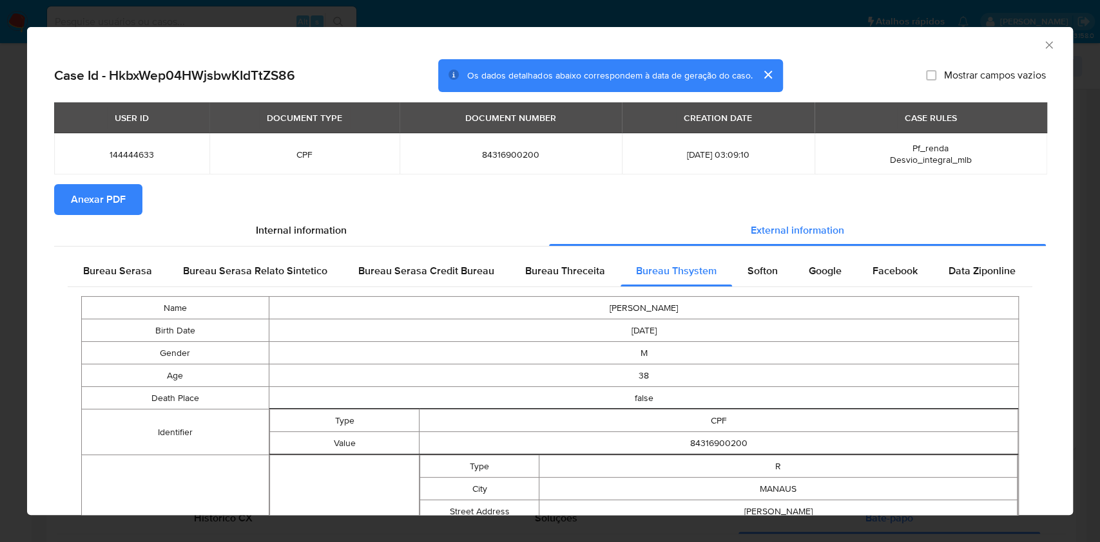
click at [114, 262] on div "Bureau Serasa" at bounding box center [118, 271] width 100 height 31
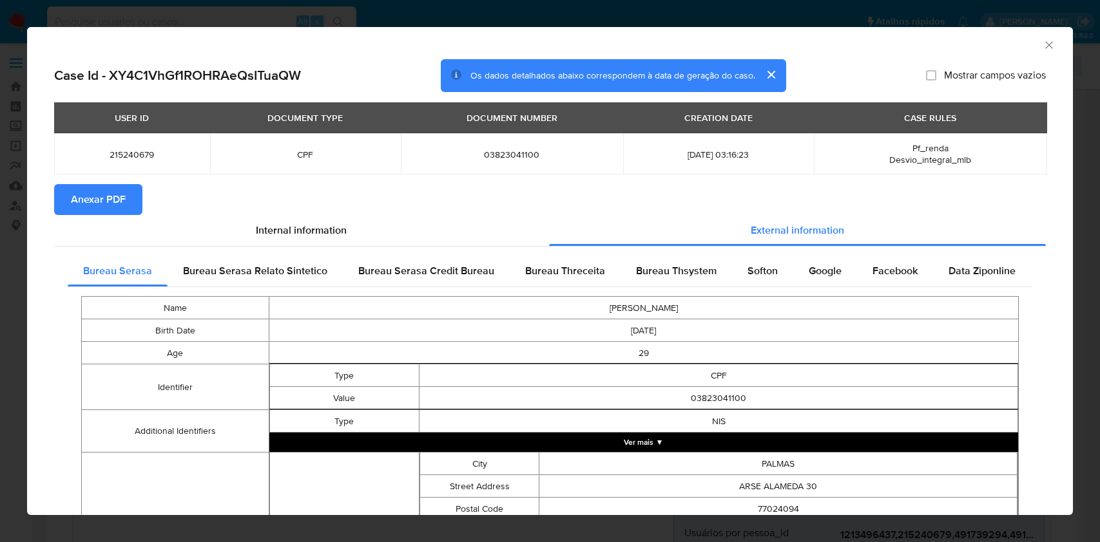
click at [0, 301] on div "AML Data Collector Case Id - XY4C1VhGf1ROHRAeQsITuaQW Os dados detalhados abaix…" at bounding box center [550, 271] width 1100 height 542
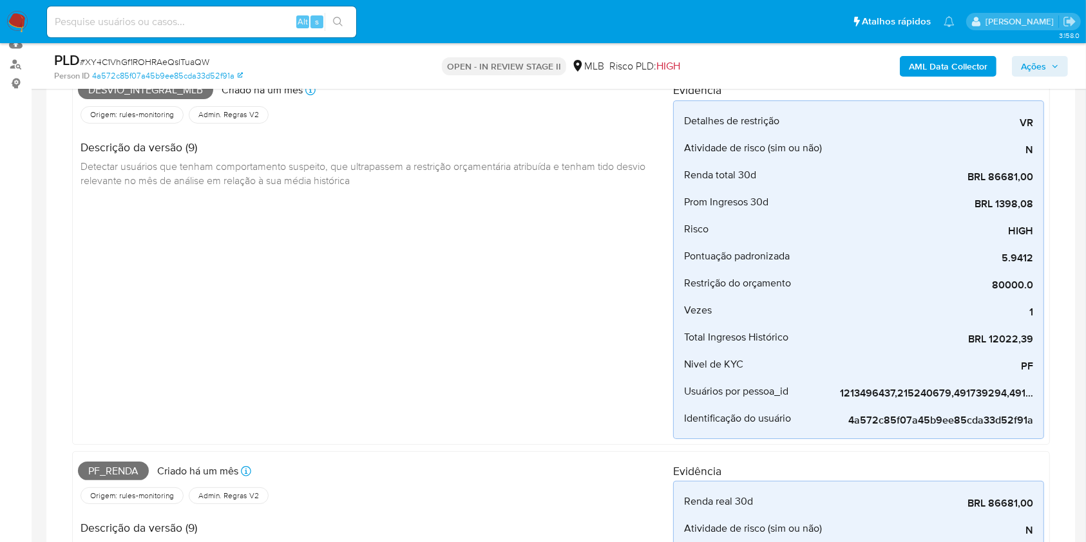
scroll to position [86, 0]
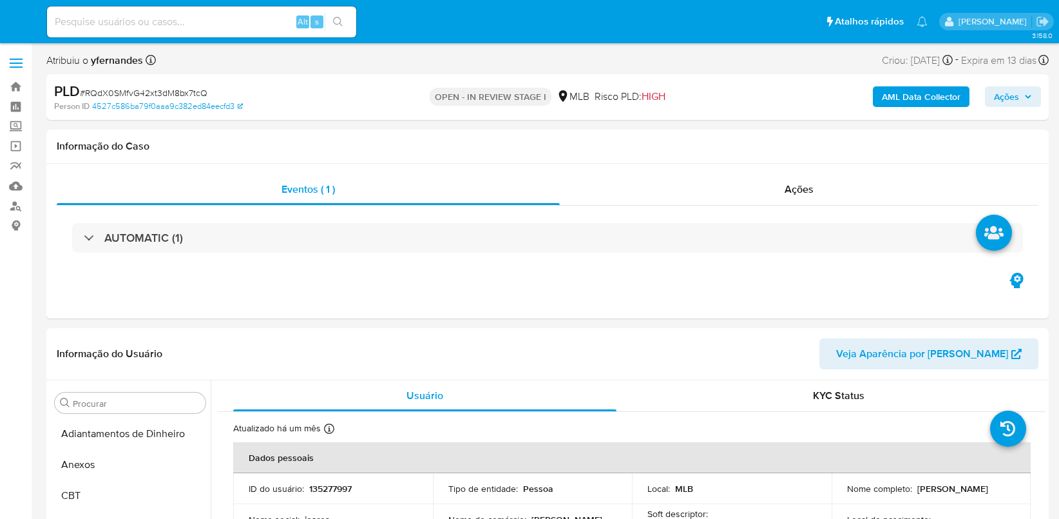
select select "10"
